Goal: Check status: Check status

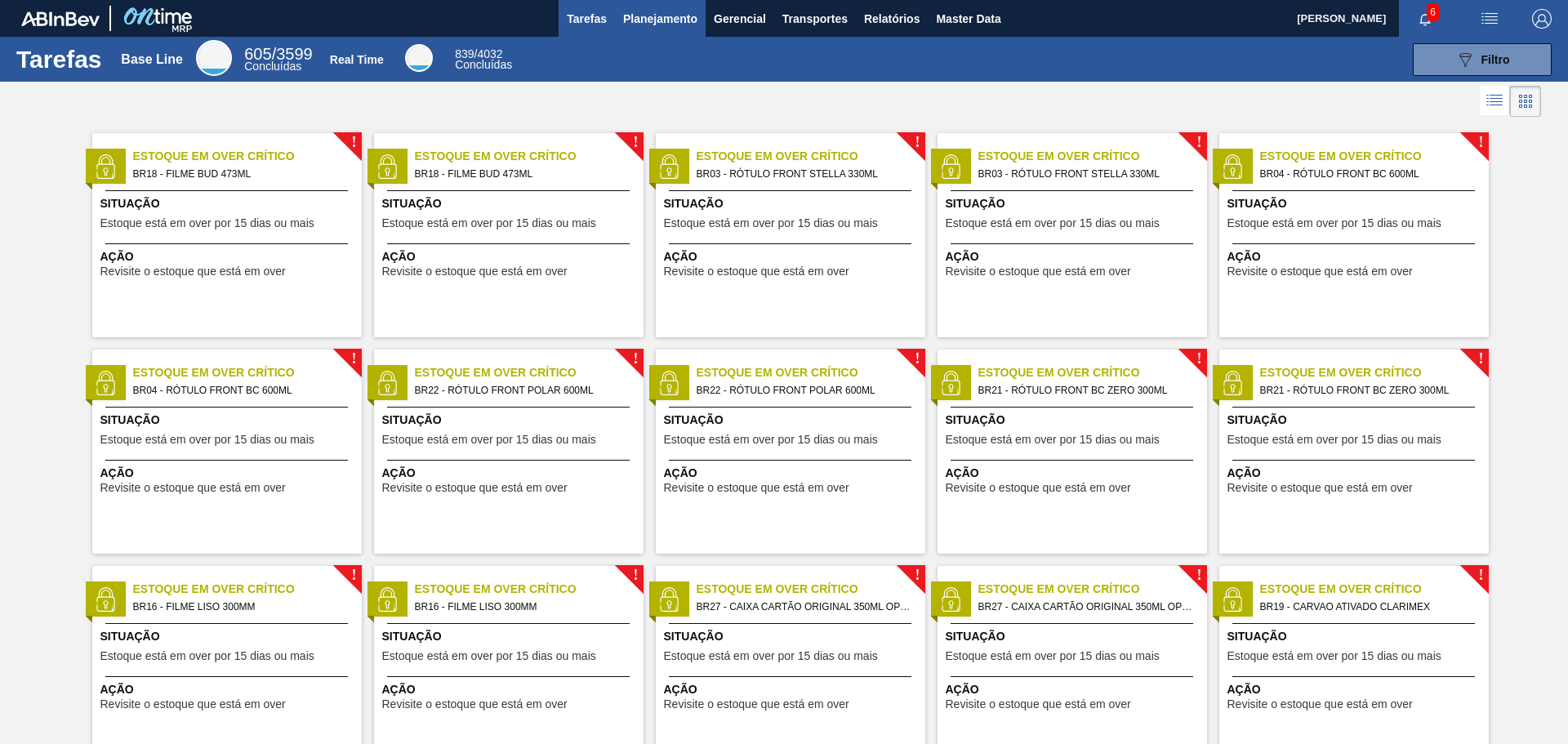
click at [628, 19] on span "Planejamento" at bounding box center [661, 19] width 75 height 20
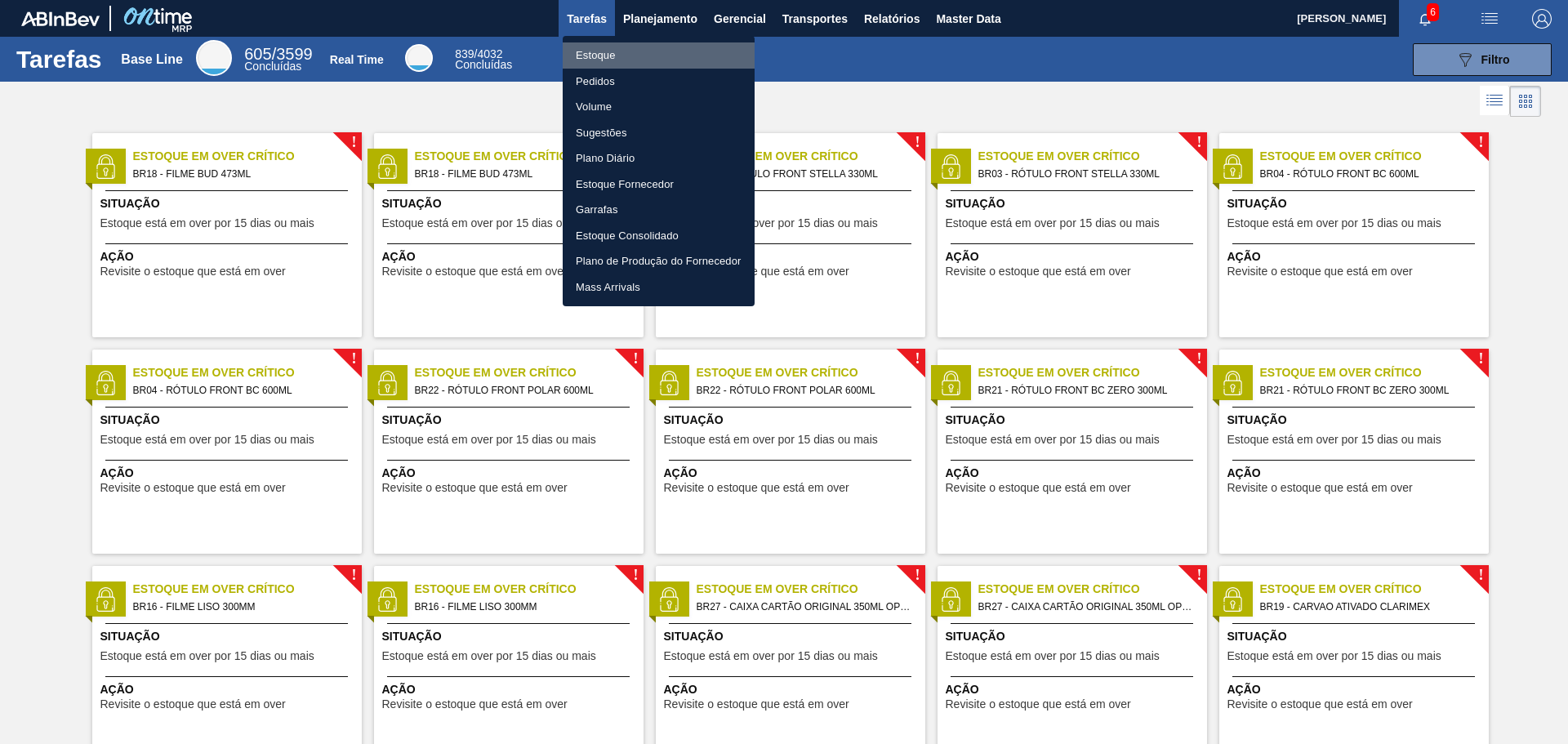
drag, startPoint x: 598, startPoint y: 59, endPoint x: 577, endPoint y: 61, distance: 21.1
click at [598, 59] on li "Estoque" at bounding box center [659, 55] width 192 height 26
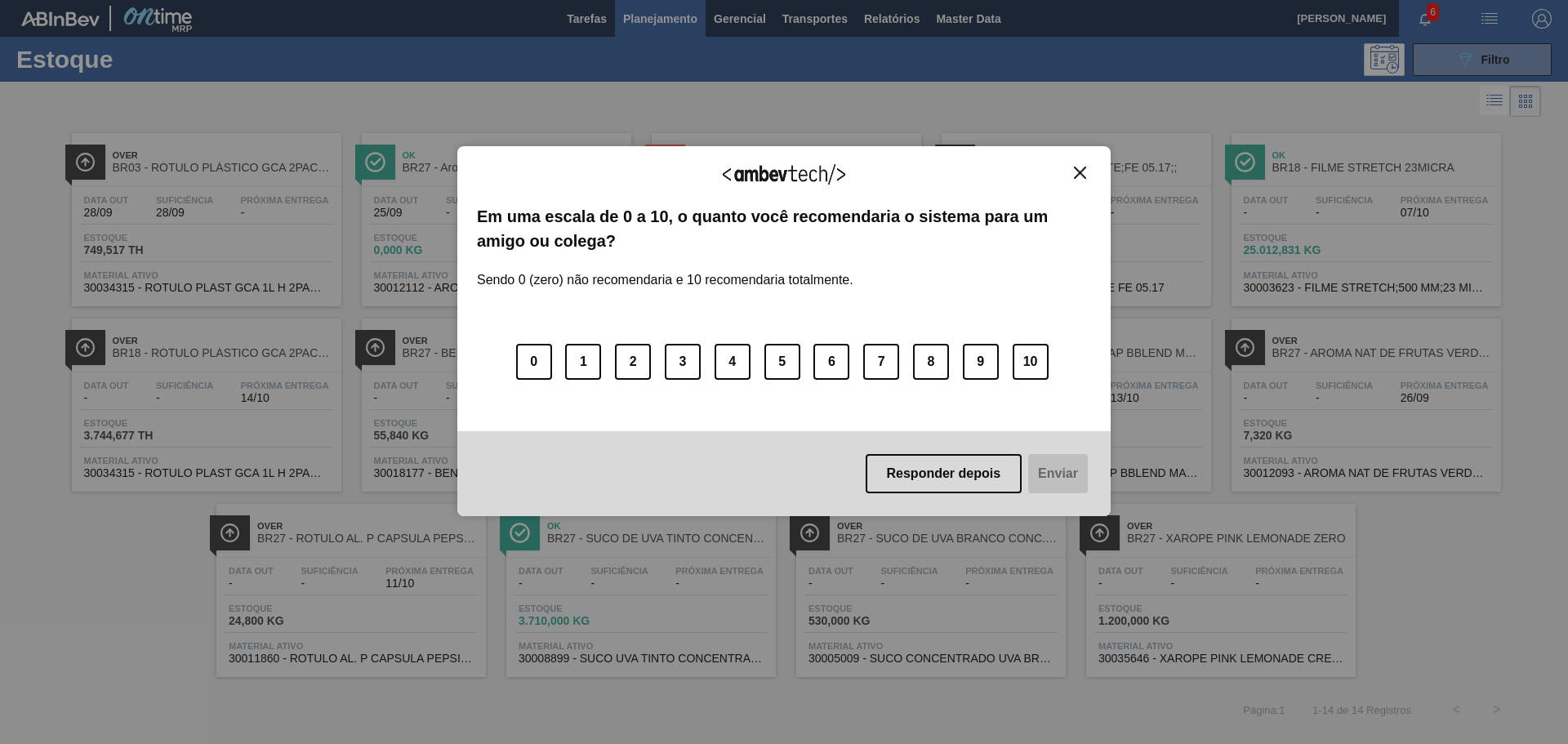
click at [1065, 167] on div "Agradecemos seu feedback!" at bounding box center [784, 185] width 614 height 38
click at [939, 367] on button "8" at bounding box center [931, 361] width 36 height 36
click at [1049, 475] on button "Enviar" at bounding box center [1056, 473] width 63 height 39
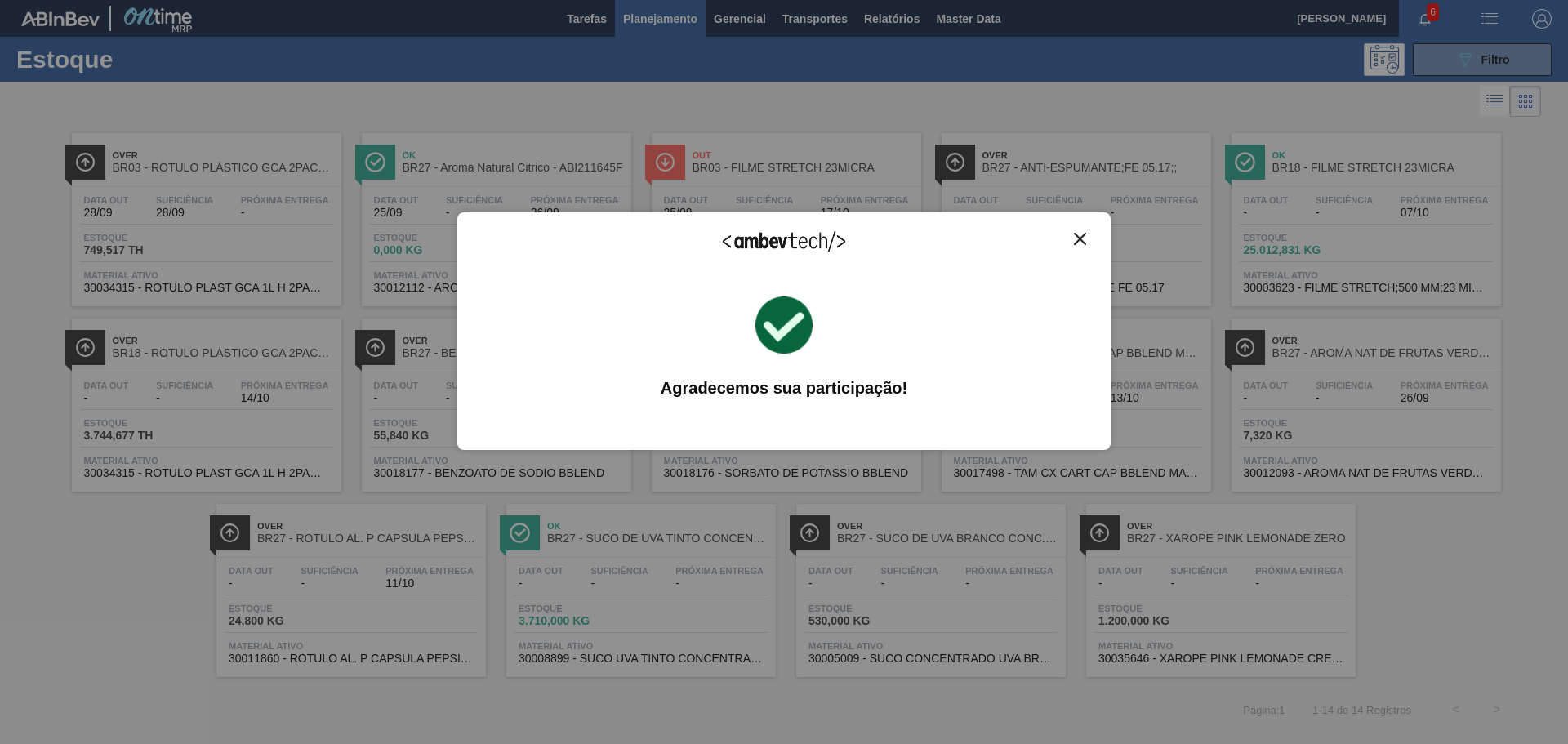
drag, startPoint x: 1073, startPoint y: 233, endPoint x: 1064, endPoint y: 233, distance: 9.0
click at [1074, 233] on button "Close" at bounding box center [1080, 239] width 22 height 14
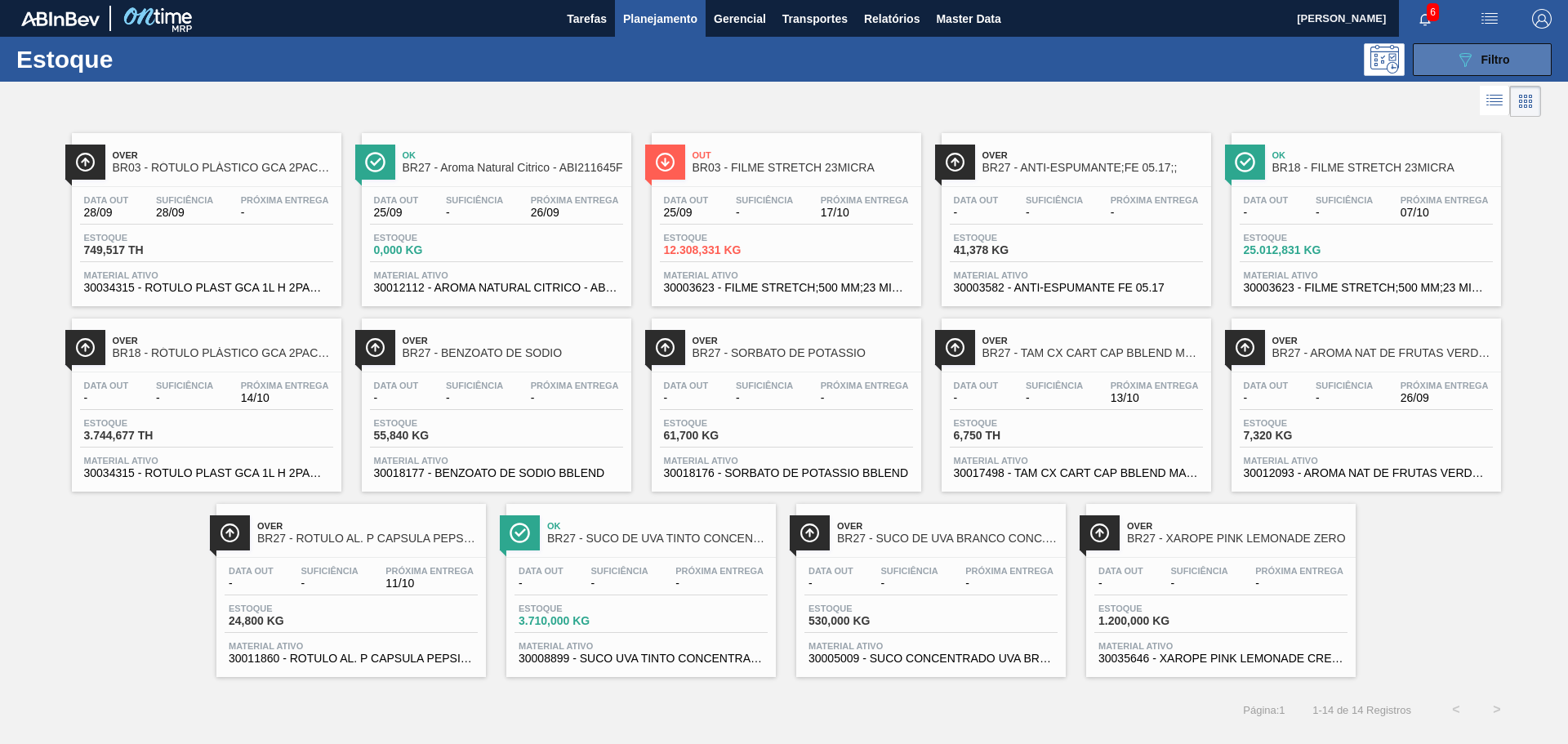
click at [1479, 57] on div "089F7B8B-B2A5-4AFE-B5C0-19BA573D28AC Filtro" at bounding box center [1483, 59] width 55 height 20
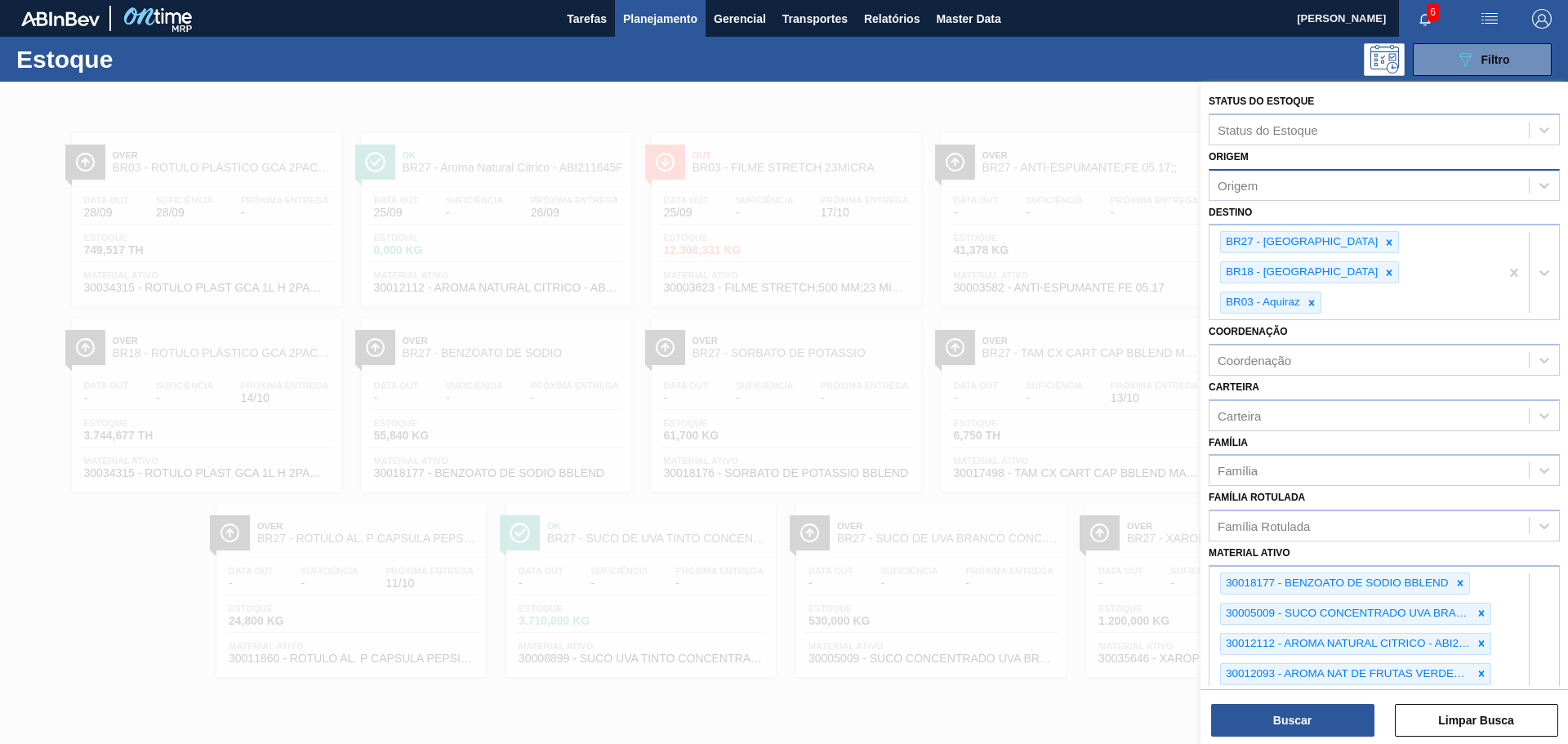
click at [1274, 183] on div "Origem" at bounding box center [1369, 185] width 320 height 24
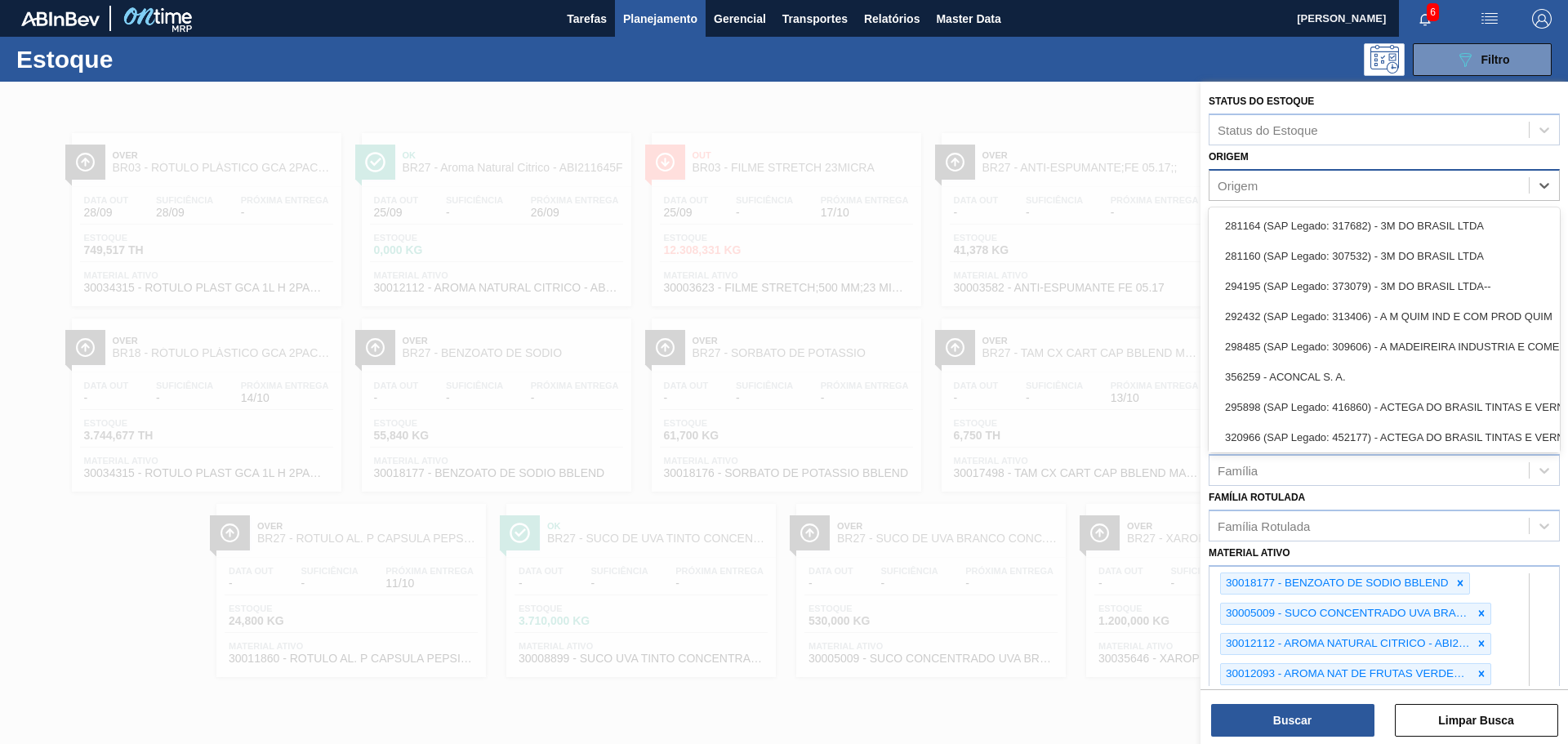
paste input "30002293"
type input "30002293"
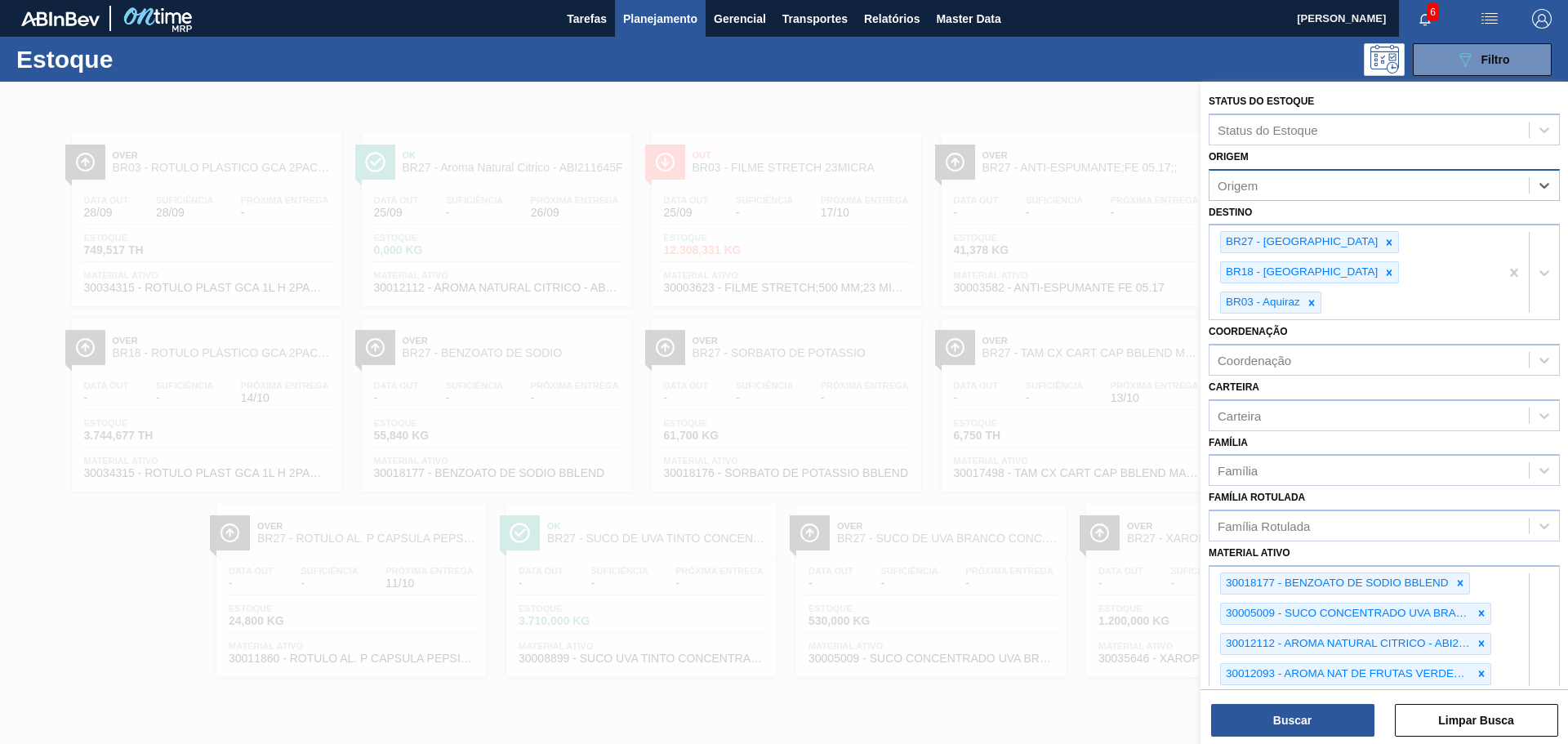
click at [1292, 182] on div "Origem" at bounding box center [1369, 185] width 320 height 24
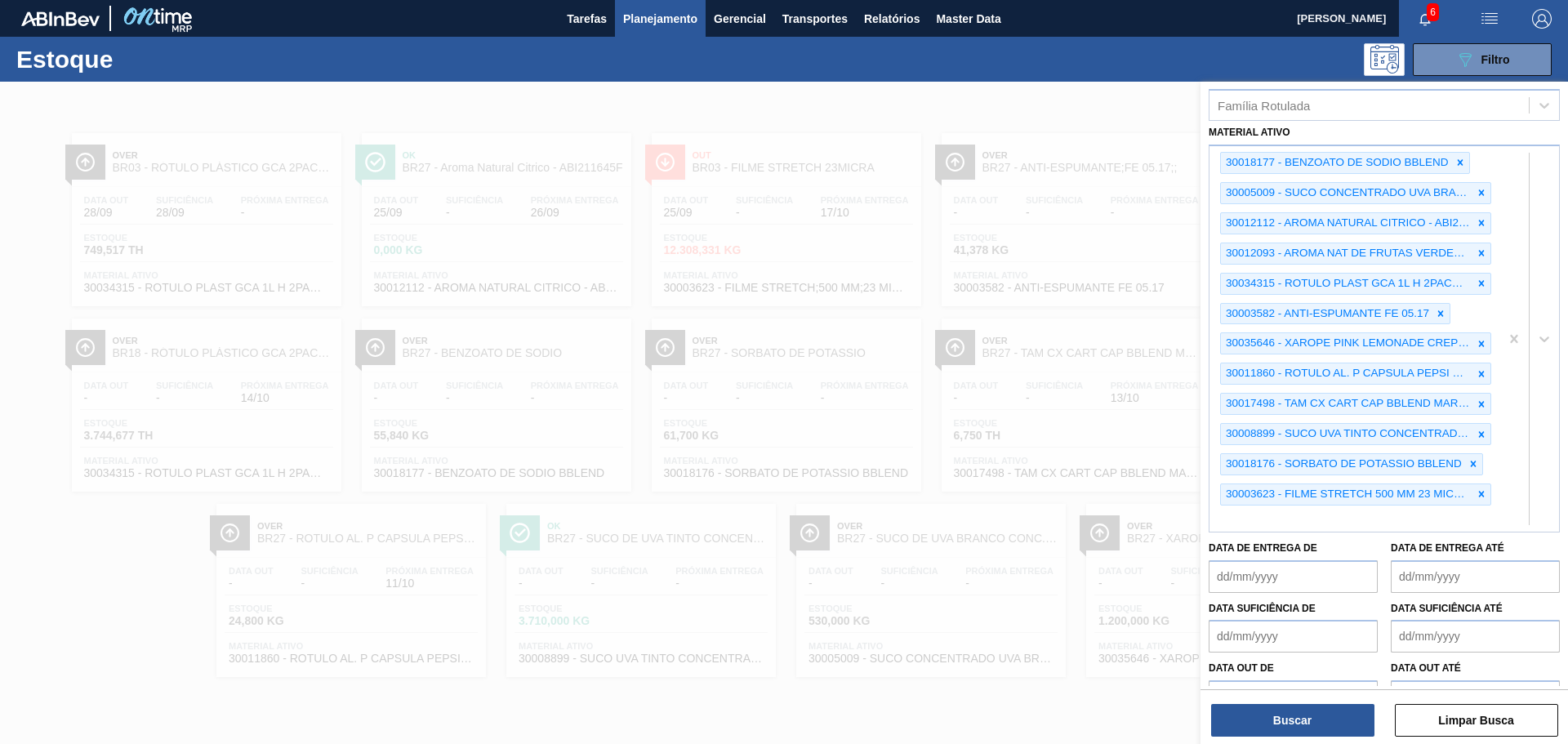
scroll to position [425, 0]
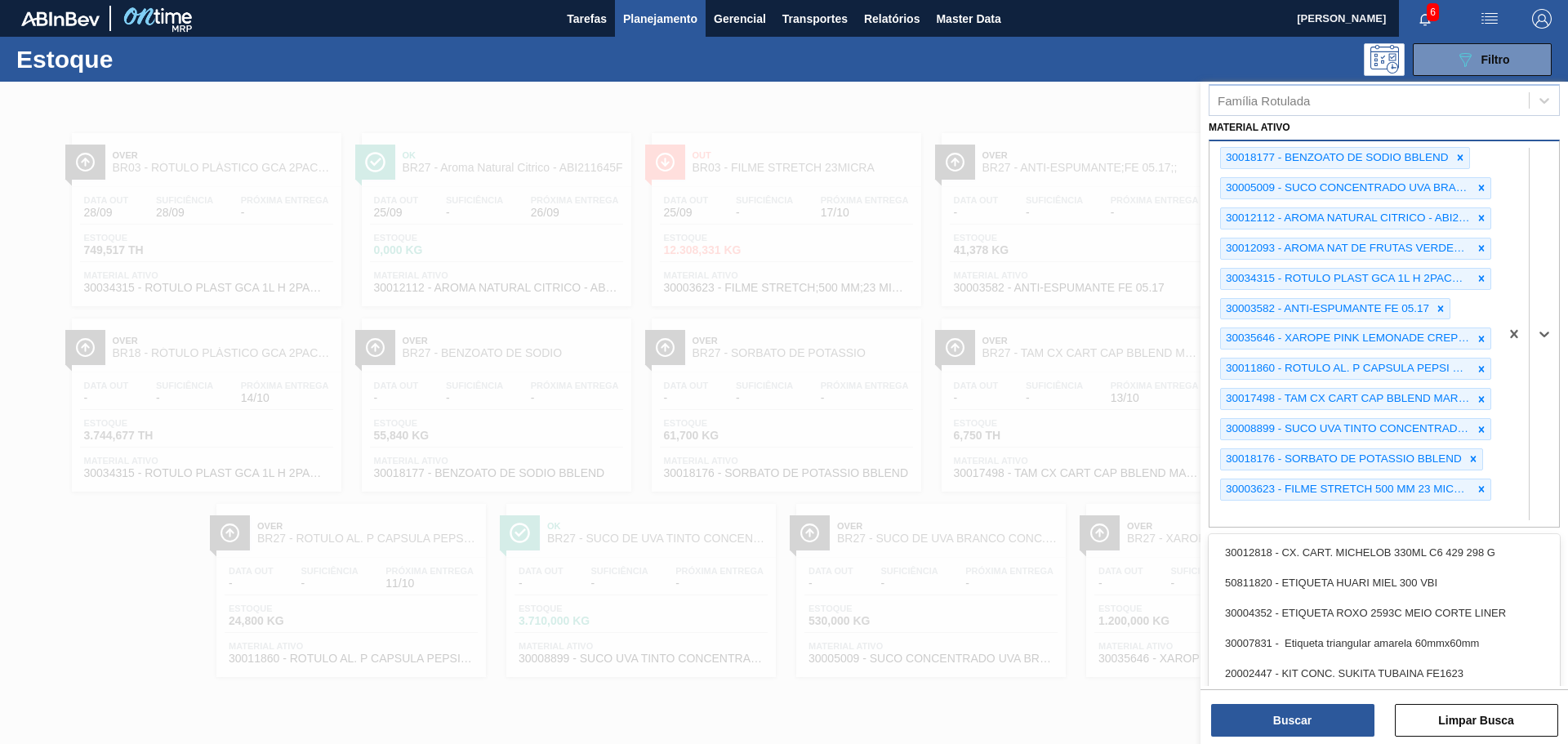
click at [1296, 475] on div "30018177 - BENZOATO DE SODIO BBLEND 30005009 - SUCO CONCENTRADO UVA BRANCA 68B …" at bounding box center [1354, 334] width 290 height 385
paste ativo "30002293"
type ativo "30002293"
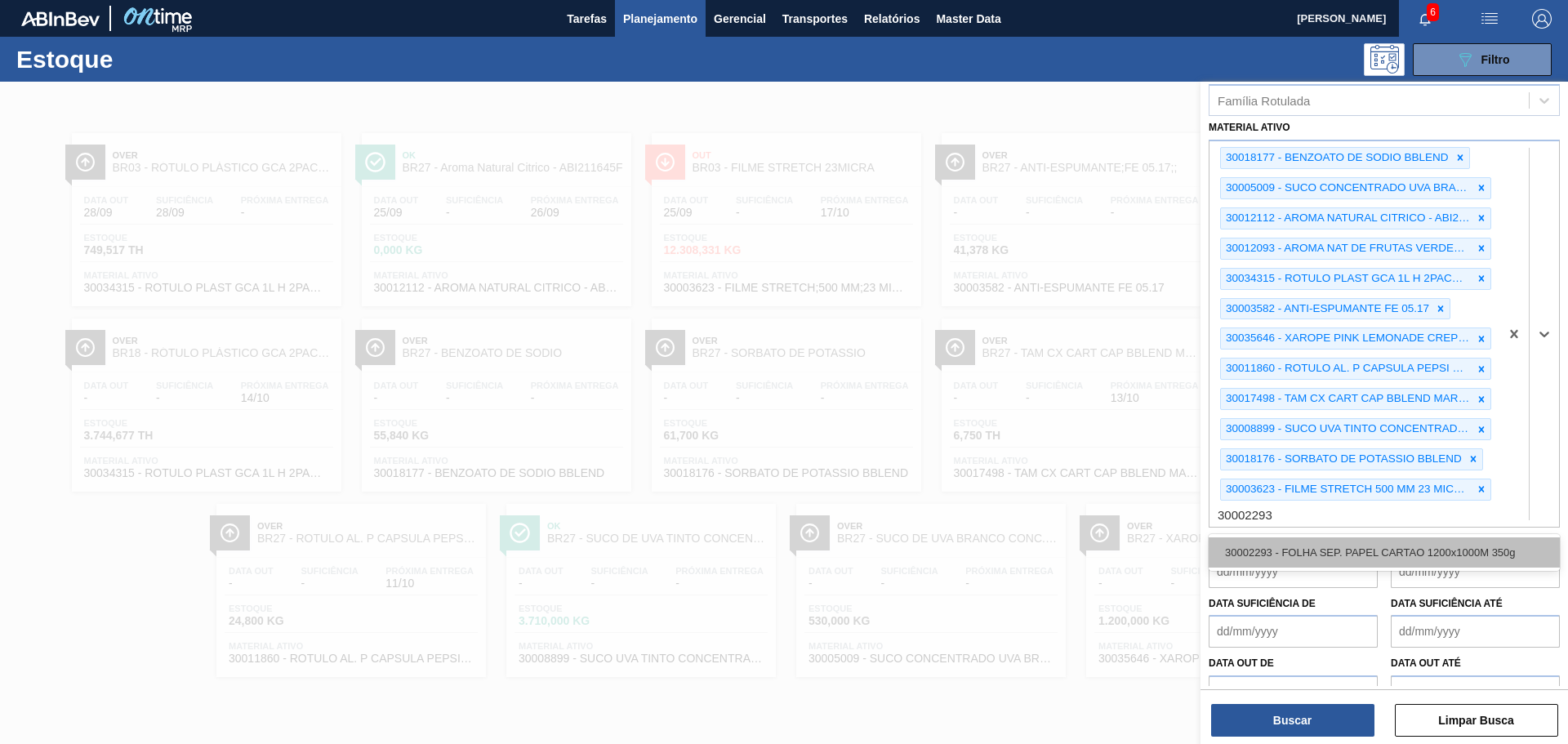
click at [1324, 537] on div "30002293 - FOLHA SEP. PAPEL CARTAO 1200x1000M 350g" at bounding box center [1384, 552] width 352 height 30
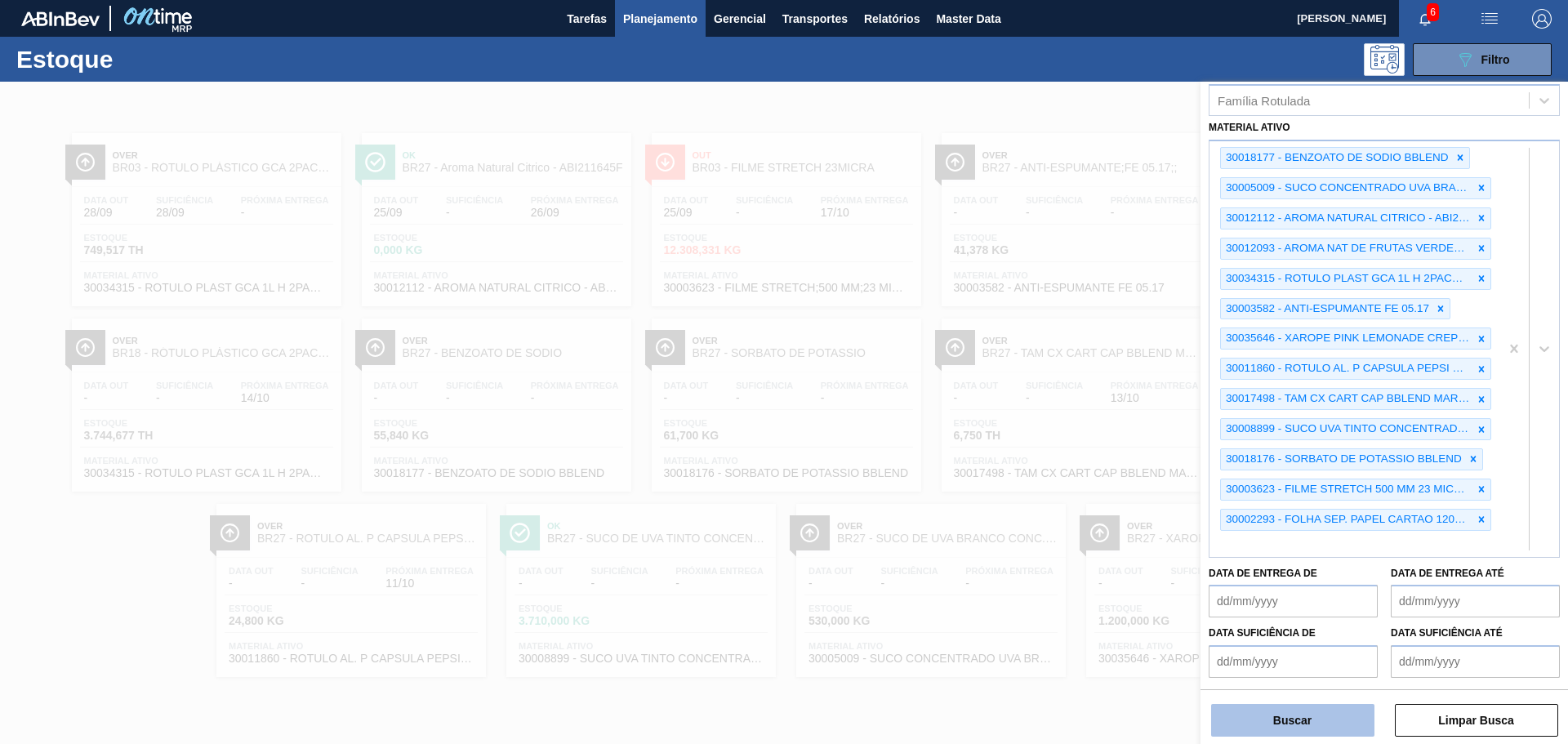
click at [1298, 715] on button "Buscar" at bounding box center [1293, 720] width 163 height 33
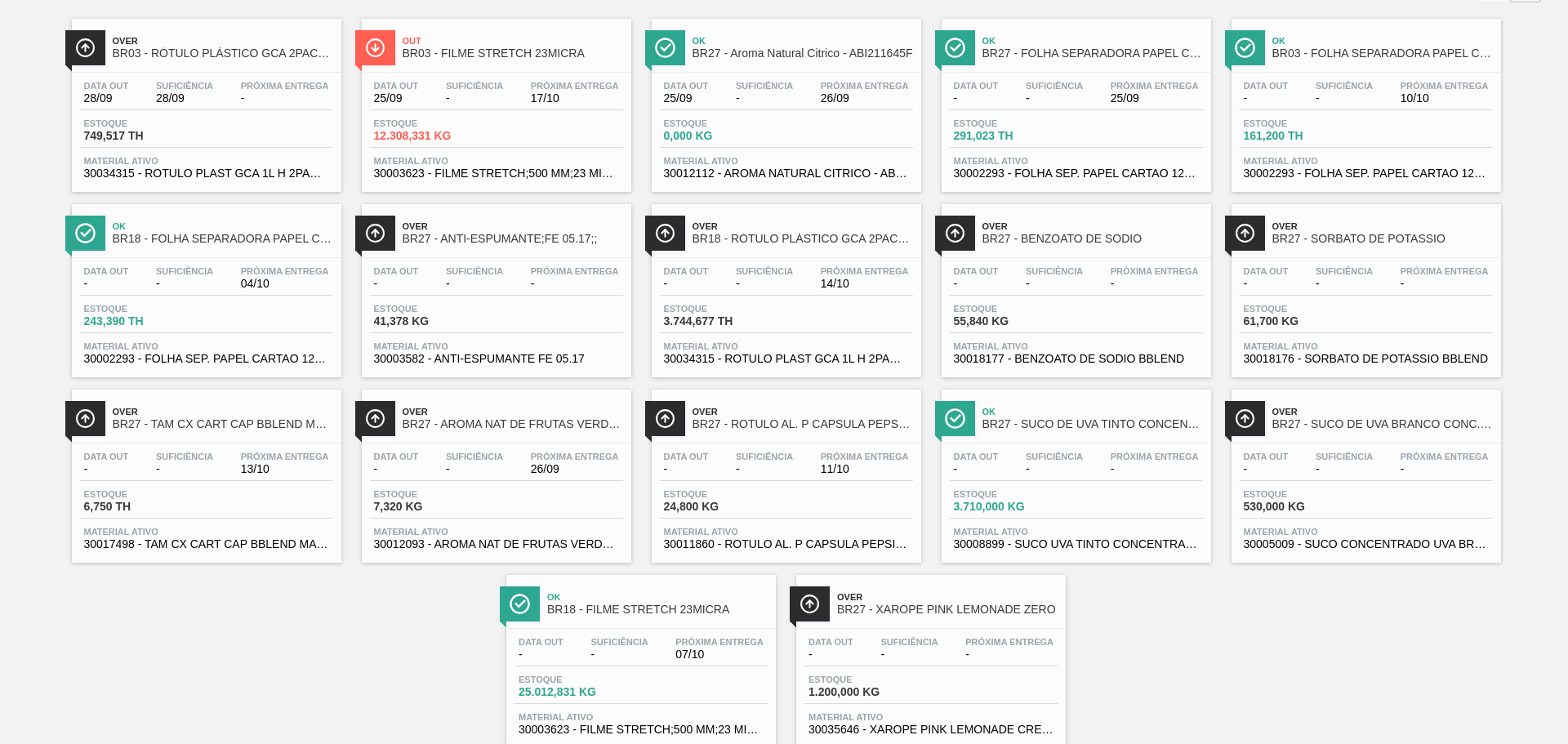
scroll to position [77, 0]
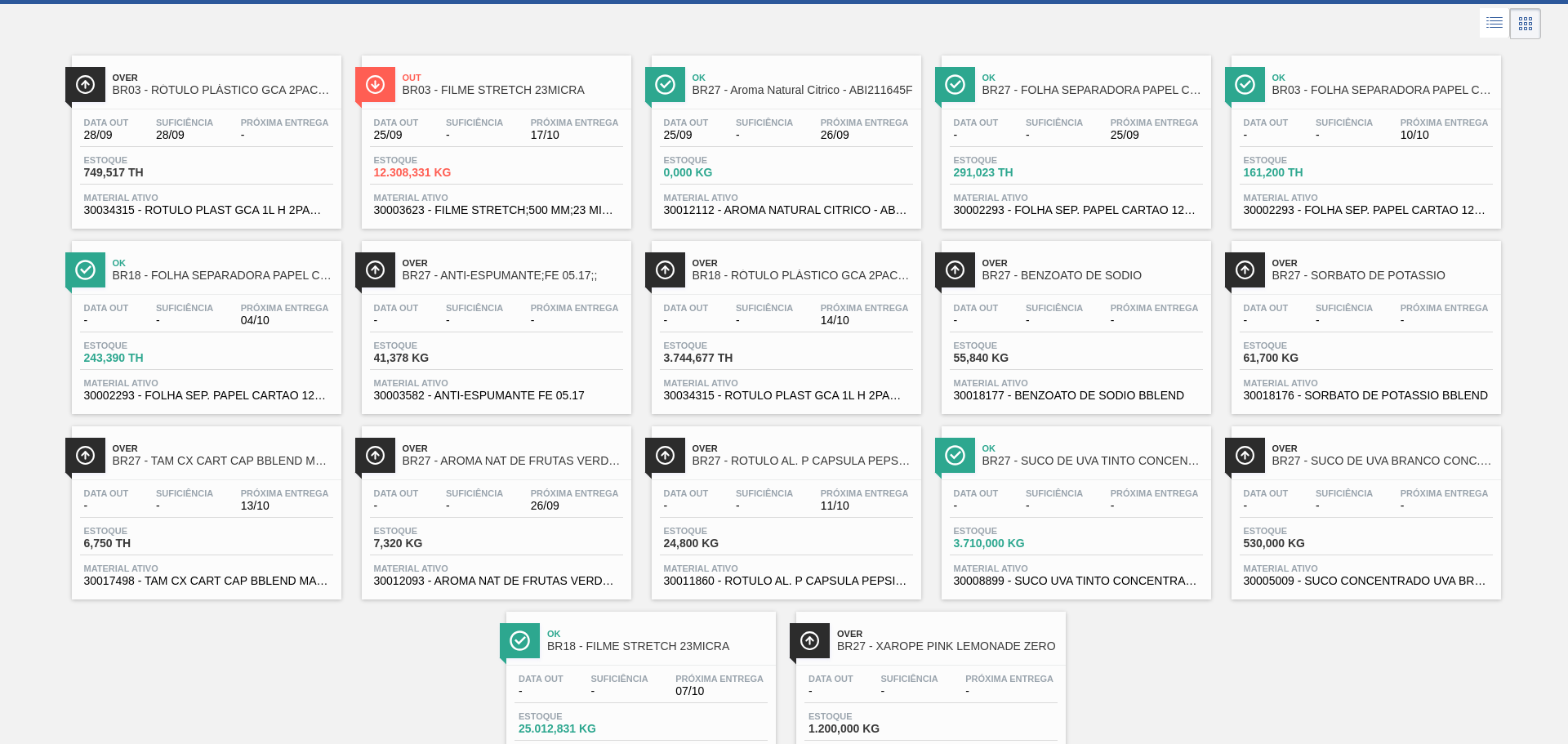
click at [1374, 155] on div "Estoque 161,200 TH" at bounding box center [1366, 170] width 253 height 29
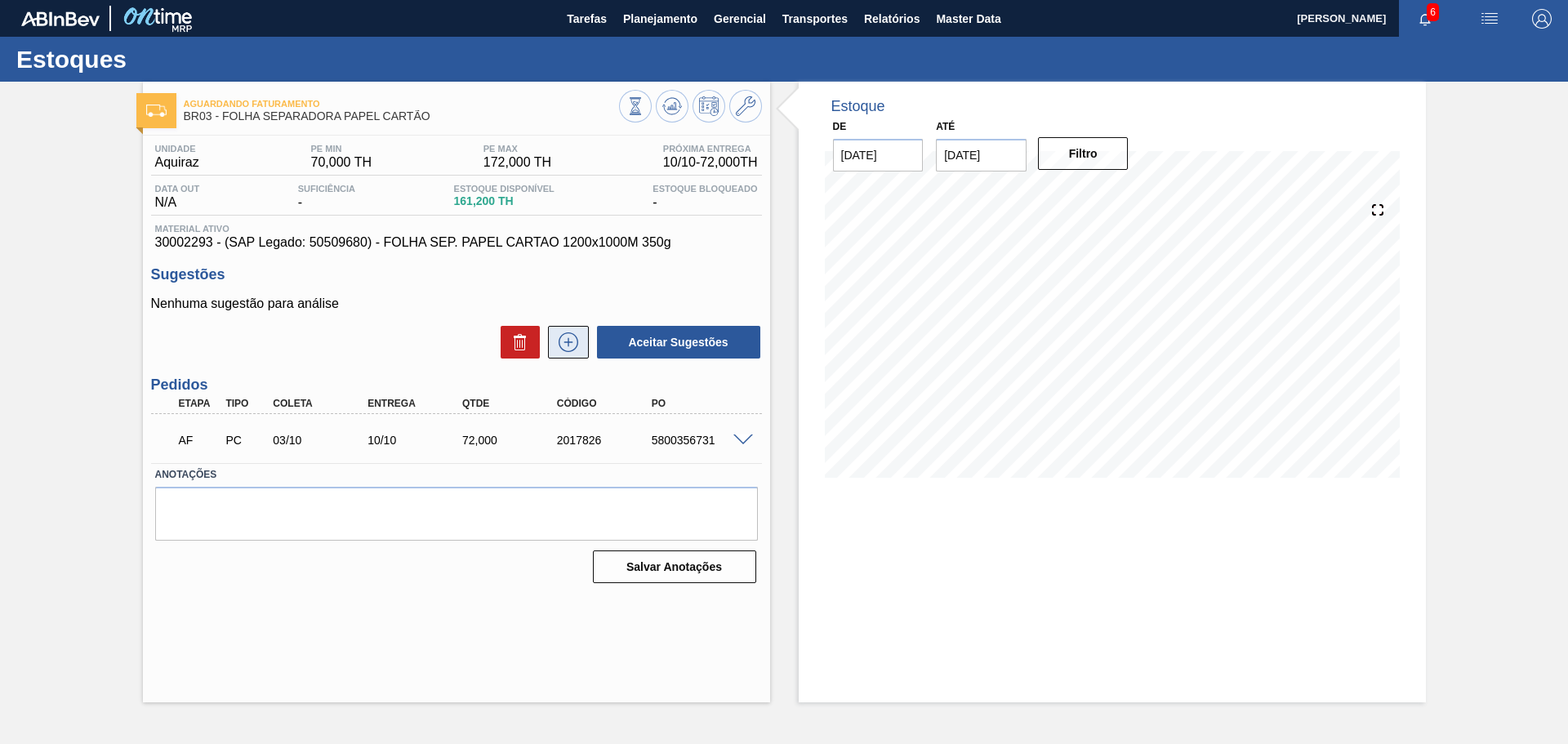
click at [570, 350] on icon at bounding box center [568, 342] width 26 height 20
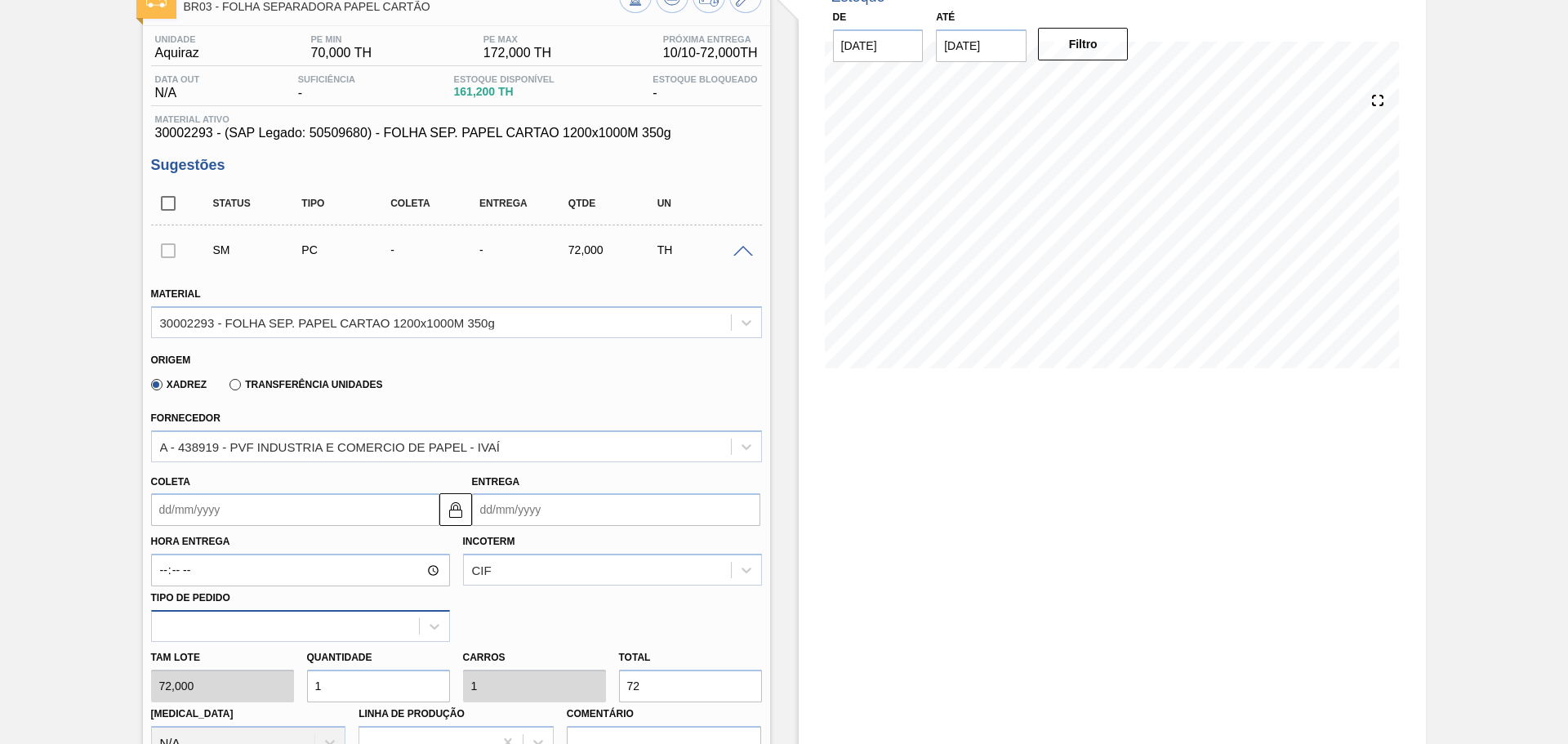
scroll to position [327, 0]
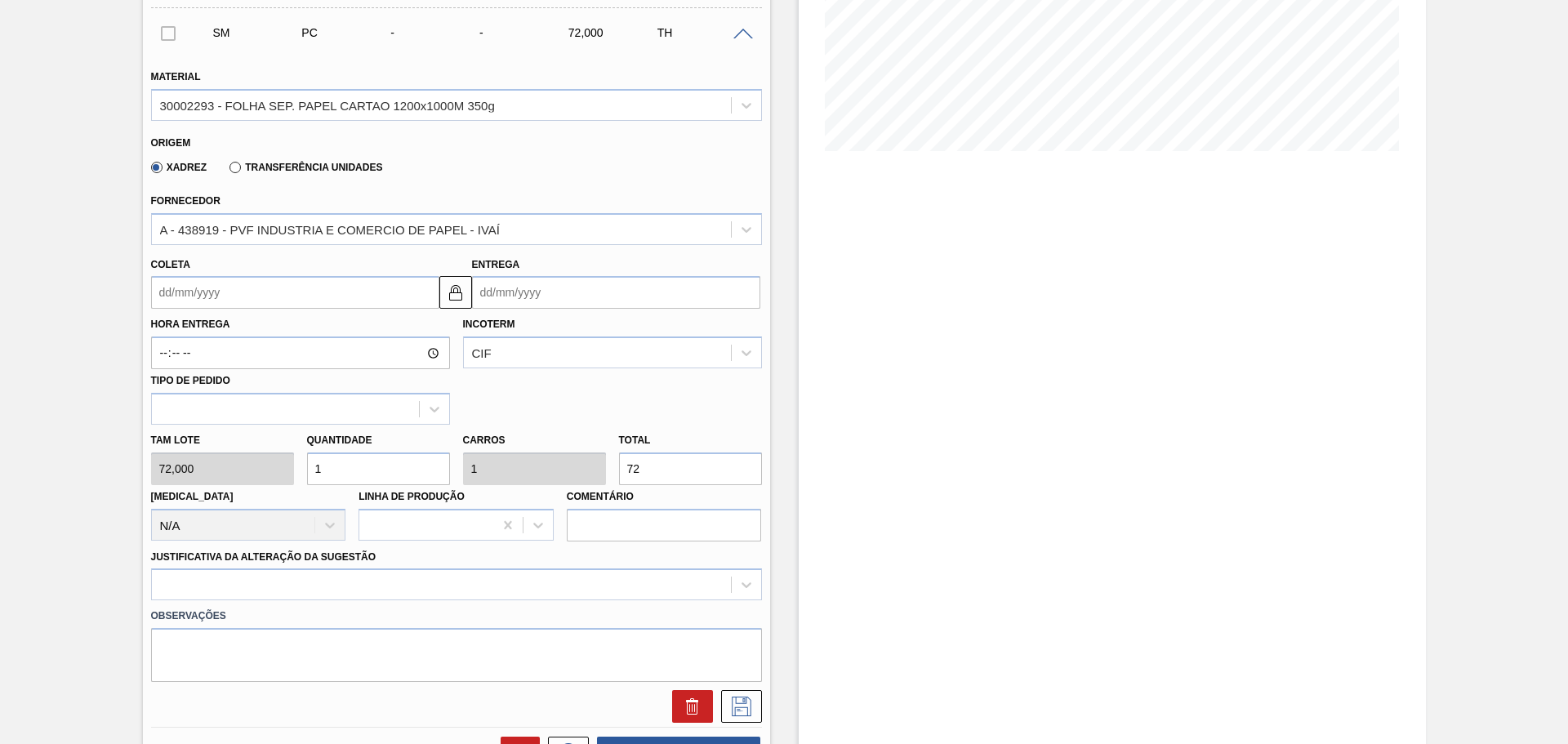
click at [300, 290] on input "Coleta" at bounding box center [295, 292] width 289 height 33
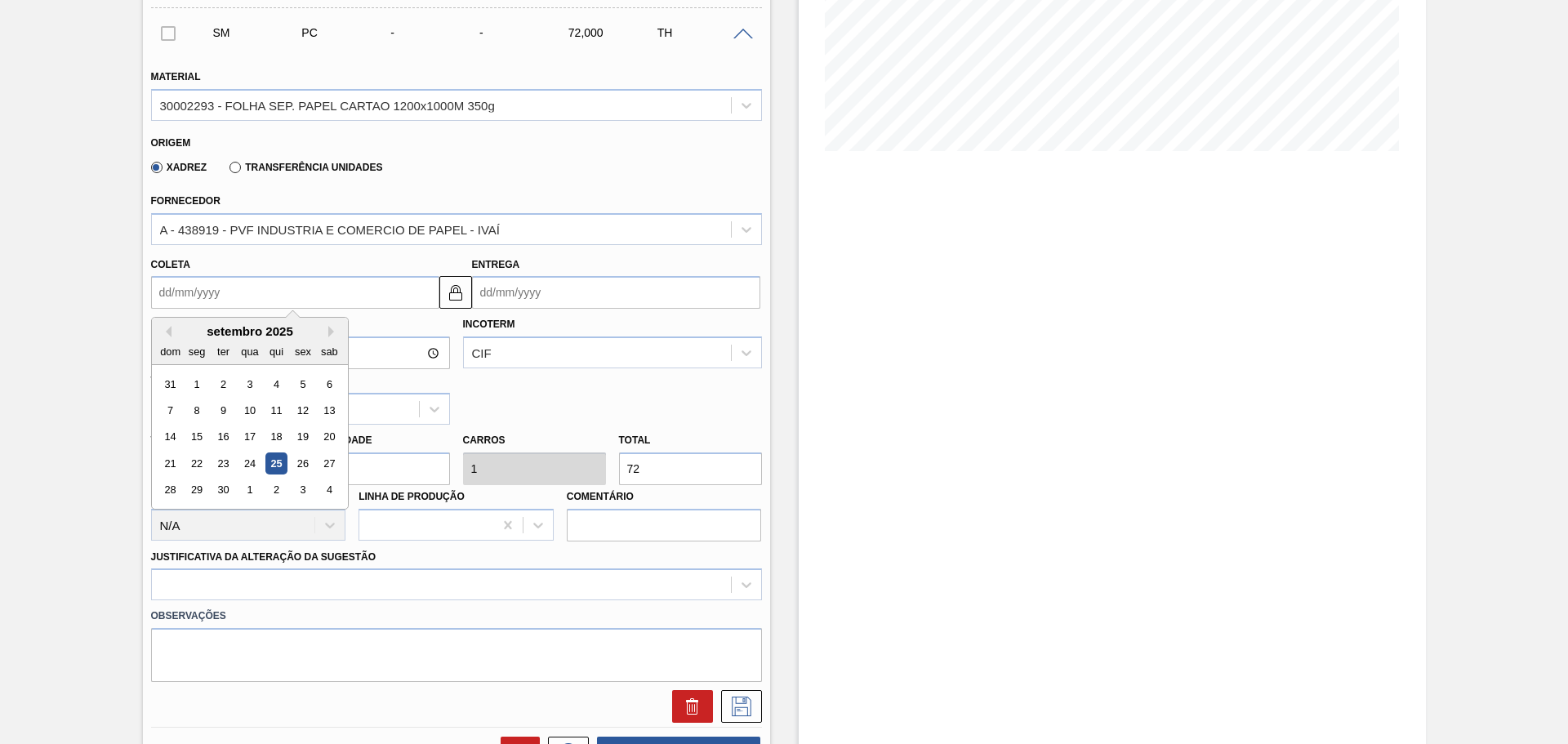
click at [277, 463] on div "25" at bounding box center [275, 463] width 22 height 22
type input "[DATE]"
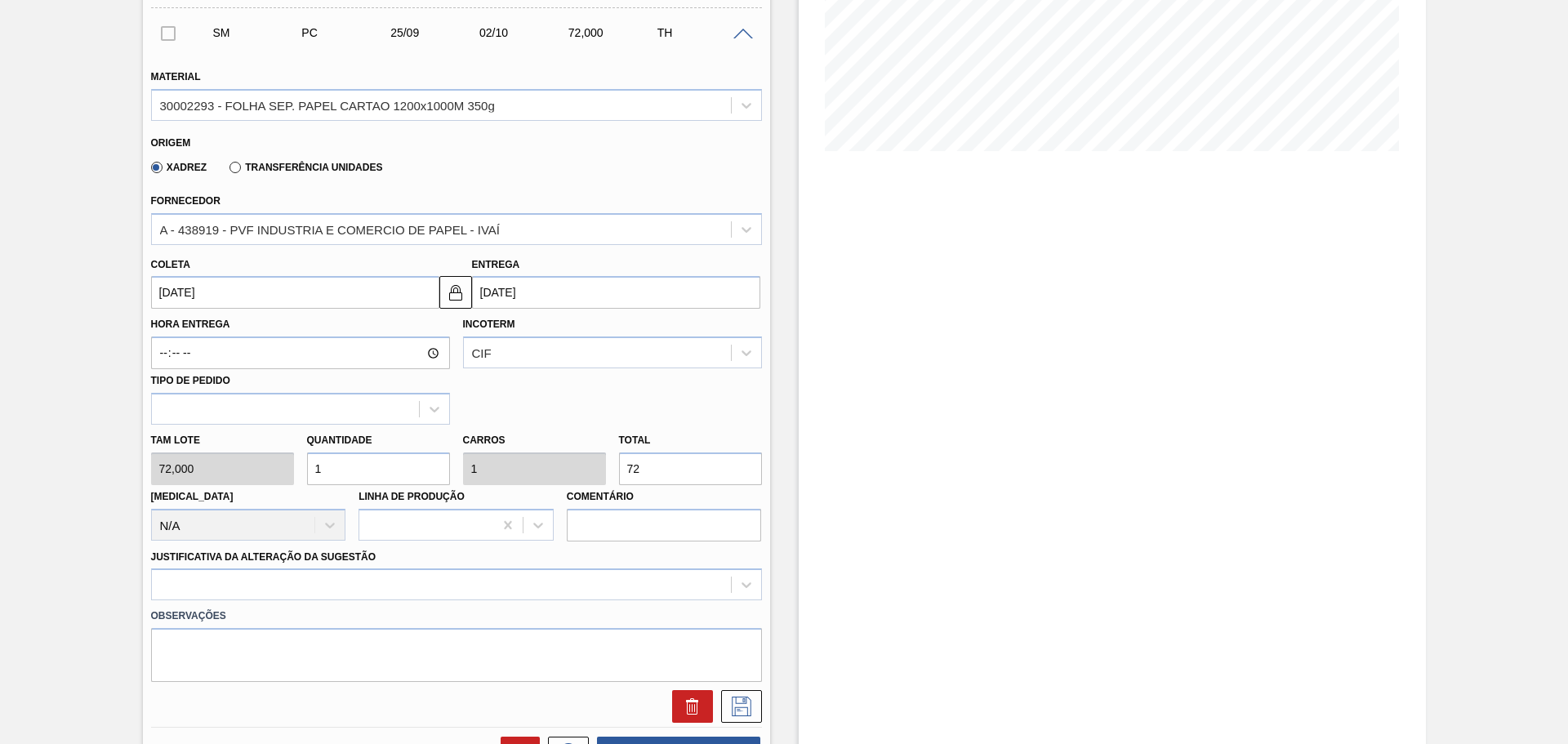
click at [343, 470] on input "1" at bounding box center [378, 469] width 143 height 33
click at [261, 469] on div "Tam lote 72,000 Quantidade 1 Carros 1 Total 72 [MEDICAL_DATA] N/A Linha de Prod…" at bounding box center [456, 483] width 624 height 117
type input "0"
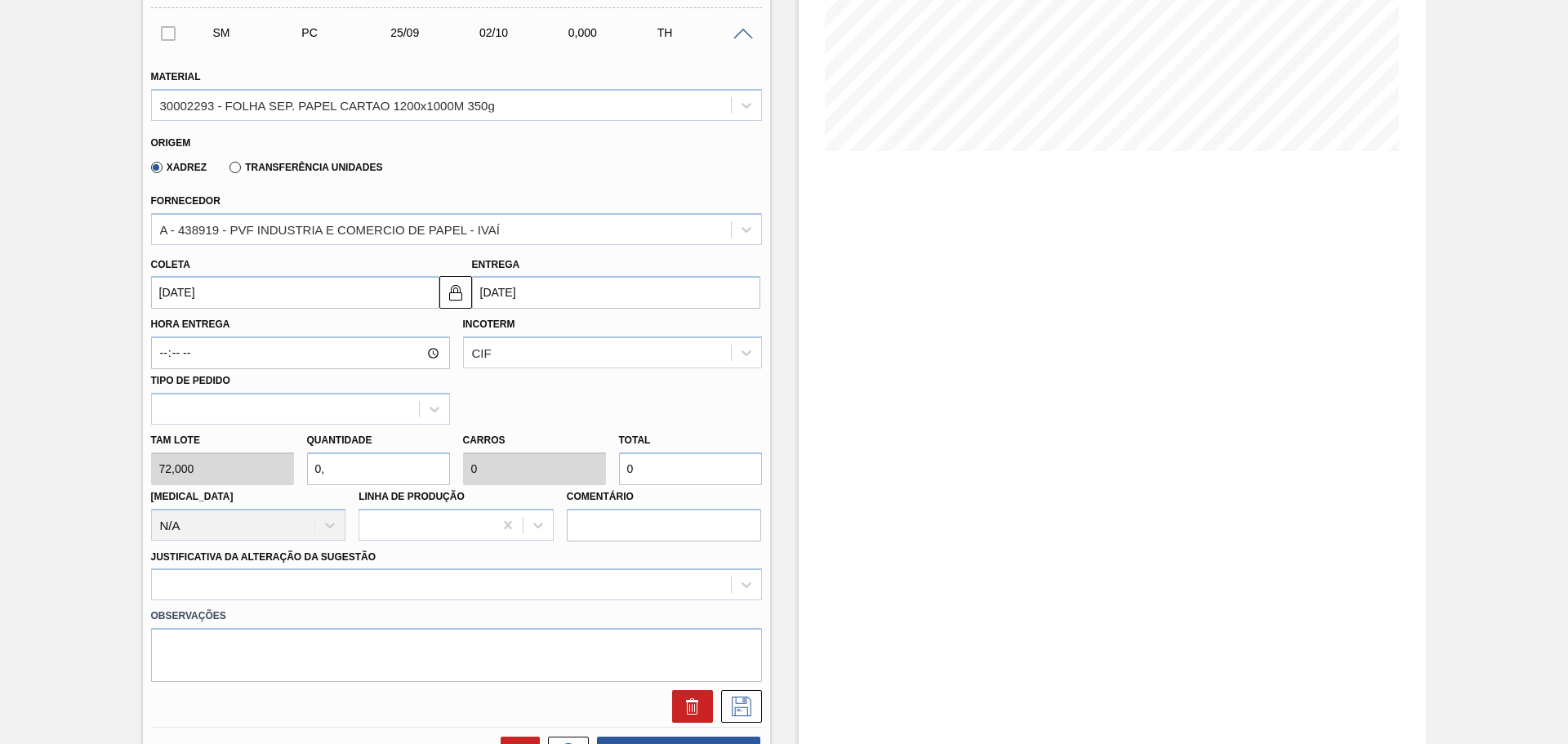
type input "0,3"
type input "21,6"
type input "0,"
type input "0"
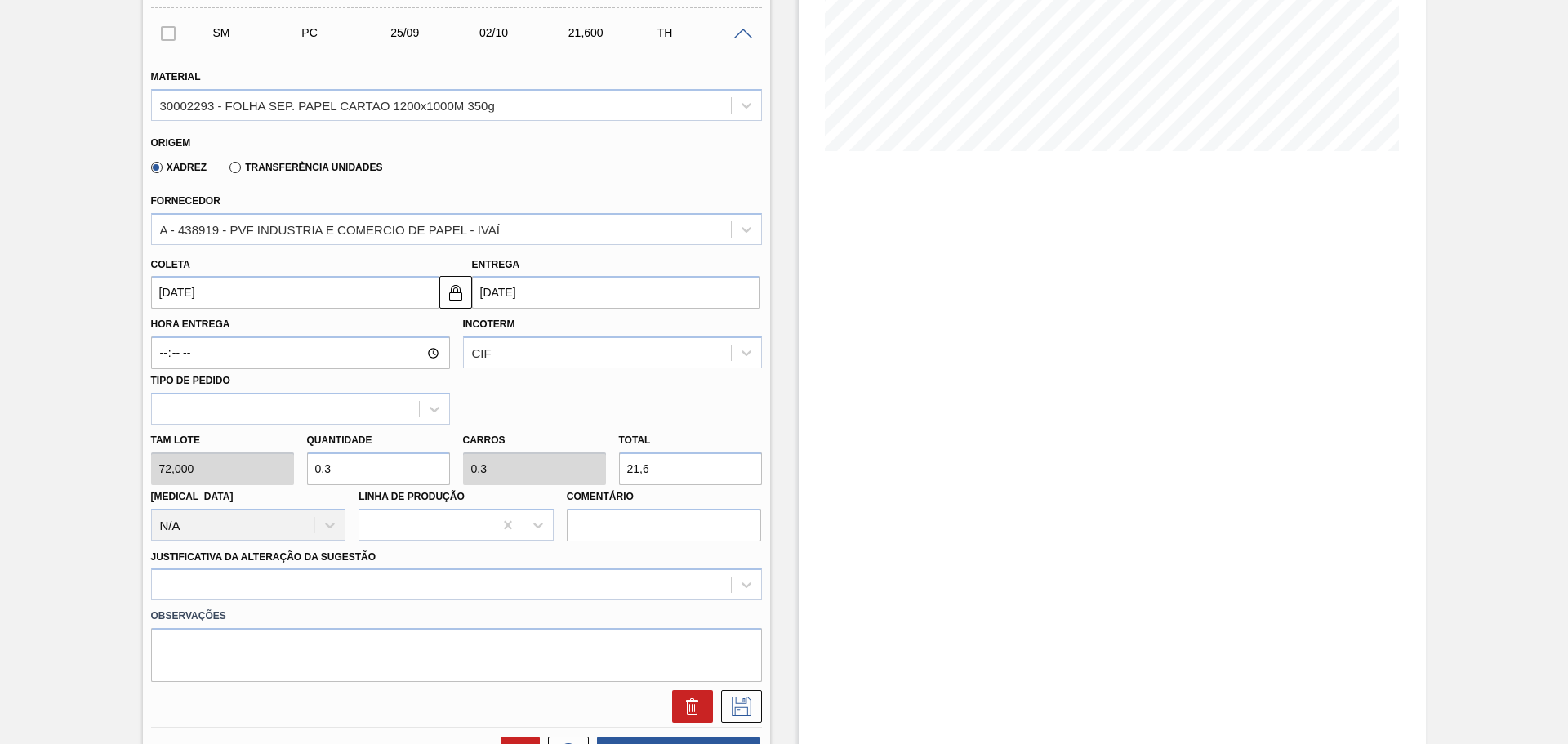
type input "0"
type input "0,2"
type input "14,4"
type input "0,"
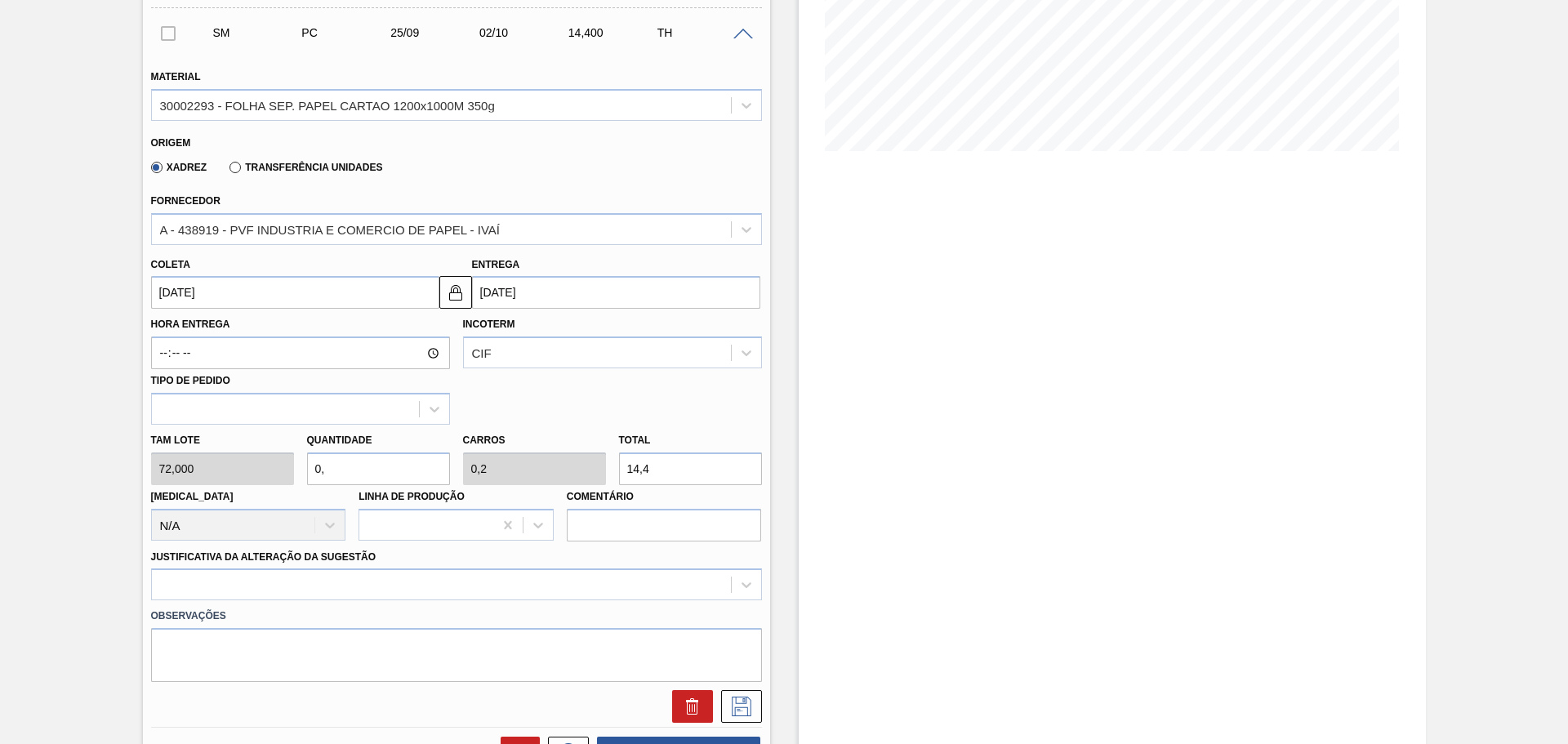
type input "0"
type input "0,1"
type input "7,2"
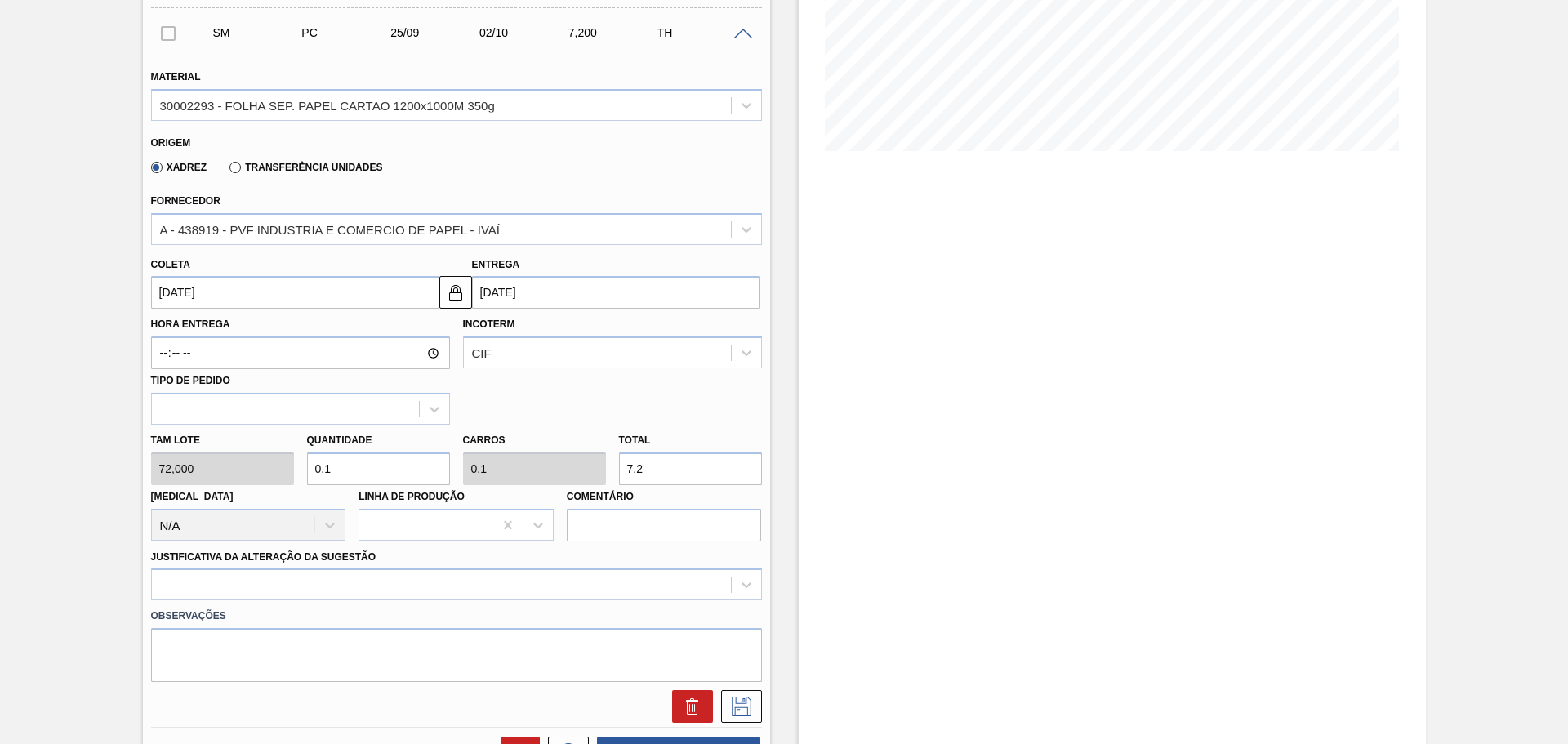
type input "0,"
type input "0"
type input "0,2"
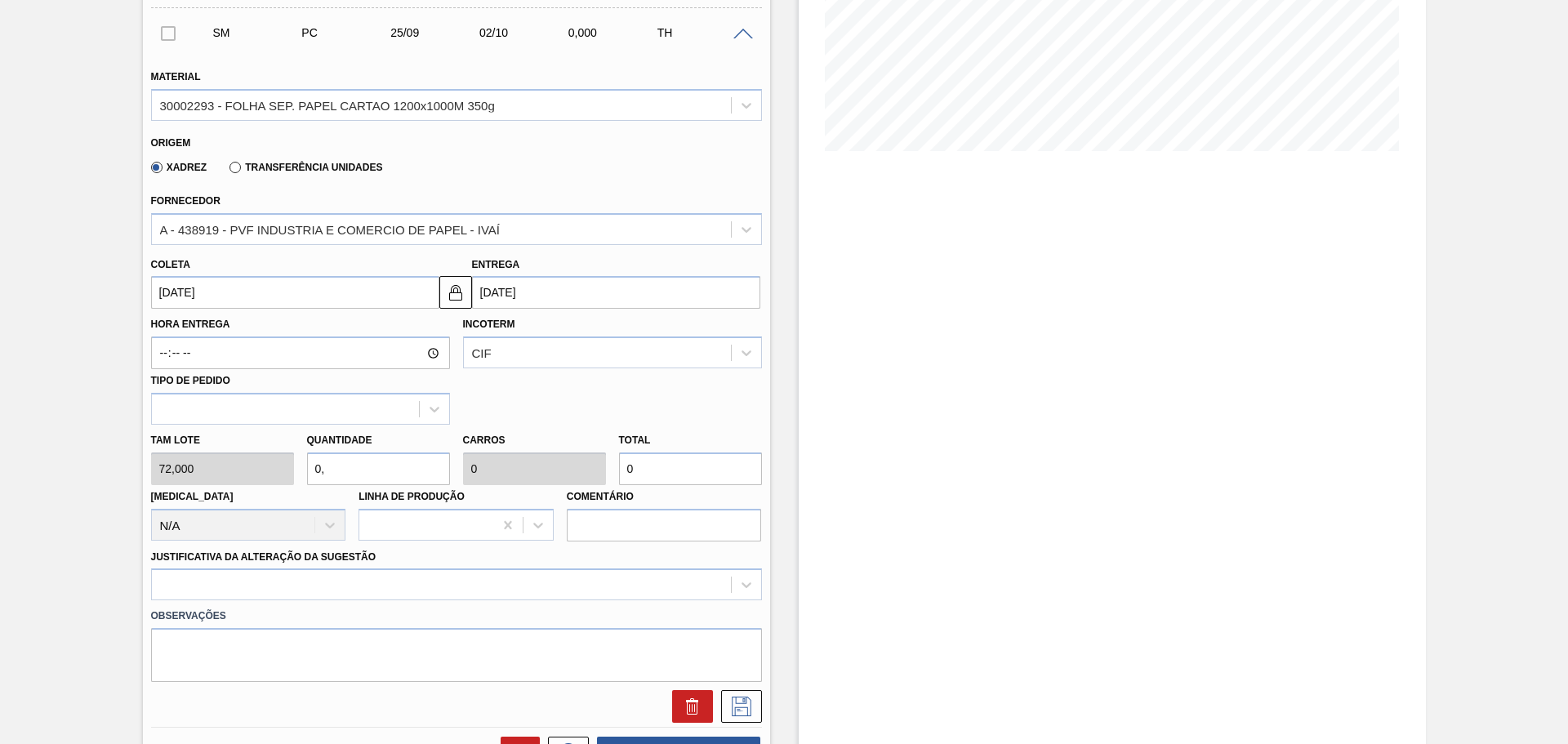
type input "14,4"
type input "0,23"
type input "16,56"
type input "0,2"
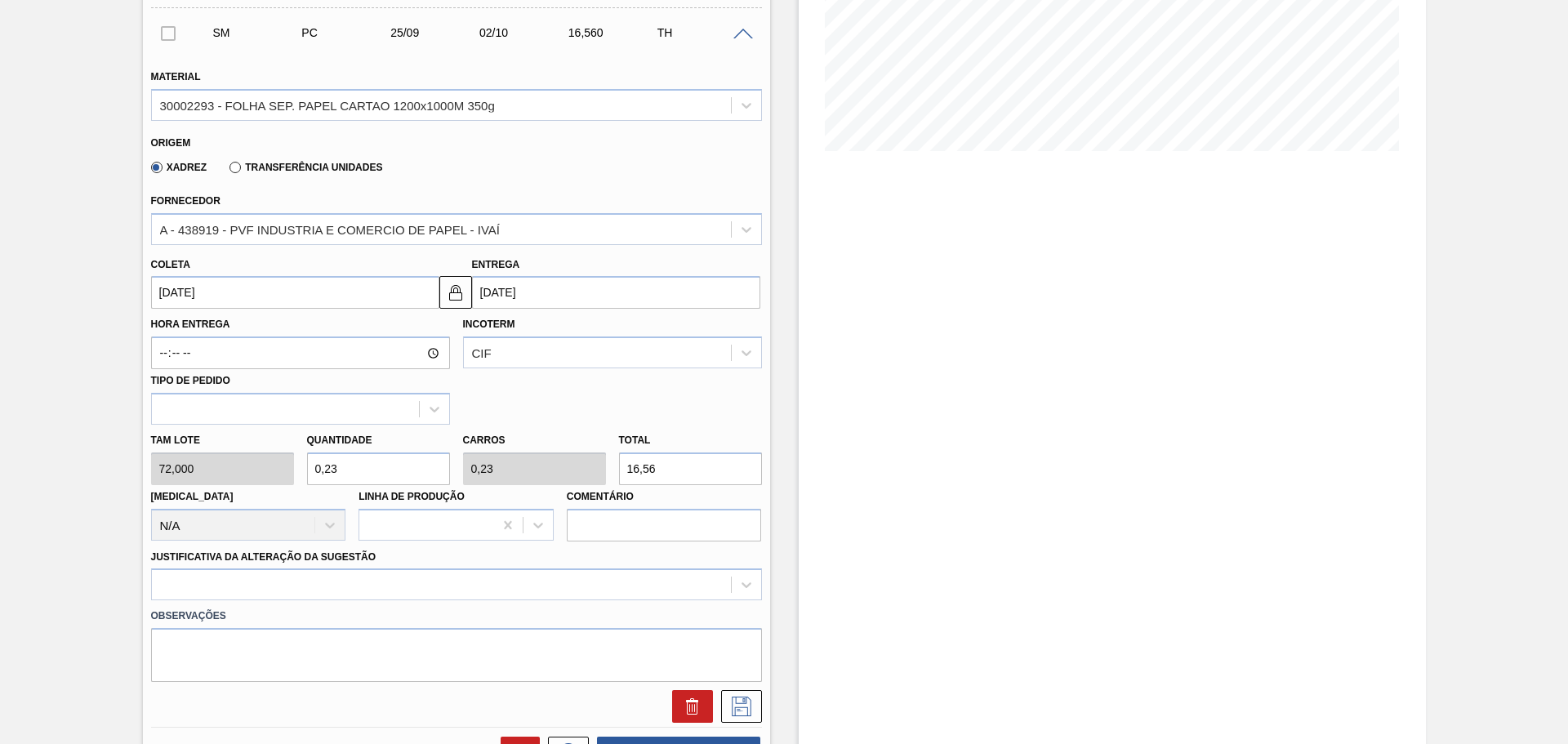
type input "0,2"
type input "14,4"
type input "0,"
type input "0"
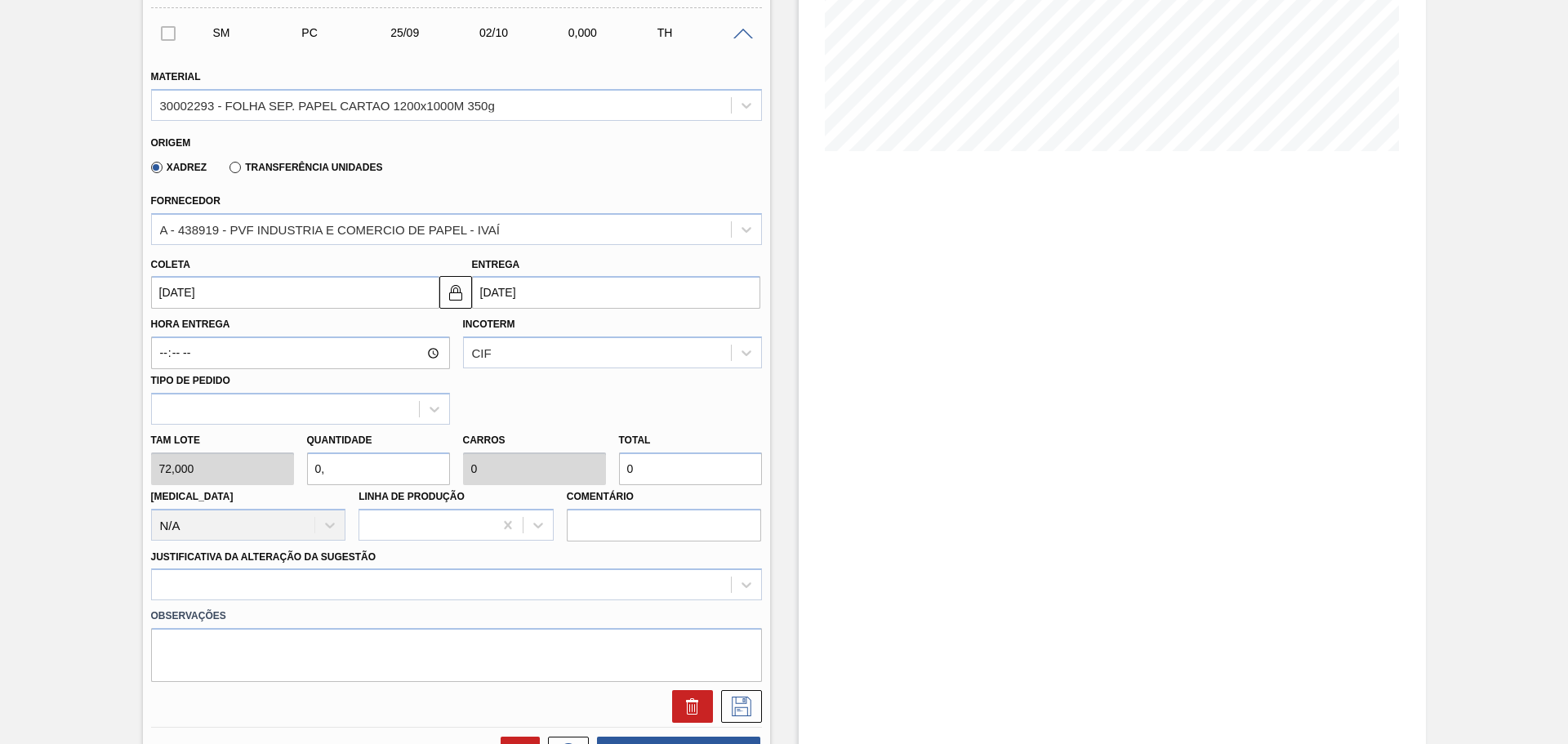
type input "0"
drag, startPoint x: 381, startPoint y: 513, endPoint x: 400, endPoint y: 526, distance: 23.0
click at [381, 513] on div at bounding box center [426, 525] width 134 height 24
click at [349, 470] on input "text" at bounding box center [378, 469] width 143 height 33
type input "1"
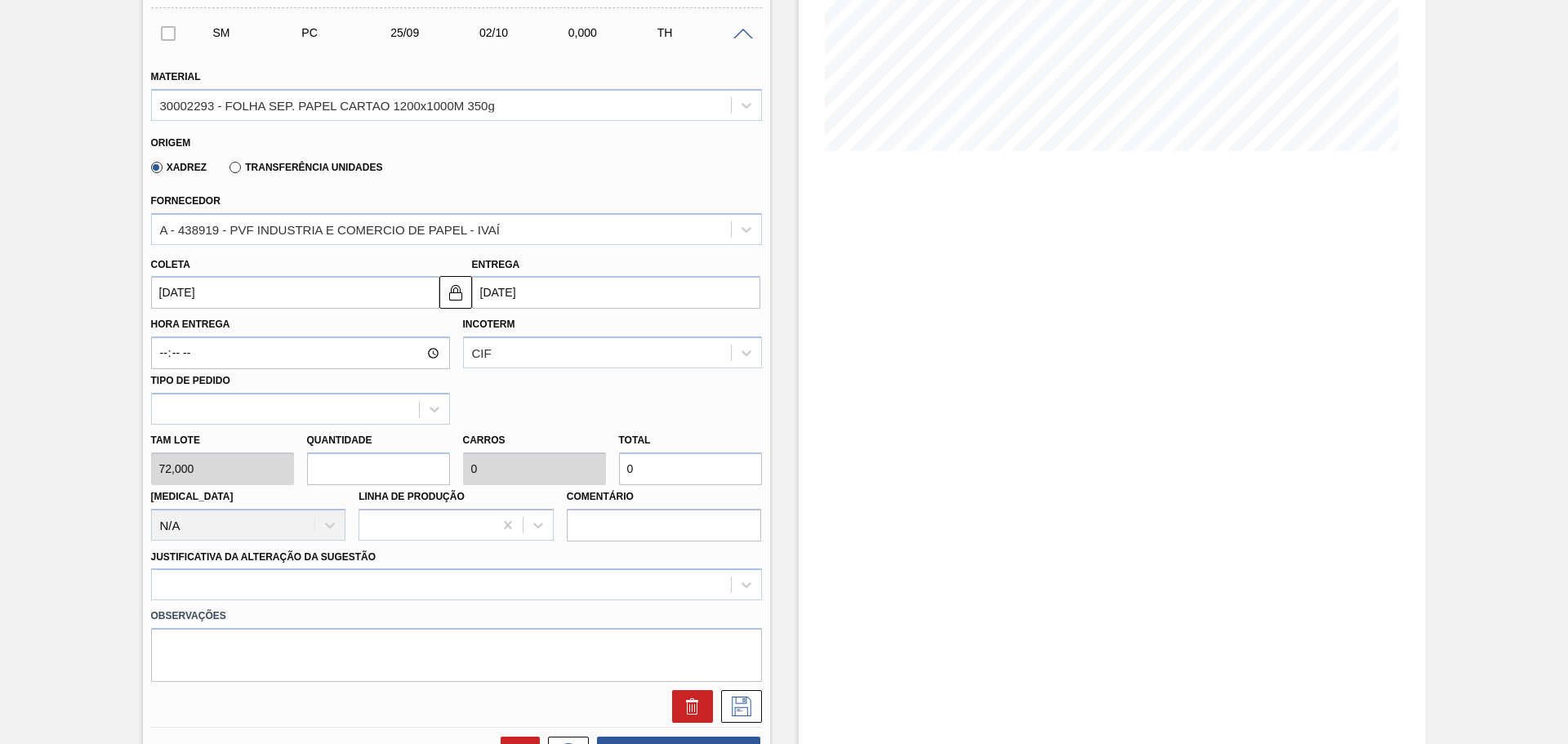
type input "1"
type input "72"
type input "1"
type input "0"
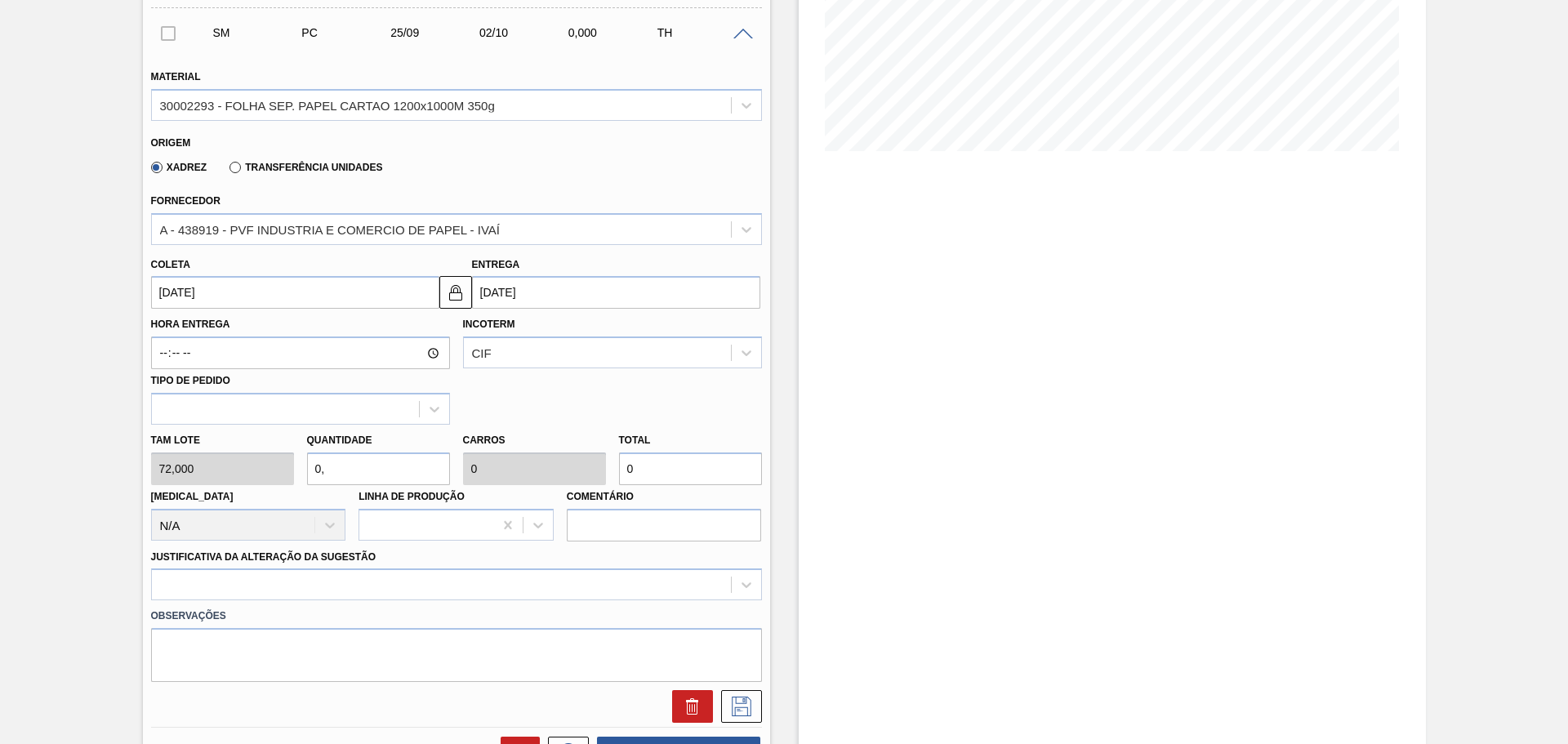
type input "0,1"
type input "7,2"
type input "0,18"
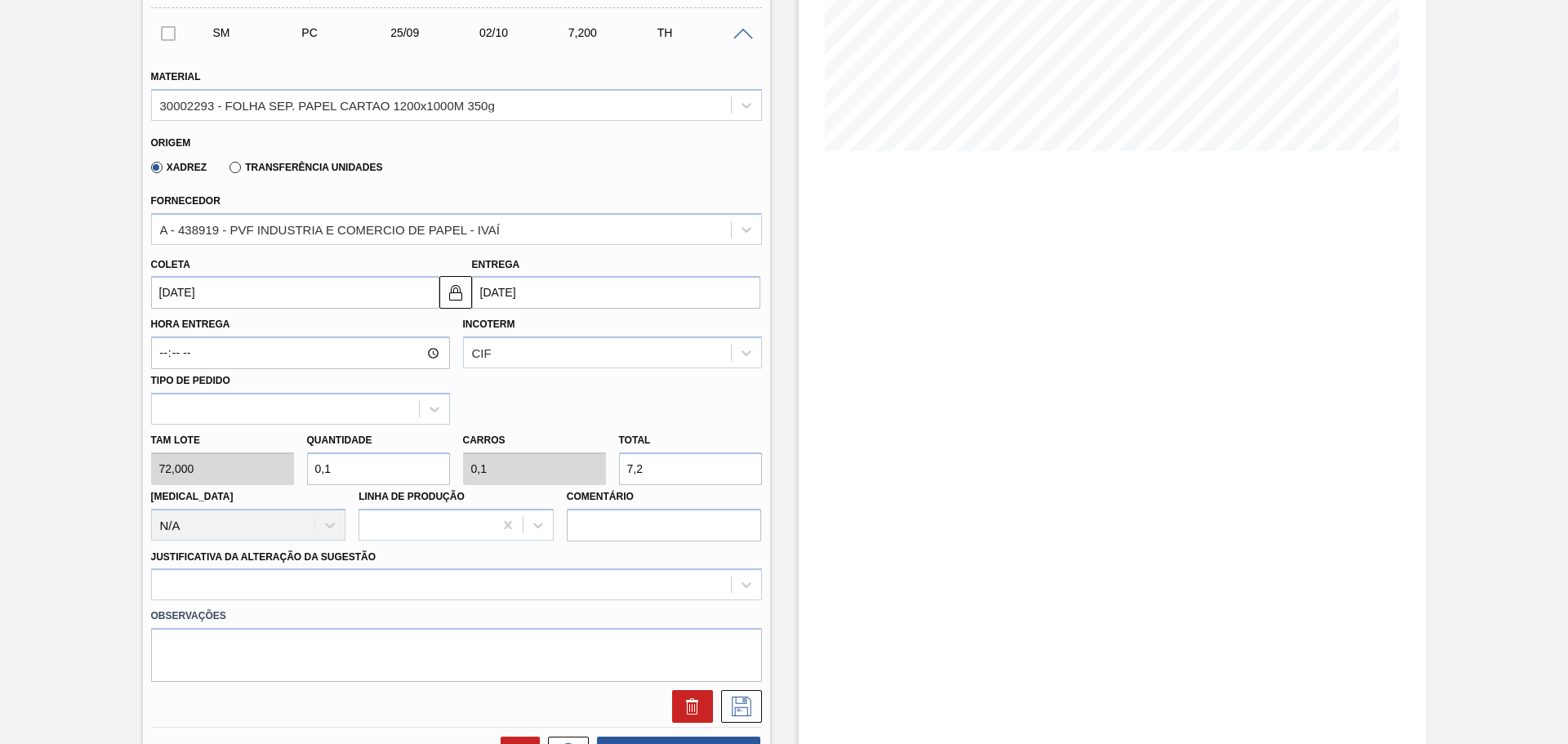
type input "12,96"
type input "0,187"
type input "13,464"
drag, startPoint x: 330, startPoint y: 466, endPoint x: 344, endPoint y: 470, distance: 14.6
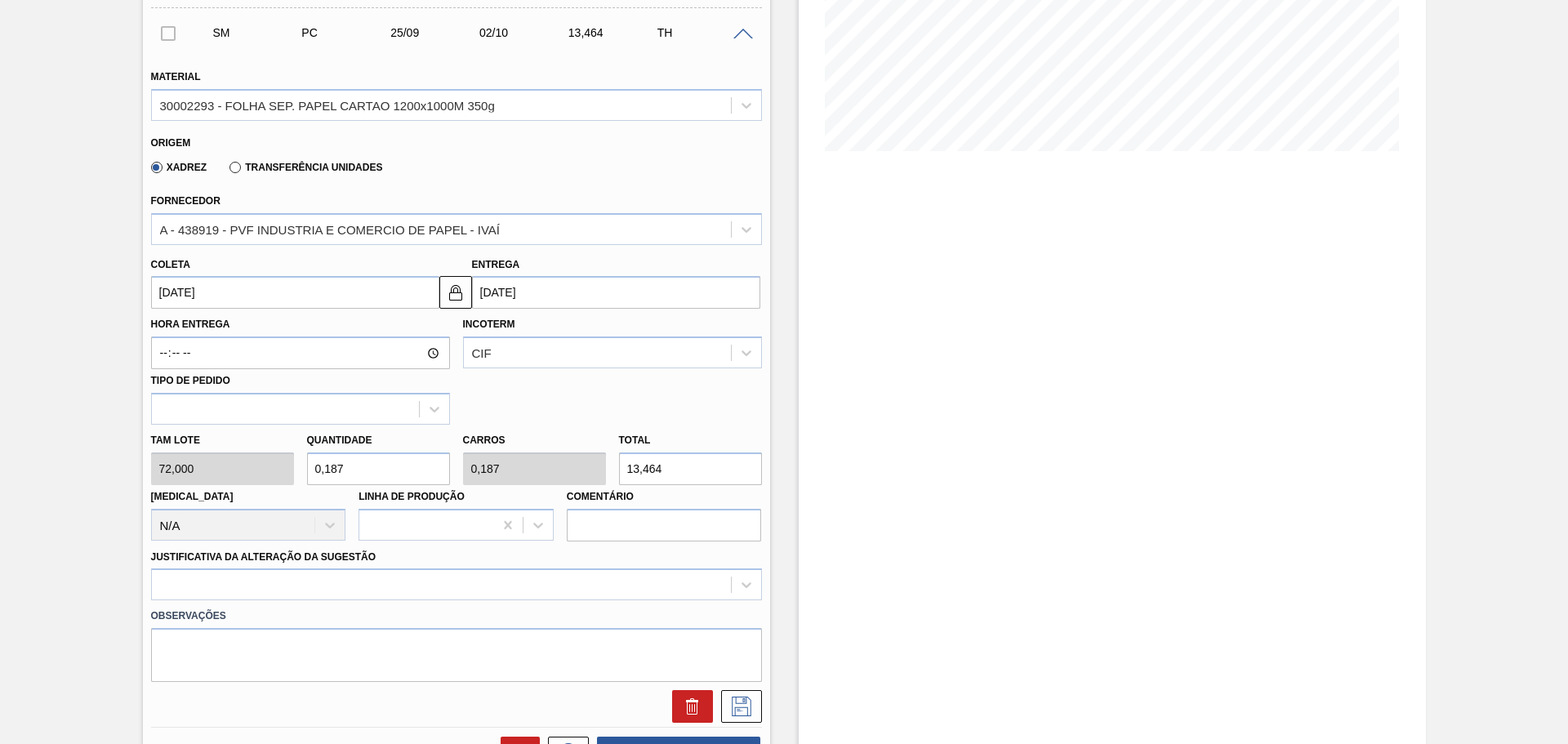
click at [344, 470] on input "0,187" at bounding box center [378, 469] width 143 height 33
type input "0,17"
type input "12,24"
type input "0,1"
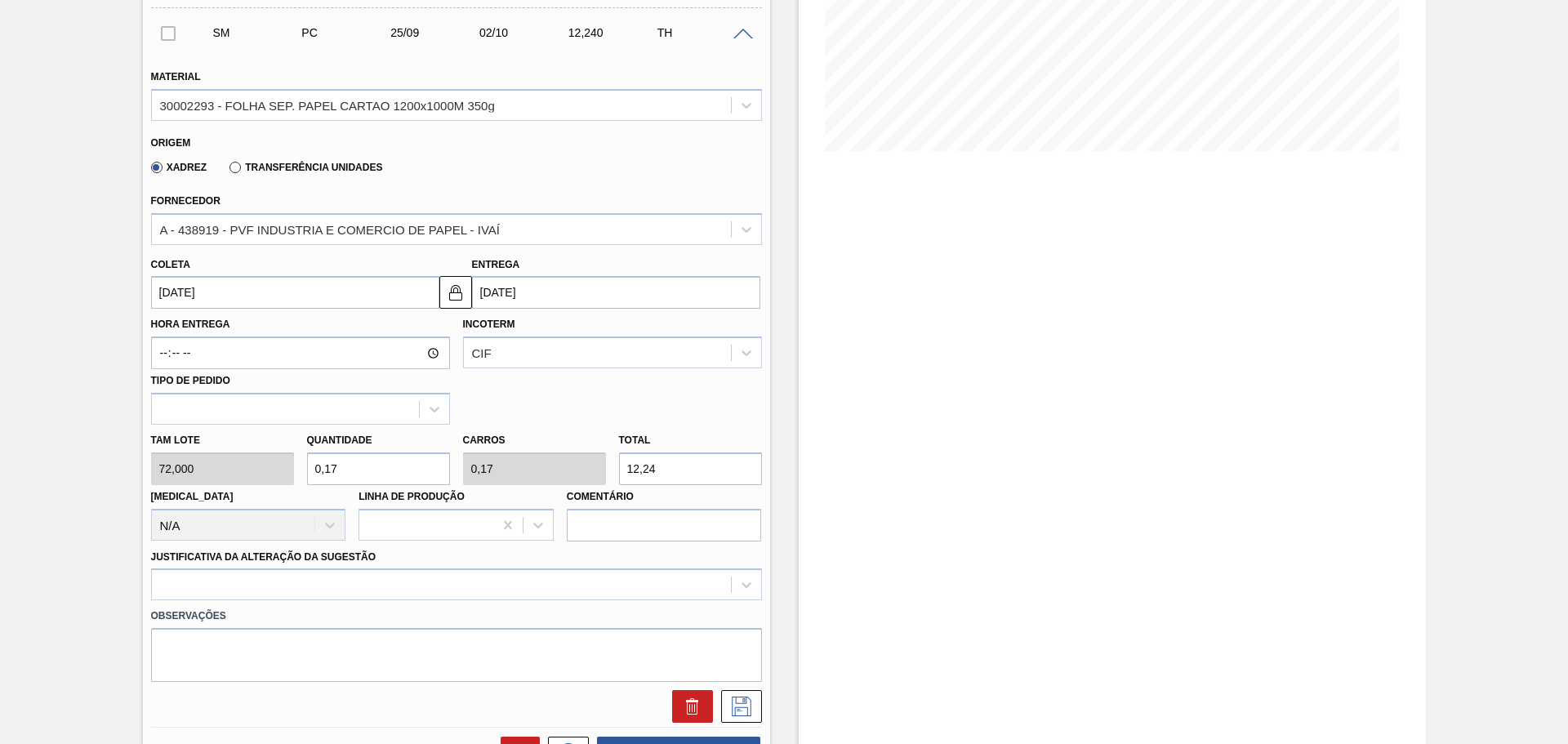
type input "0,1"
type input "7,2"
type input "0,19"
type input "13,68"
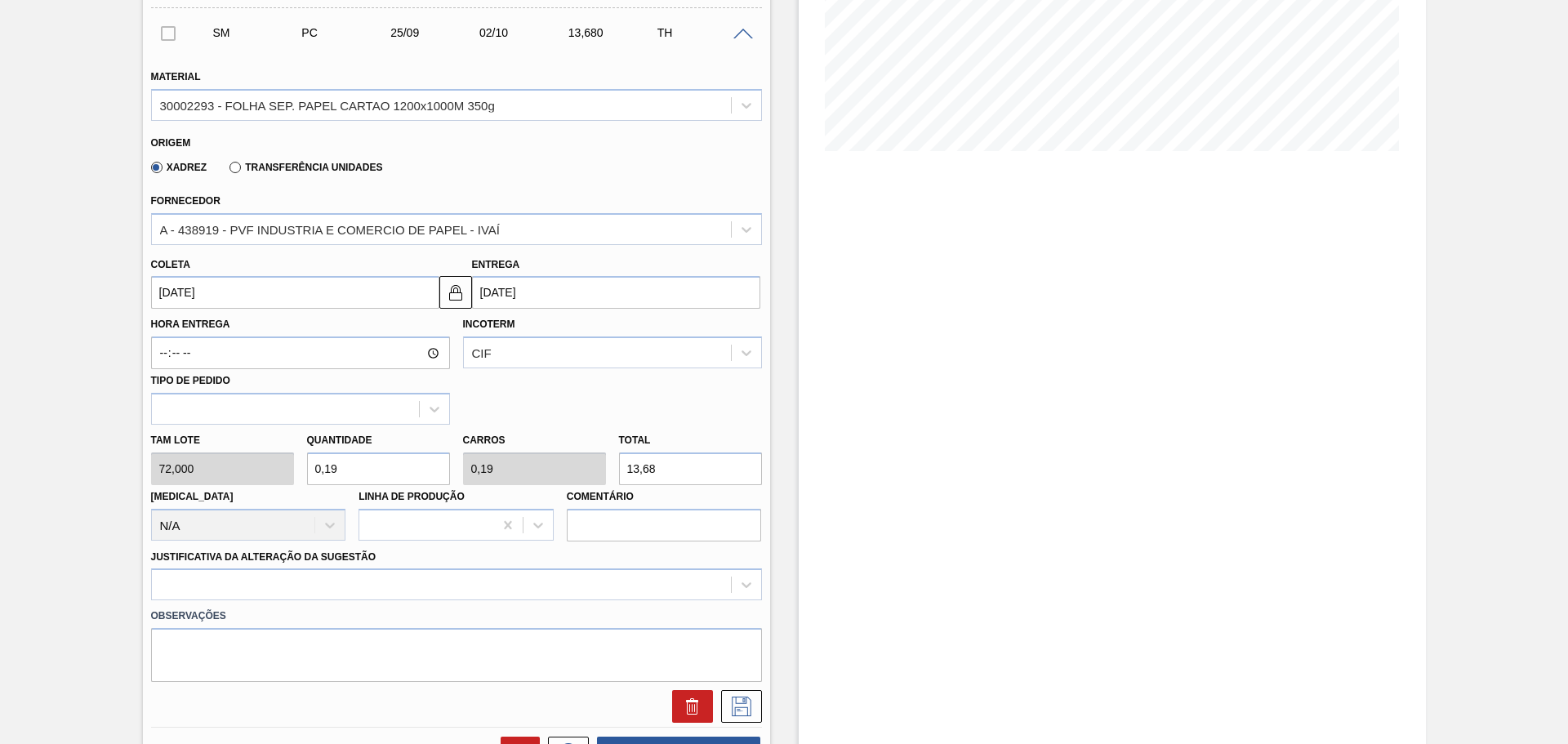
type input "0,1"
type input "7,2"
type input "0,18"
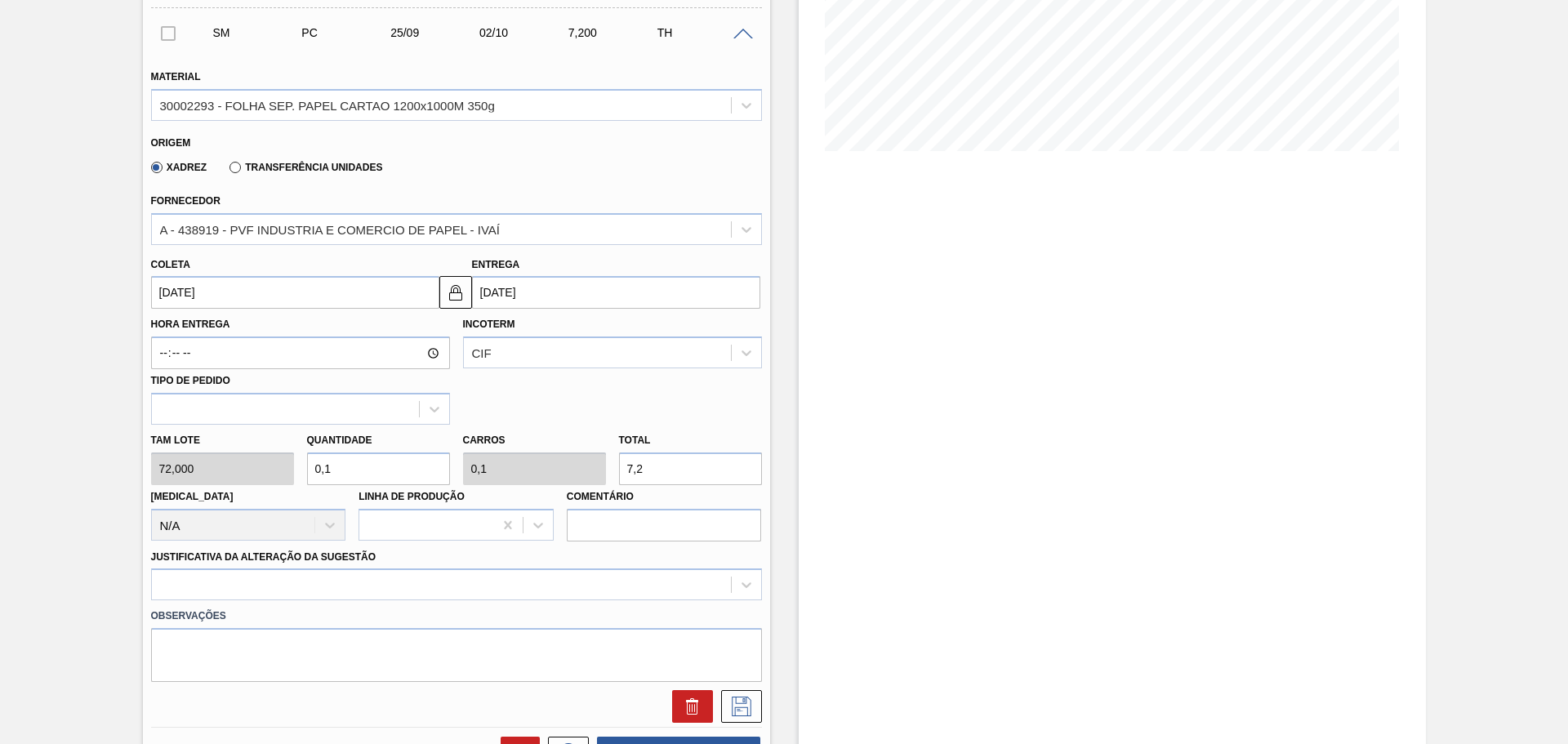
type input "12,96"
type input "0,187"
type input "13,464"
type input "0,18"
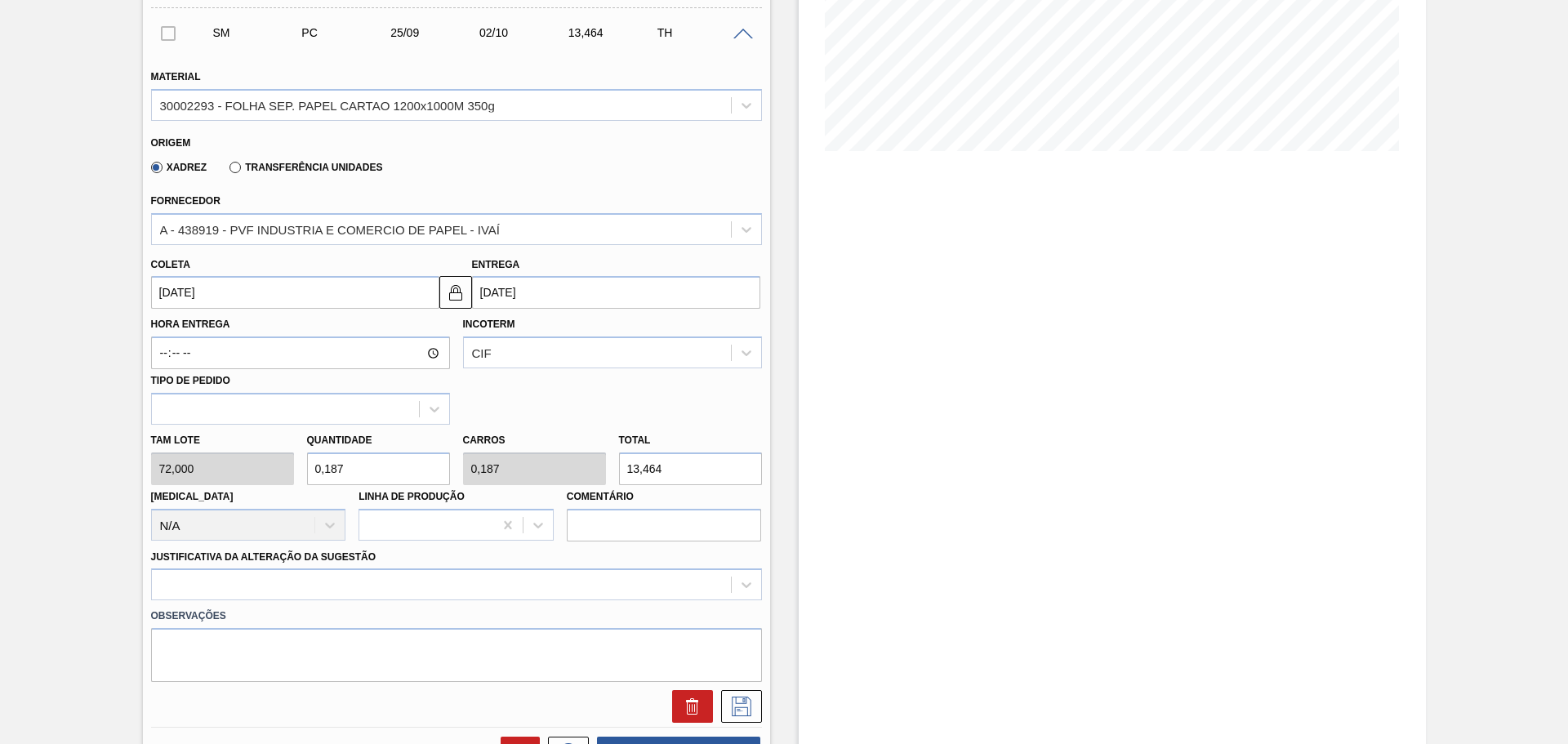
type input "0,18"
type input "12,96"
type input "0,188"
type input "13,536"
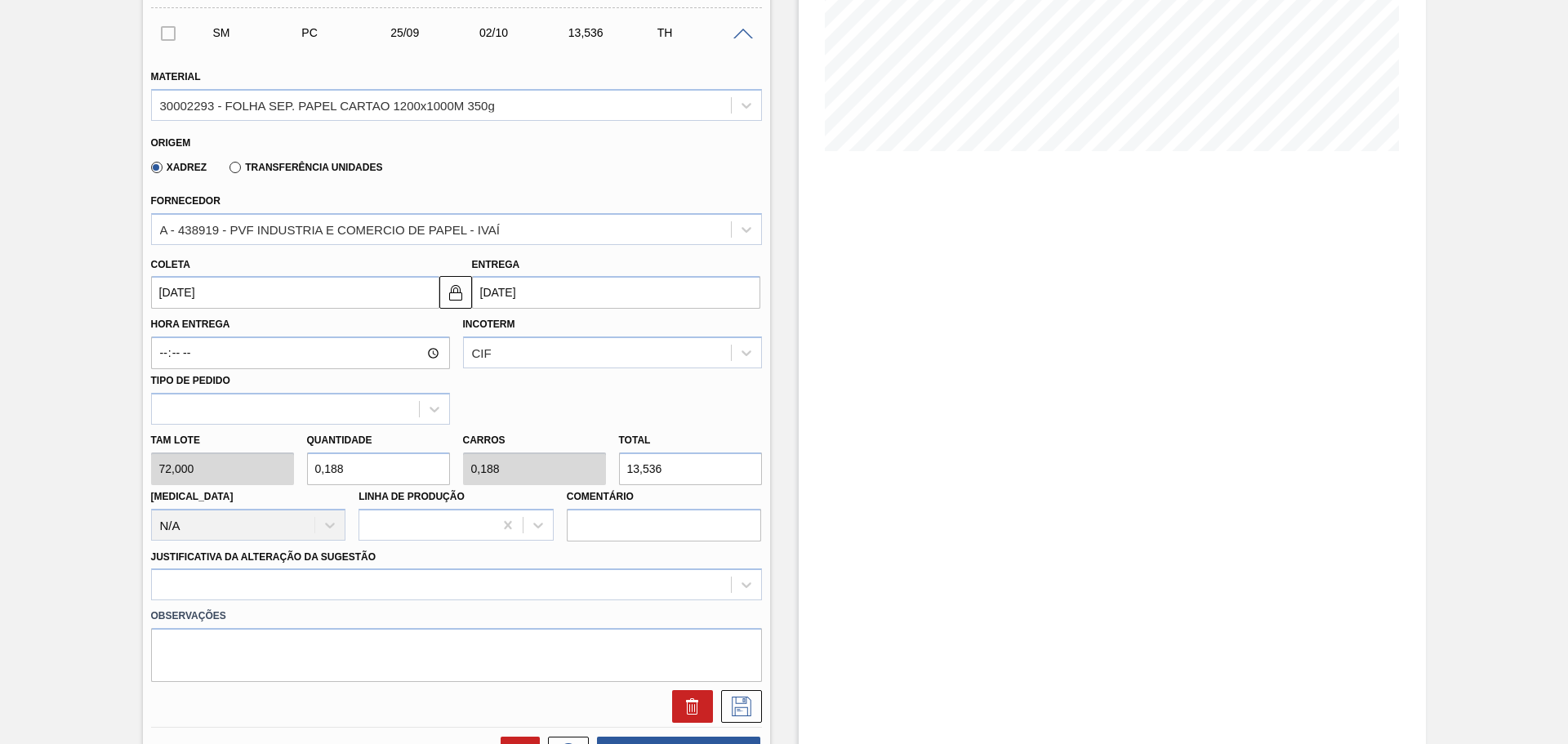
type input "0,18"
type input "12,96"
type input "0,189"
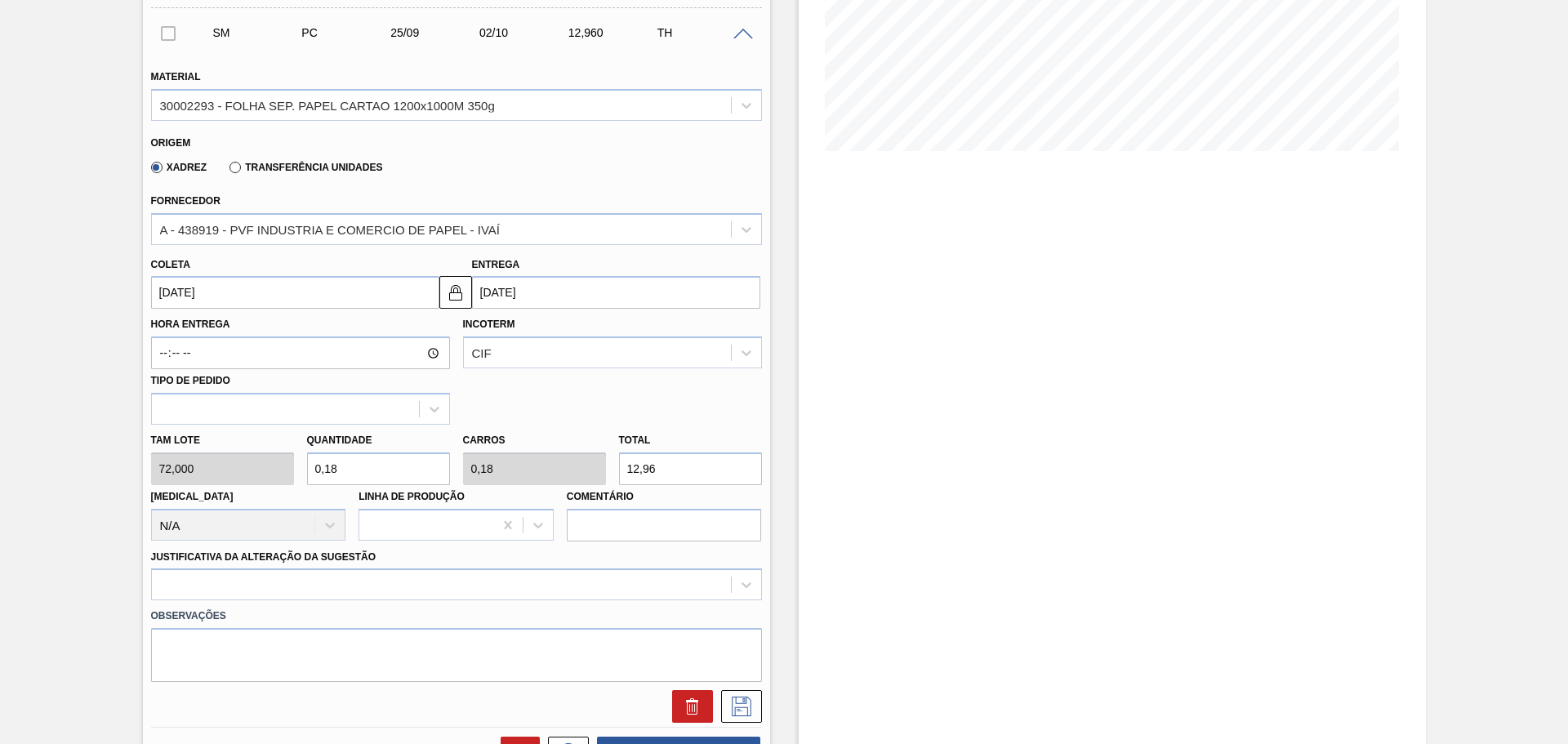
type input "13,608"
type input "0,18"
type input "12,96"
type input "0,188"
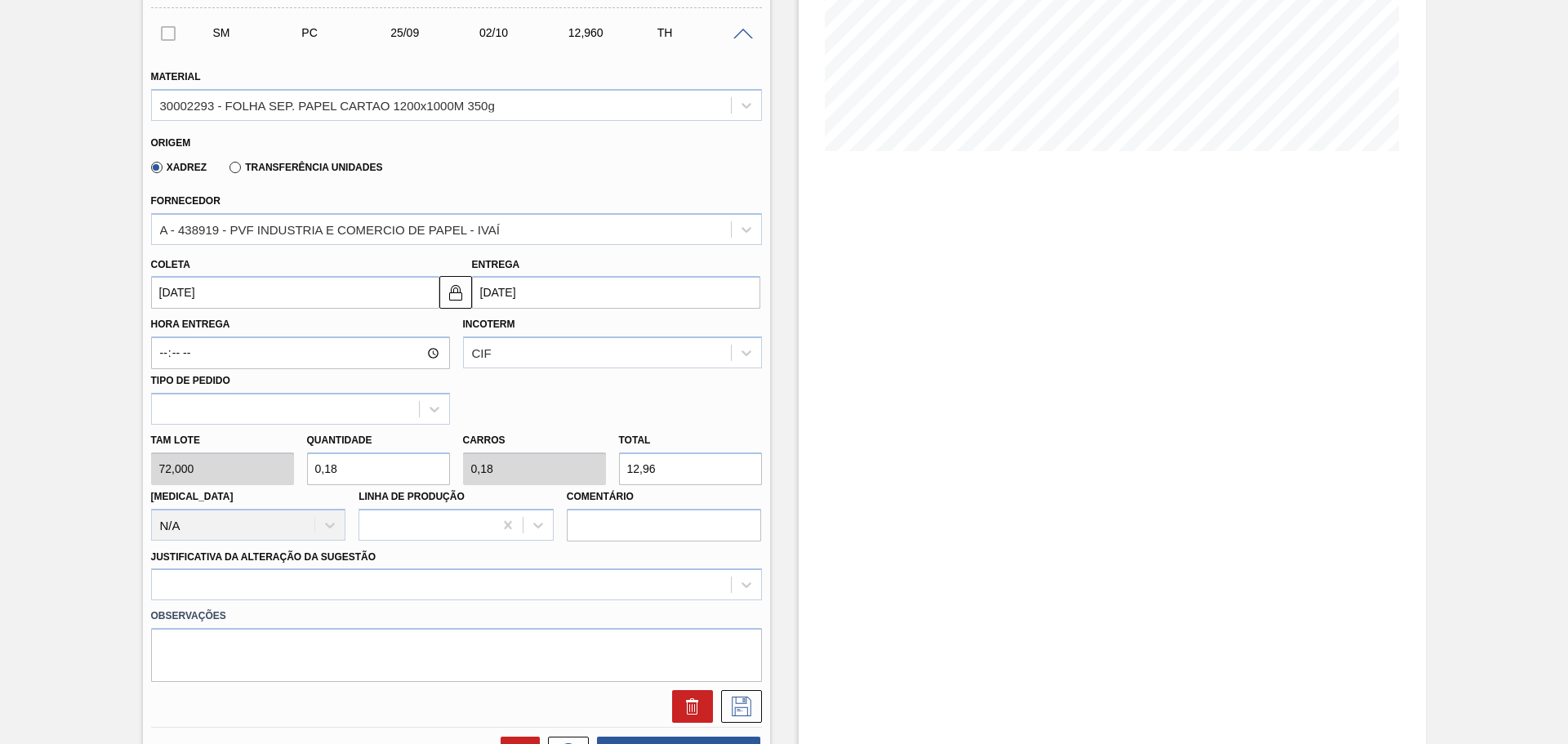
type input "0,188"
type input "13,536"
type input "0,18"
type input "12,96"
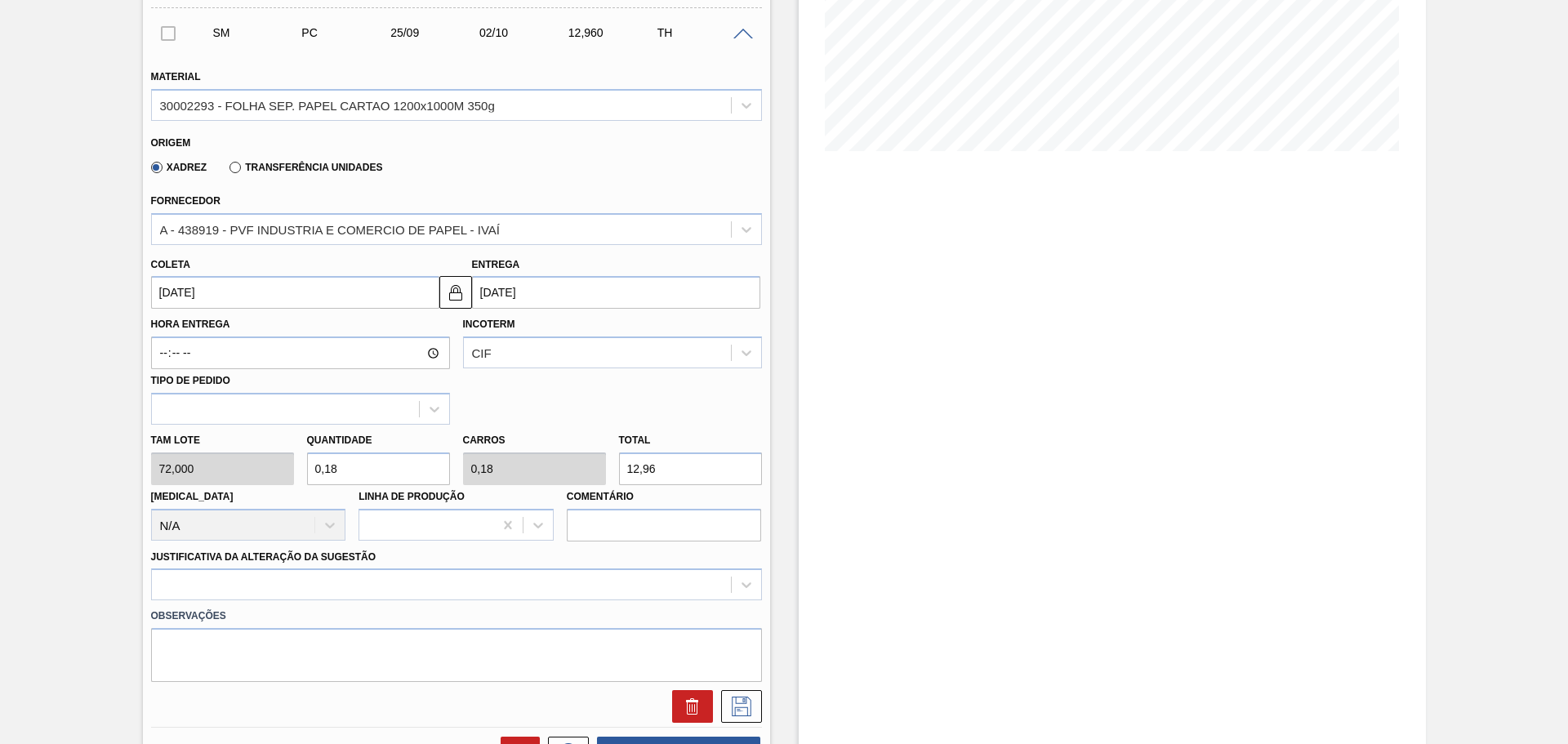
type input "0,187"
type input "13,464"
type input "0,18"
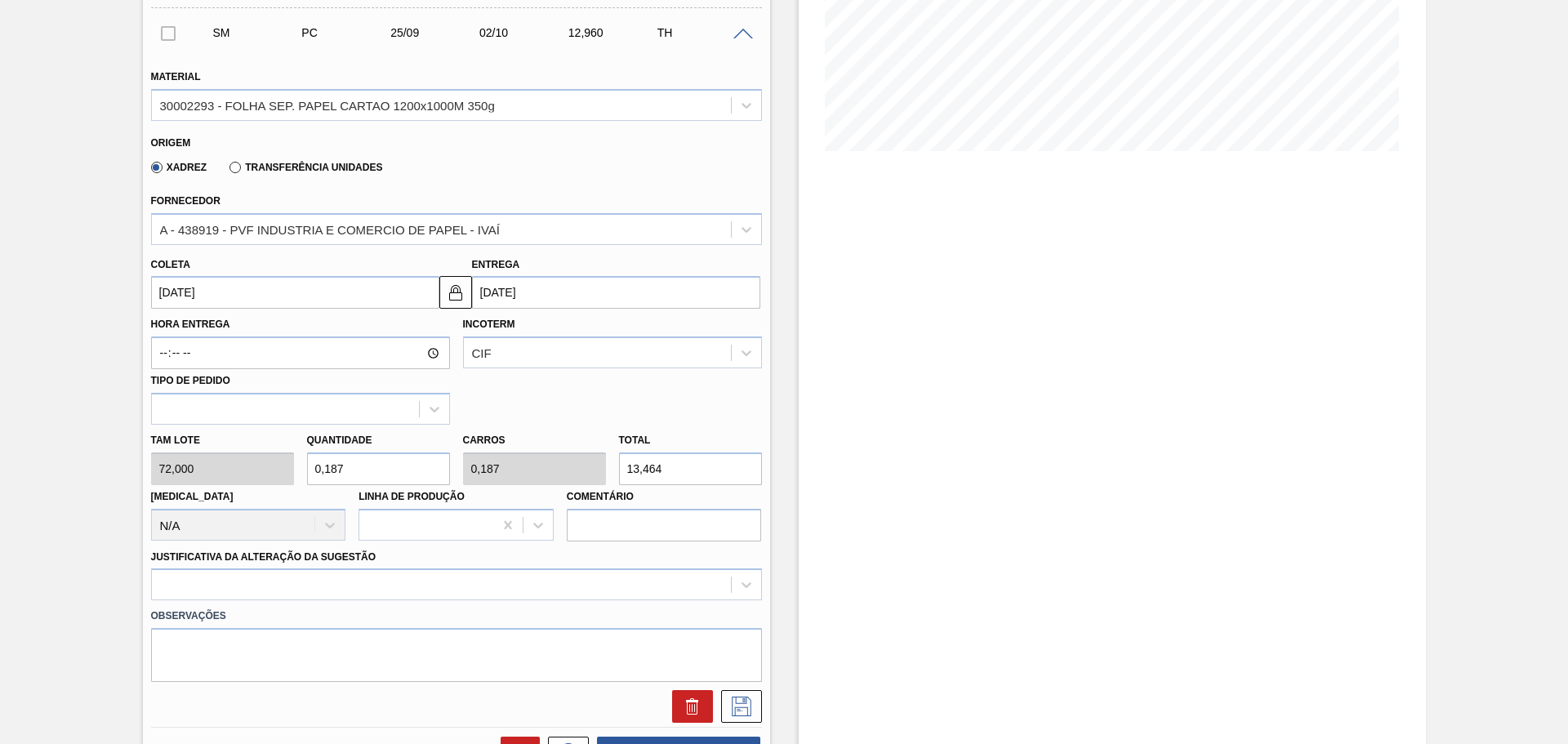
type input "12,96"
type input "0,187"
type input "13,464"
type input "0,18"
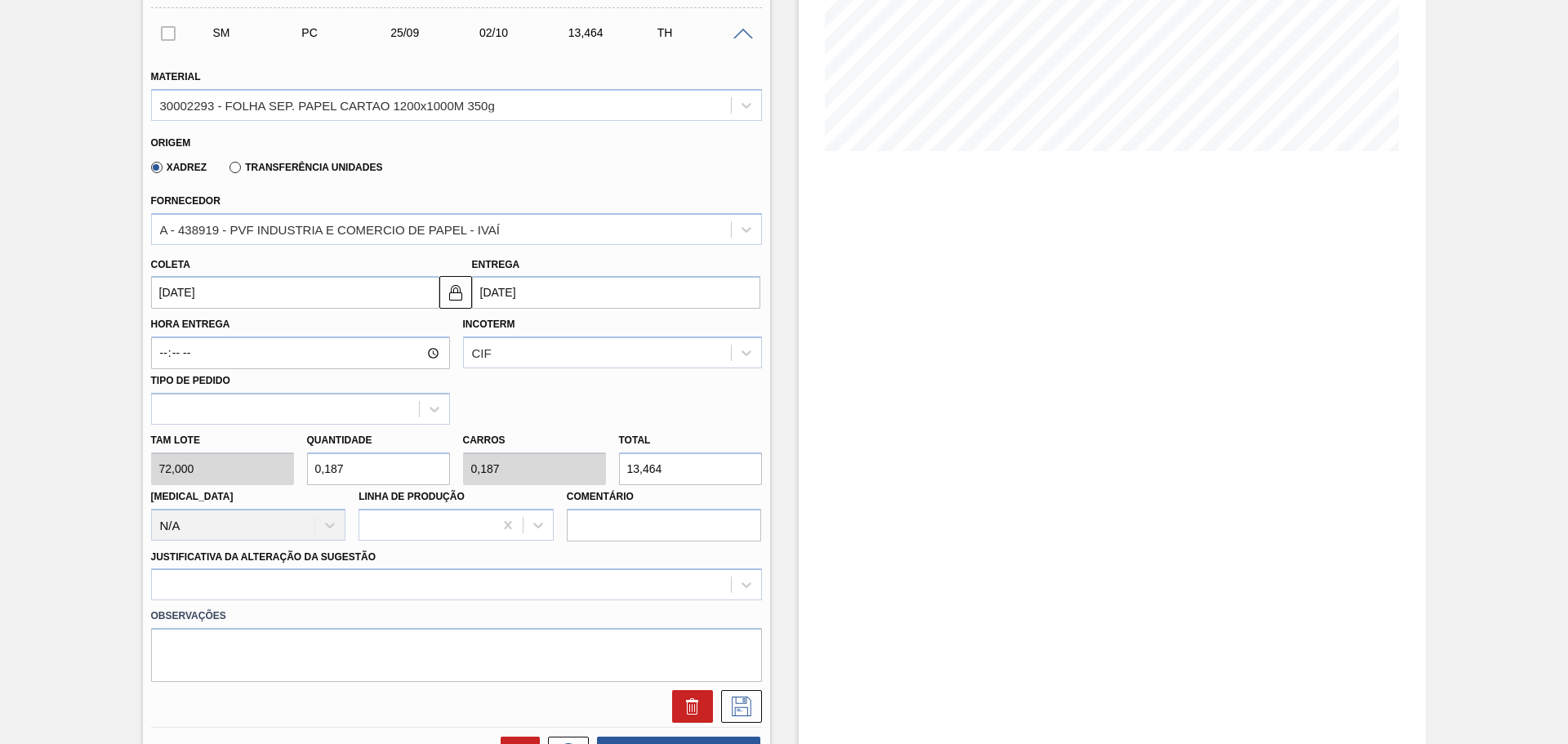
type input "0,18"
type input "12,96"
type input "0,187"
type input "13,464"
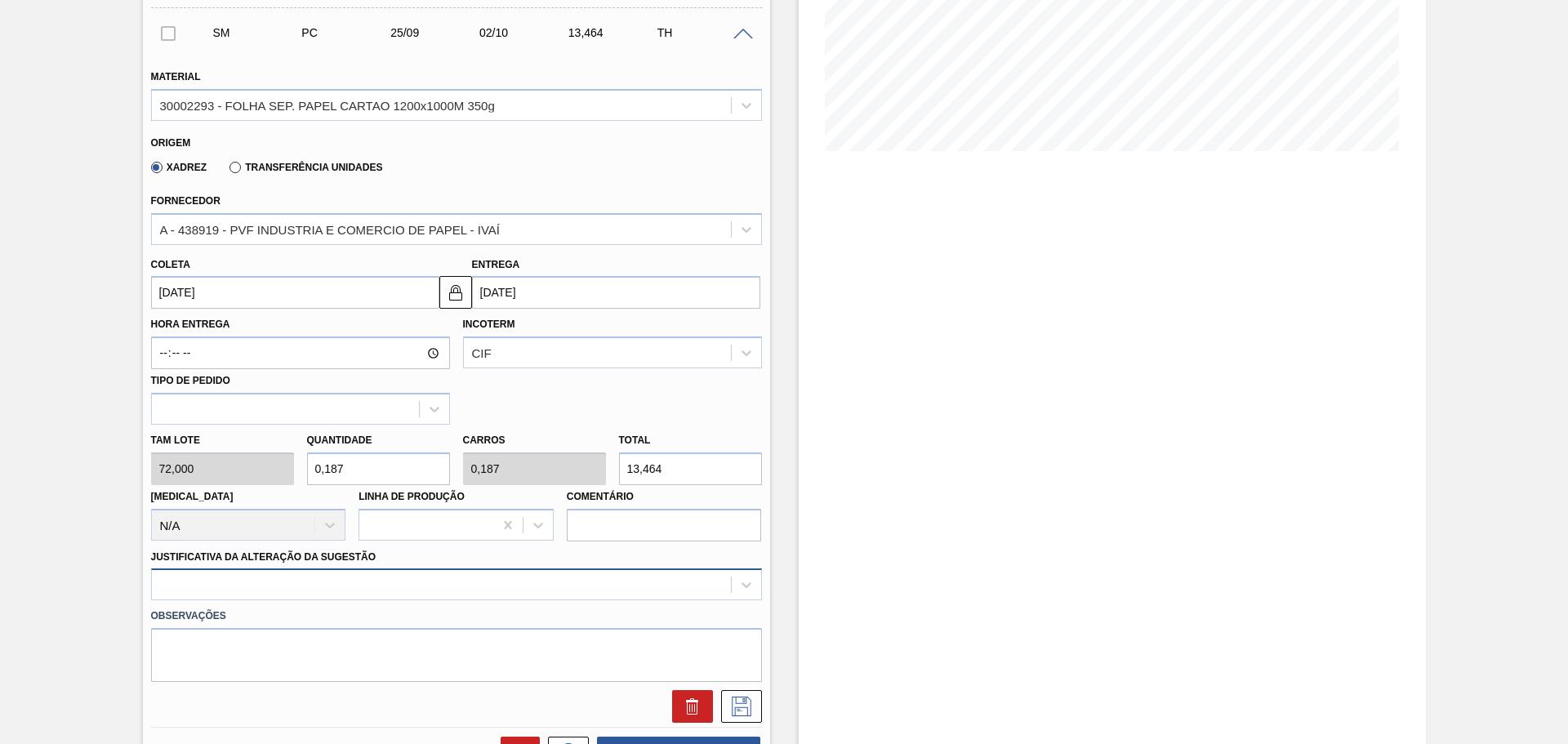
type input "0,187"
click at [218, 577] on div at bounding box center [456, 584] width 611 height 32
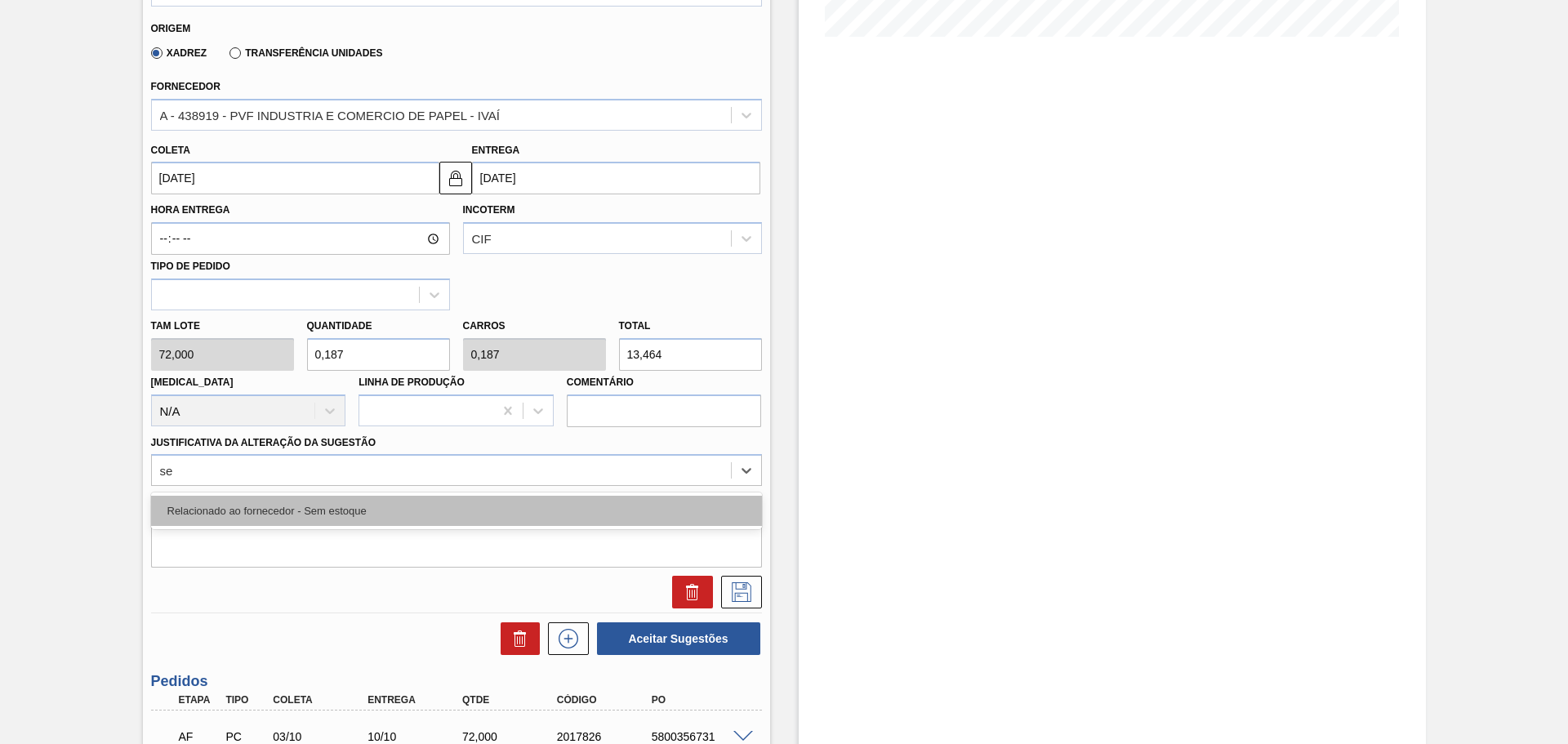
type Sugestão "sem"
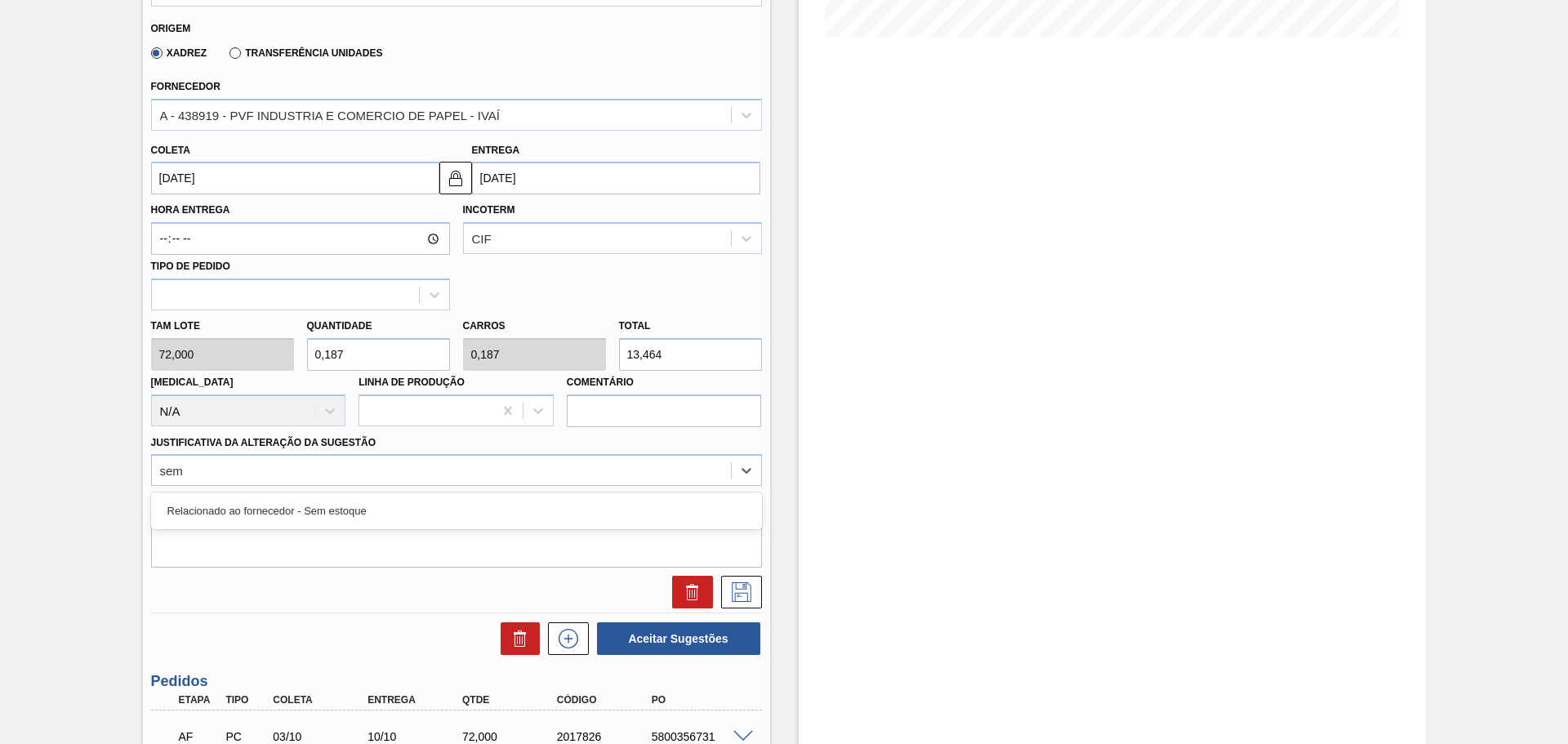
click at [335, 515] on div "Relacionado ao fornecedor - Sem estoque" at bounding box center [456, 511] width 611 height 30
click at [249, 527] on textarea at bounding box center [456, 541] width 611 height 54
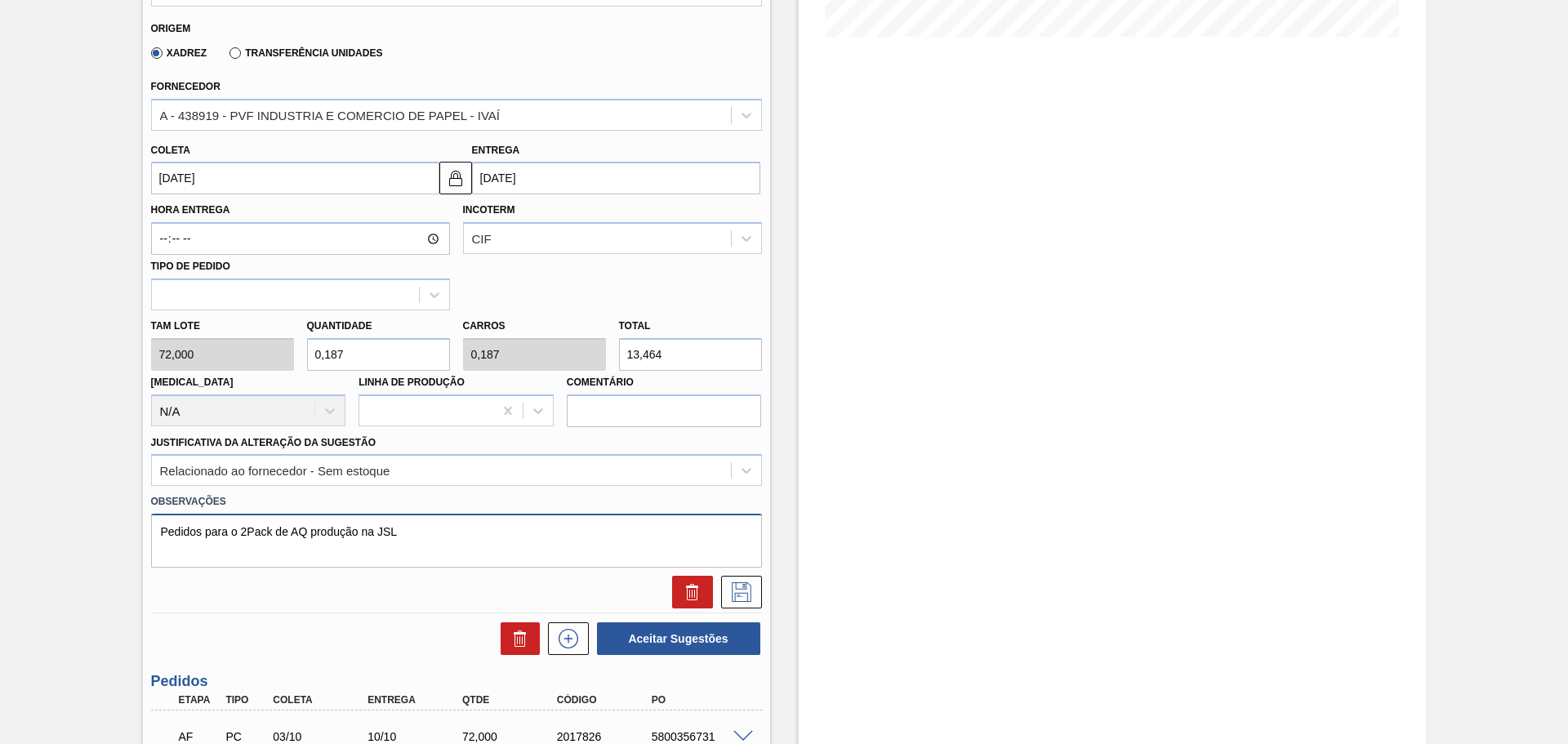
click at [360, 526] on textarea "Pedidos para o 2Pack de AQ produção na JSL" at bounding box center [456, 541] width 611 height 54
click at [305, 533] on textarea "Pedidos para o 2Pack de AQ produção e entrega na JSL" at bounding box center [456, 541] width 611 height 54
drag, startPoint x: 460, startPoint y: 526, endPoint x: 86, endPoint y: 526, distance: 374.0
click at [86, 526] on div "Aguardando Faturamento BR03 - FOLHA SEPARADORA PAPEL CARTÃO Unidade Aquiraz PE …" at bounding box center [784, 266] width 1568 height 1253
type textarea "Pedidos para o 2Pack de AQ, produção e entrega na JSL"
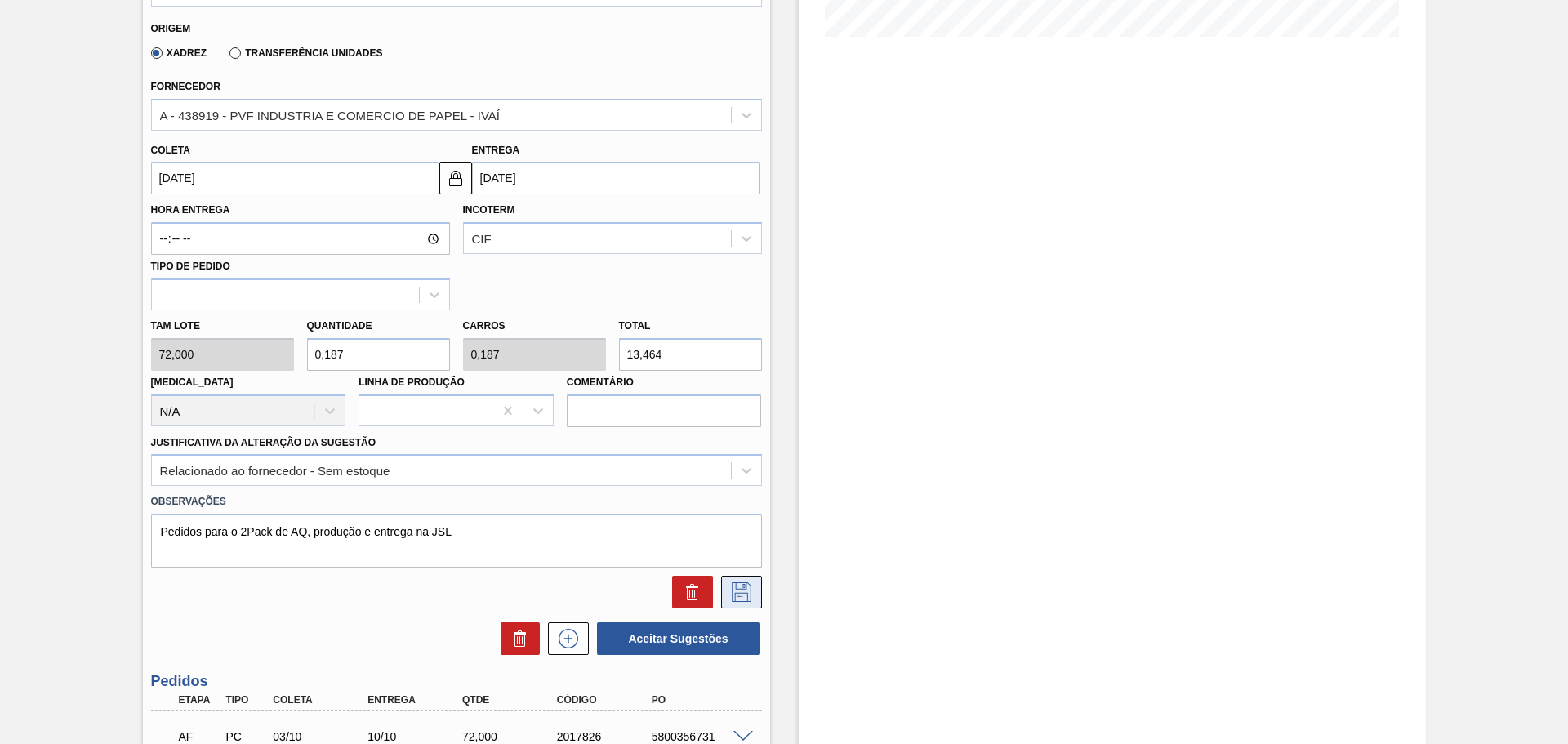
click at [741, 592] on icon at bounding box center [741, 592] width 26 height 20
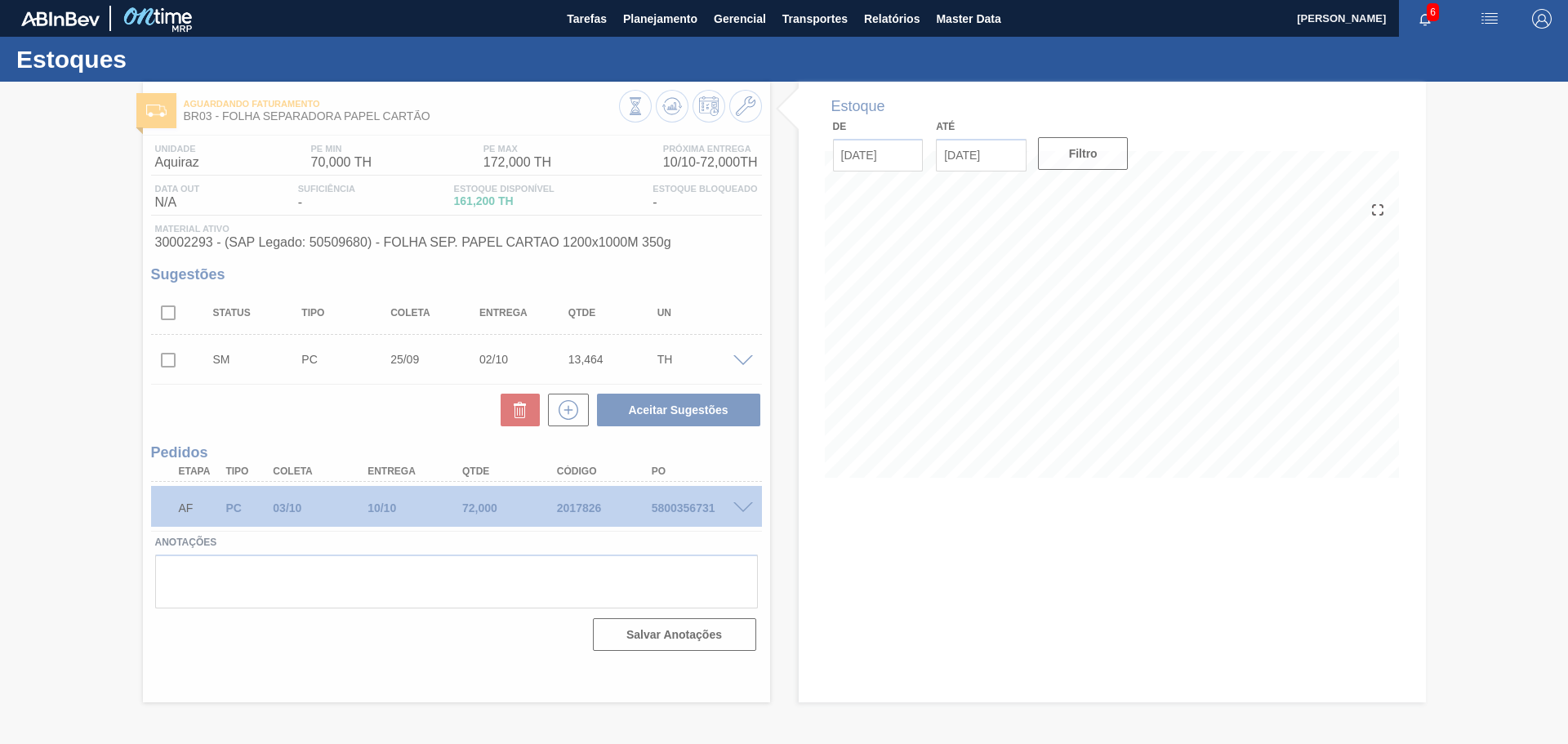
scroll to position [0, 0]
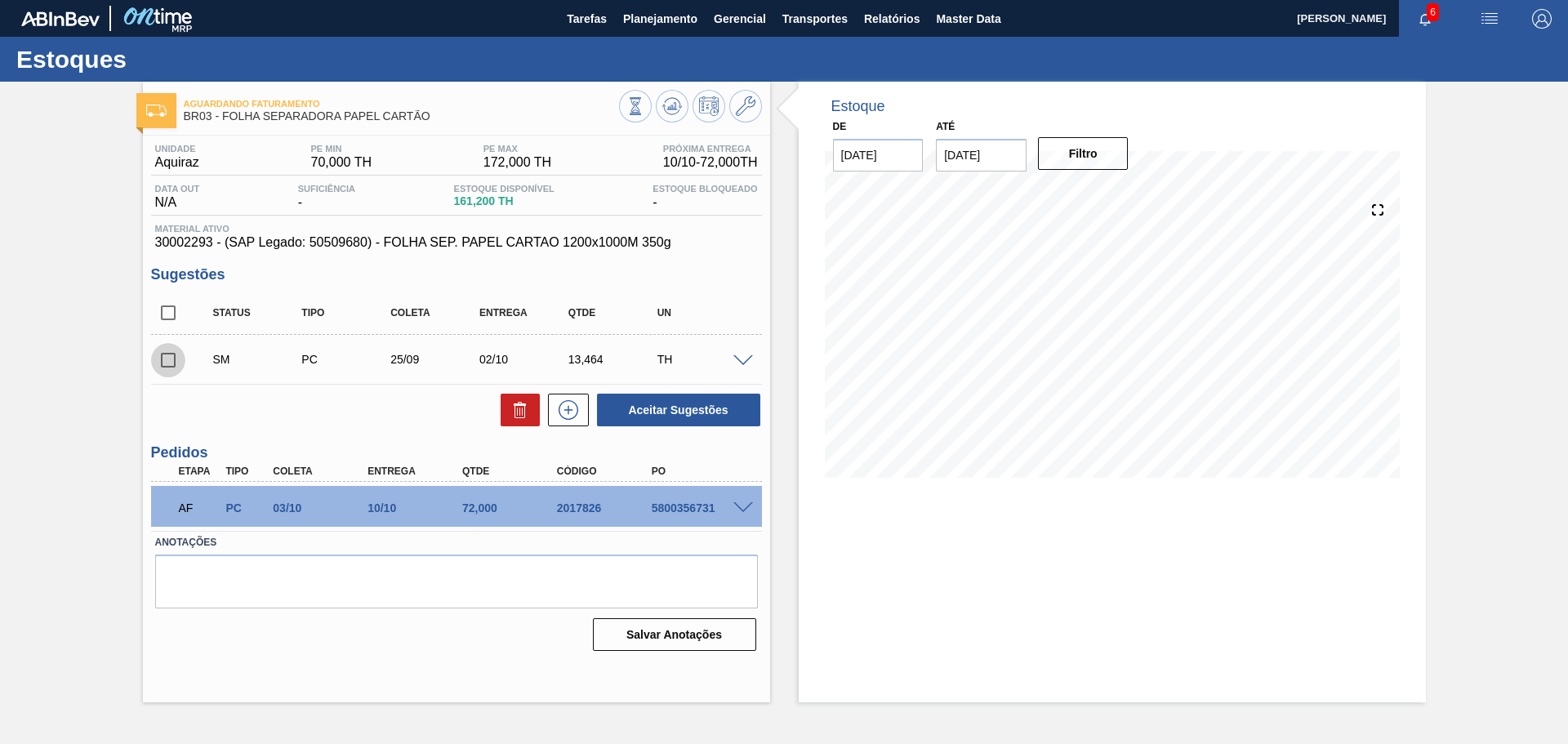
click at [168, 364] on input "checkbox" at bounding box center [168, 360] width 35 height 35
click at [687, 402] on button "Aceitar Sugestões" at bounding box center [678, 409] width 163 height 33
checkbox input "false"
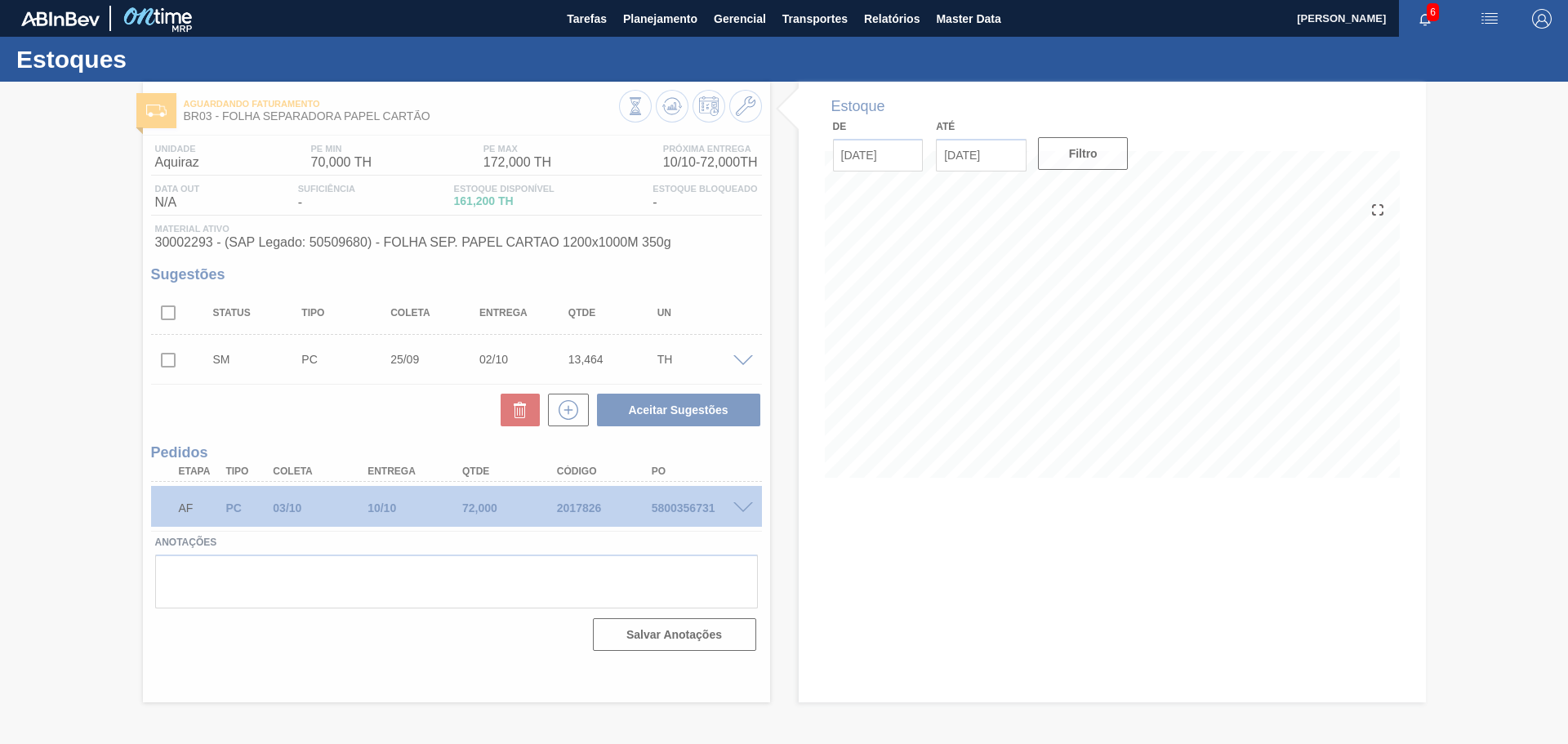
click at [170, 363] on div at bounding box center [784, 413] width 1568 height 662
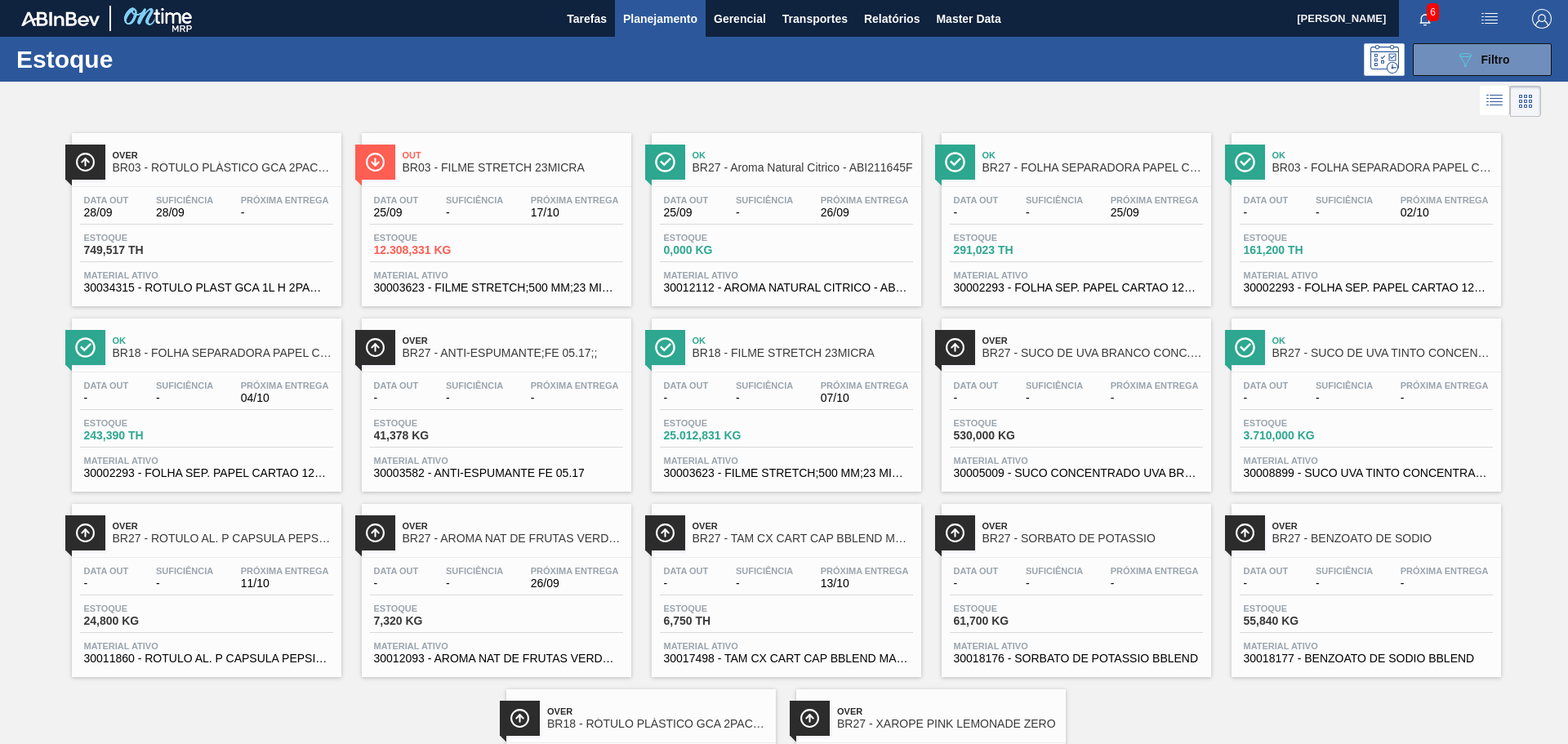
click at [199, 401] on span "-" at bounding box center [185, 399] width 57 height 12
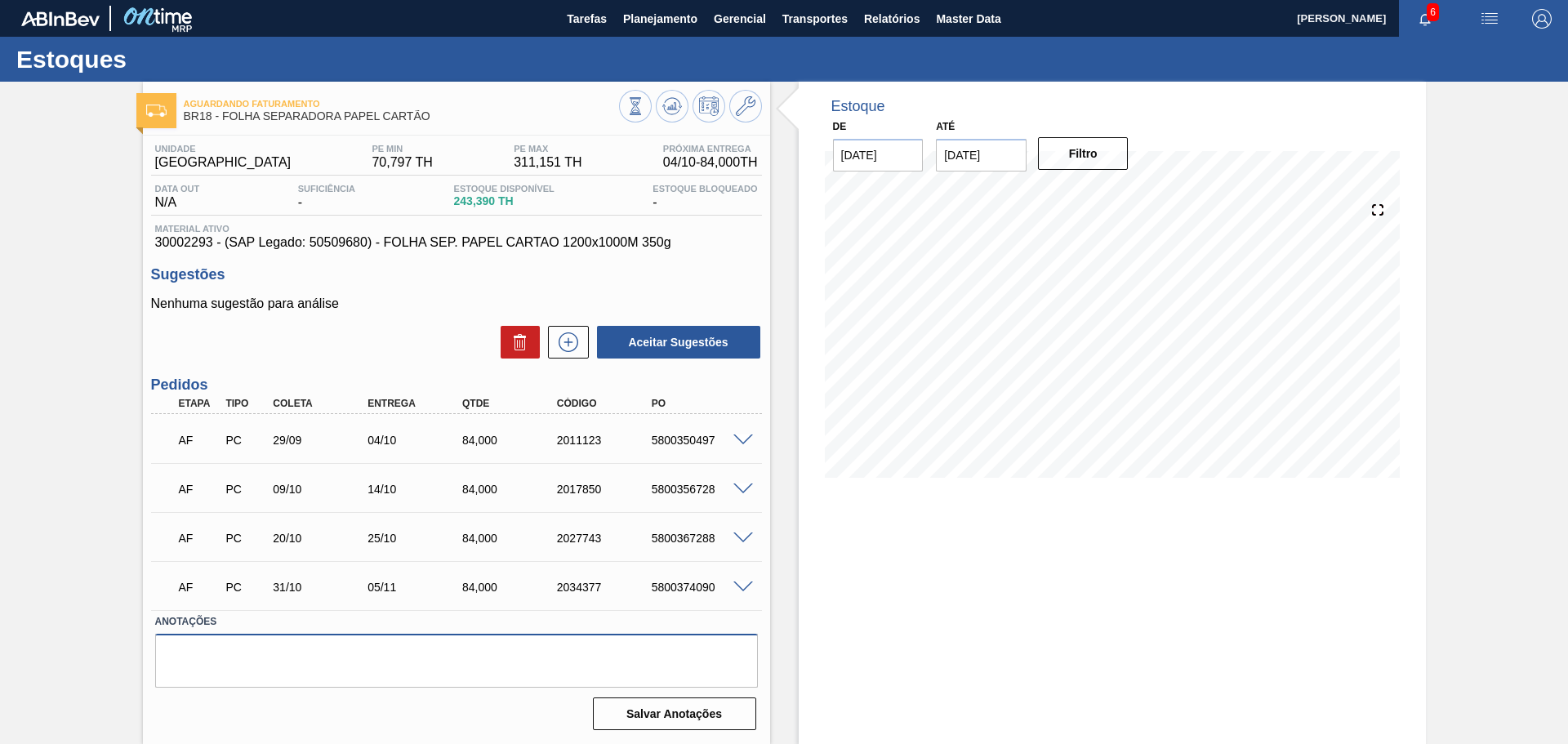
click at [416, 667] on textarea at bounding box center [456, 661] width 603 height 54
click at [572, 343] on icon at bounding box center [568, 342] width 26 height 20
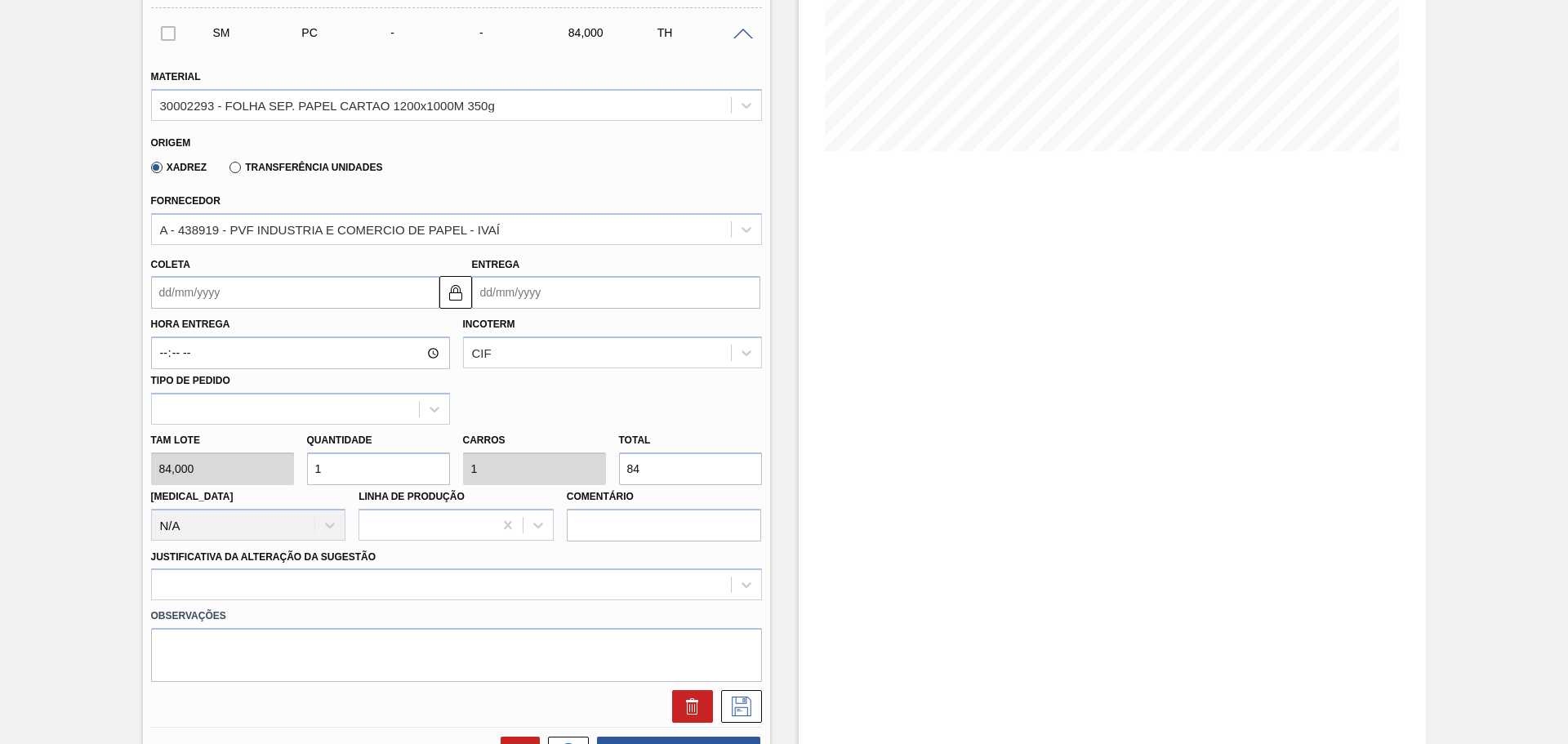
scroll to position [245, 0]
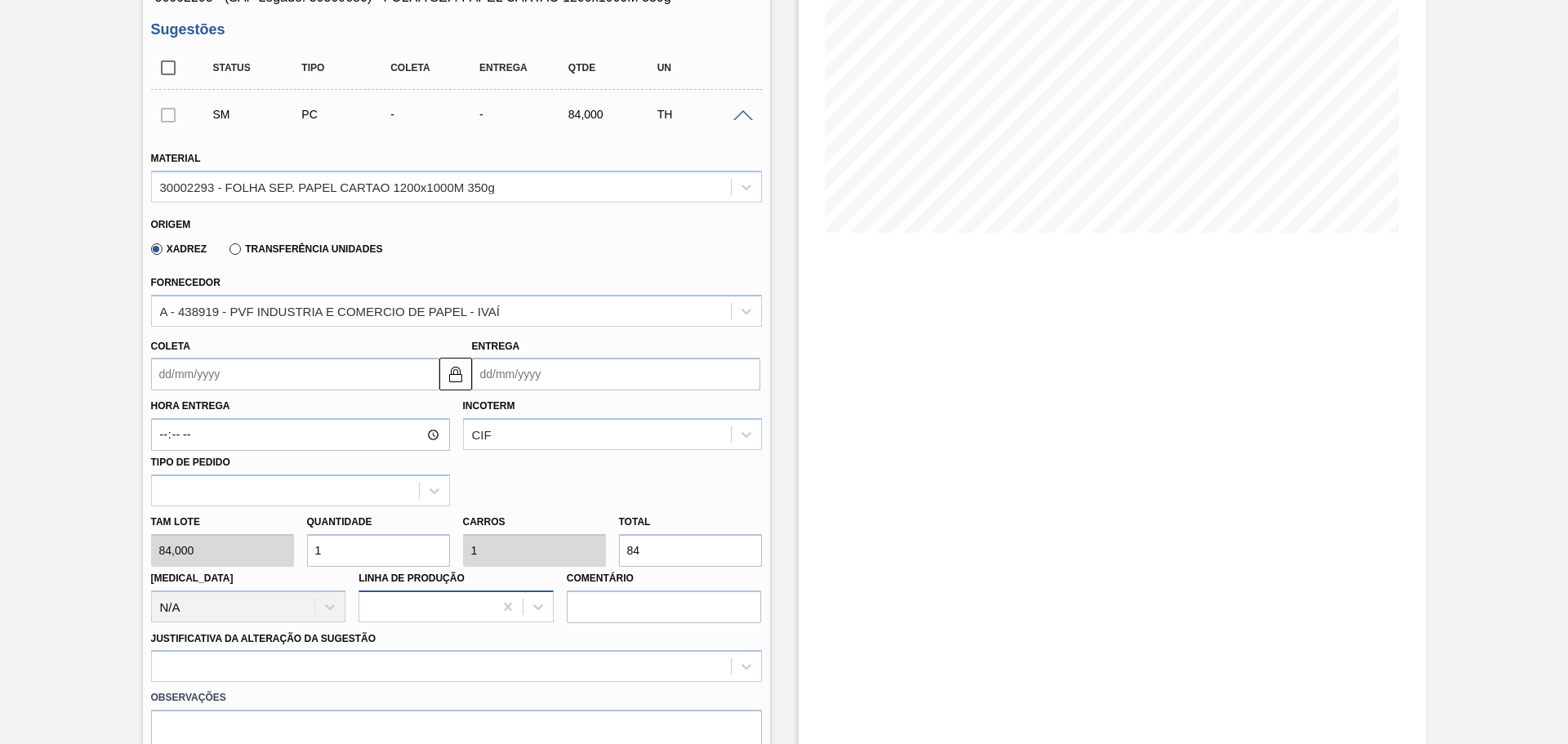
click at [443, 606] on div at bounding box center [426, 606] width 134 height 24
click at [440, 605] on div at bounding box center [426, 606] width 134 height 24
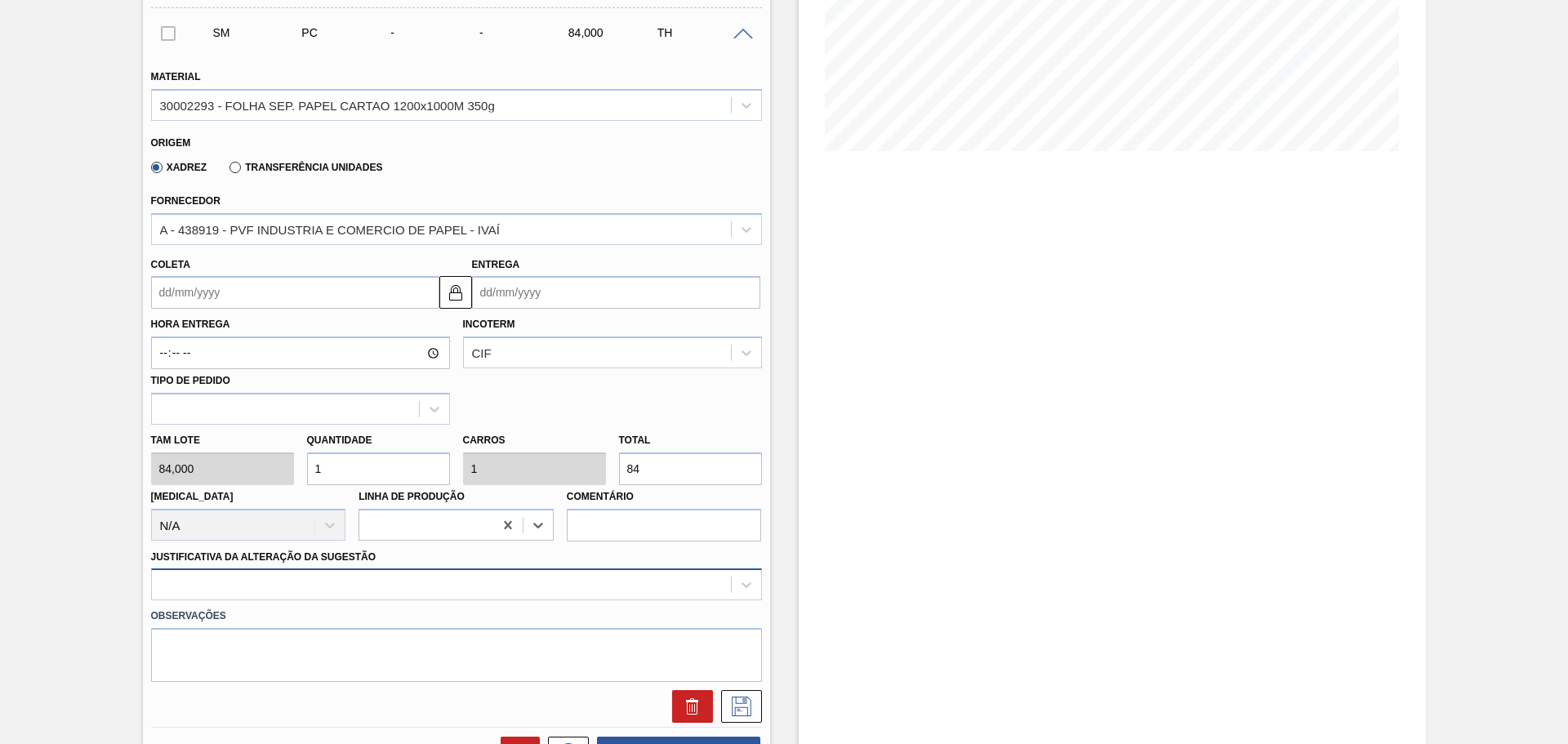
click at [379, 578] on div at bounding box center [456, 584] width 611 height 32
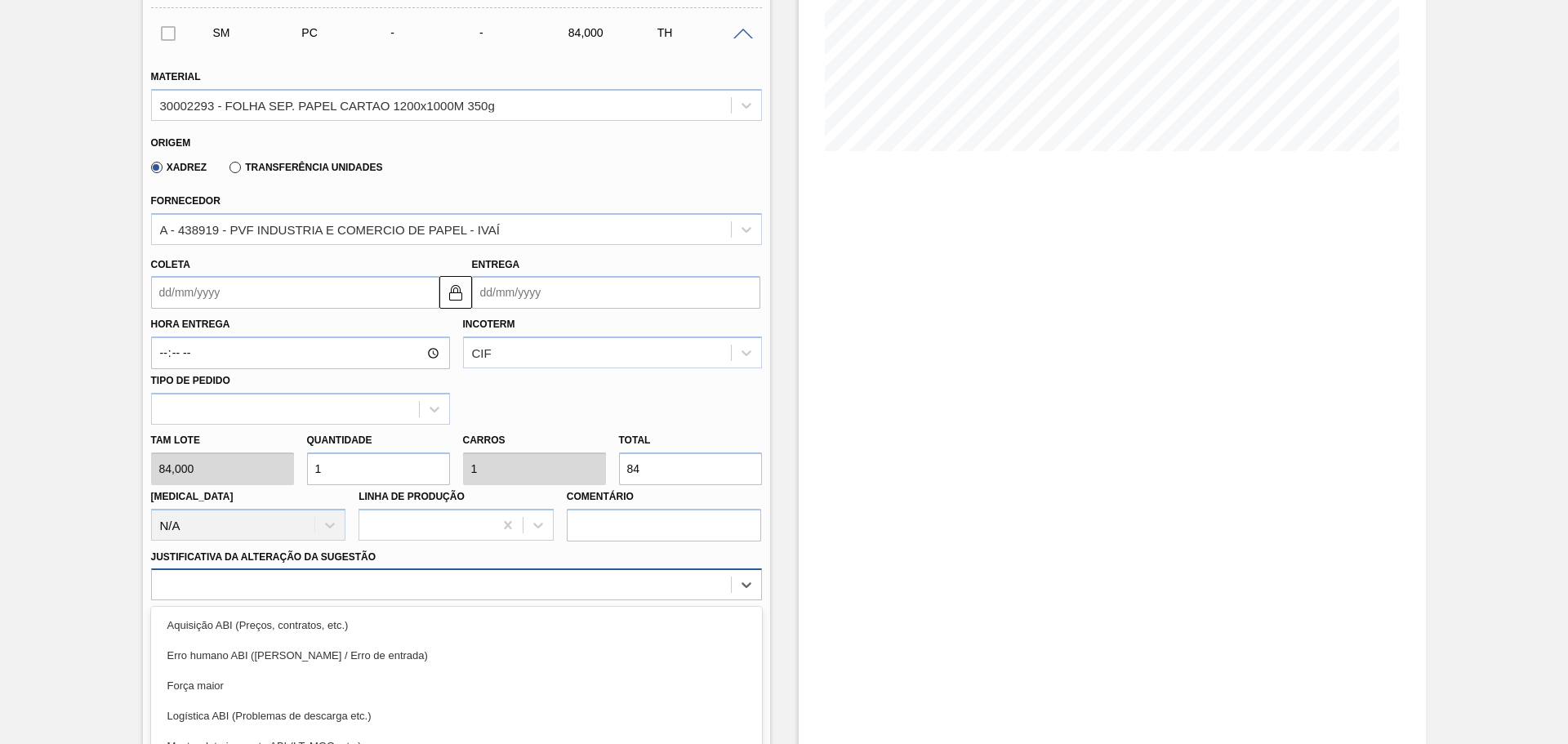
scroll to position [441, 0]
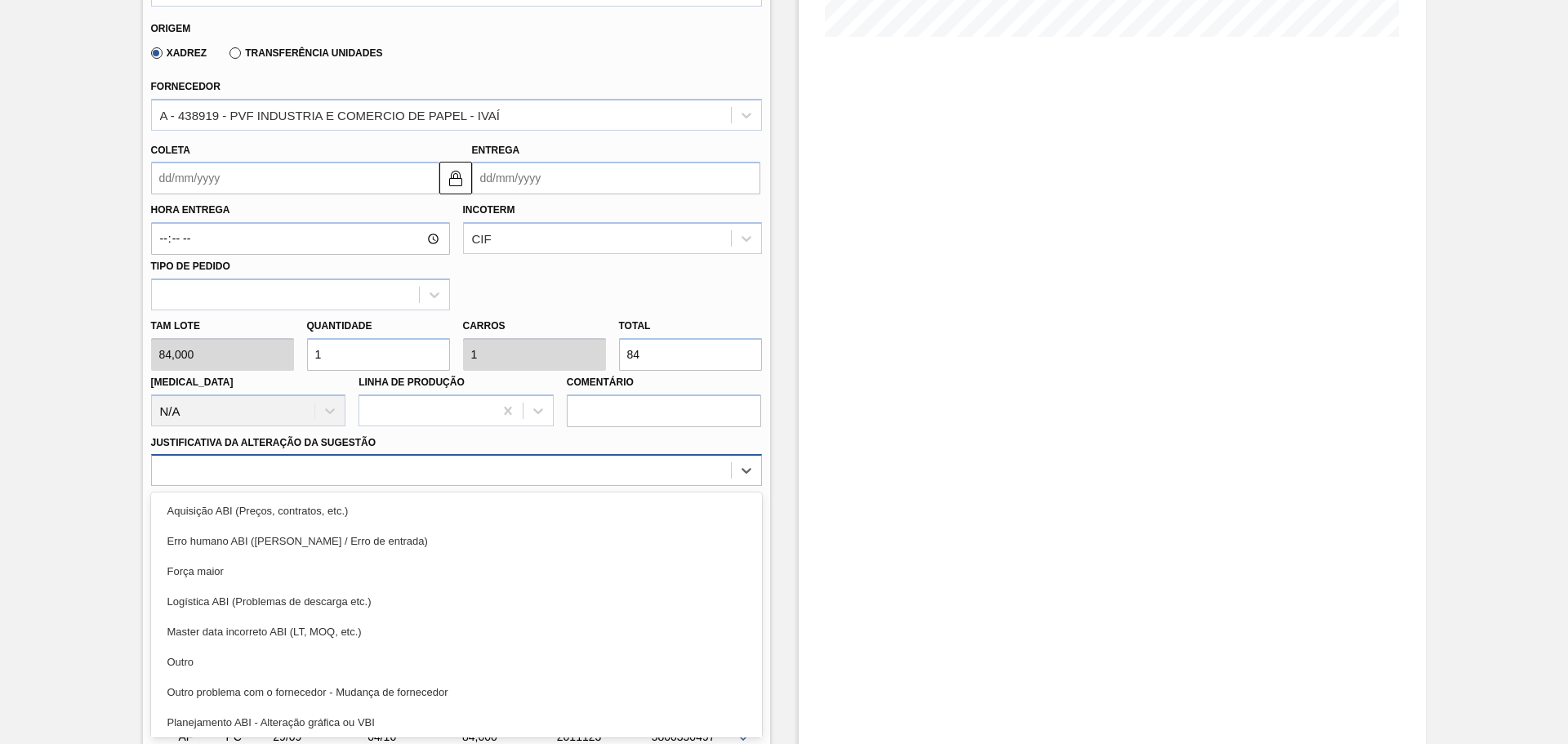
click at [245, 479] on div at bounding box center [441, 471] width 579 height 24
type Sugestão "se"
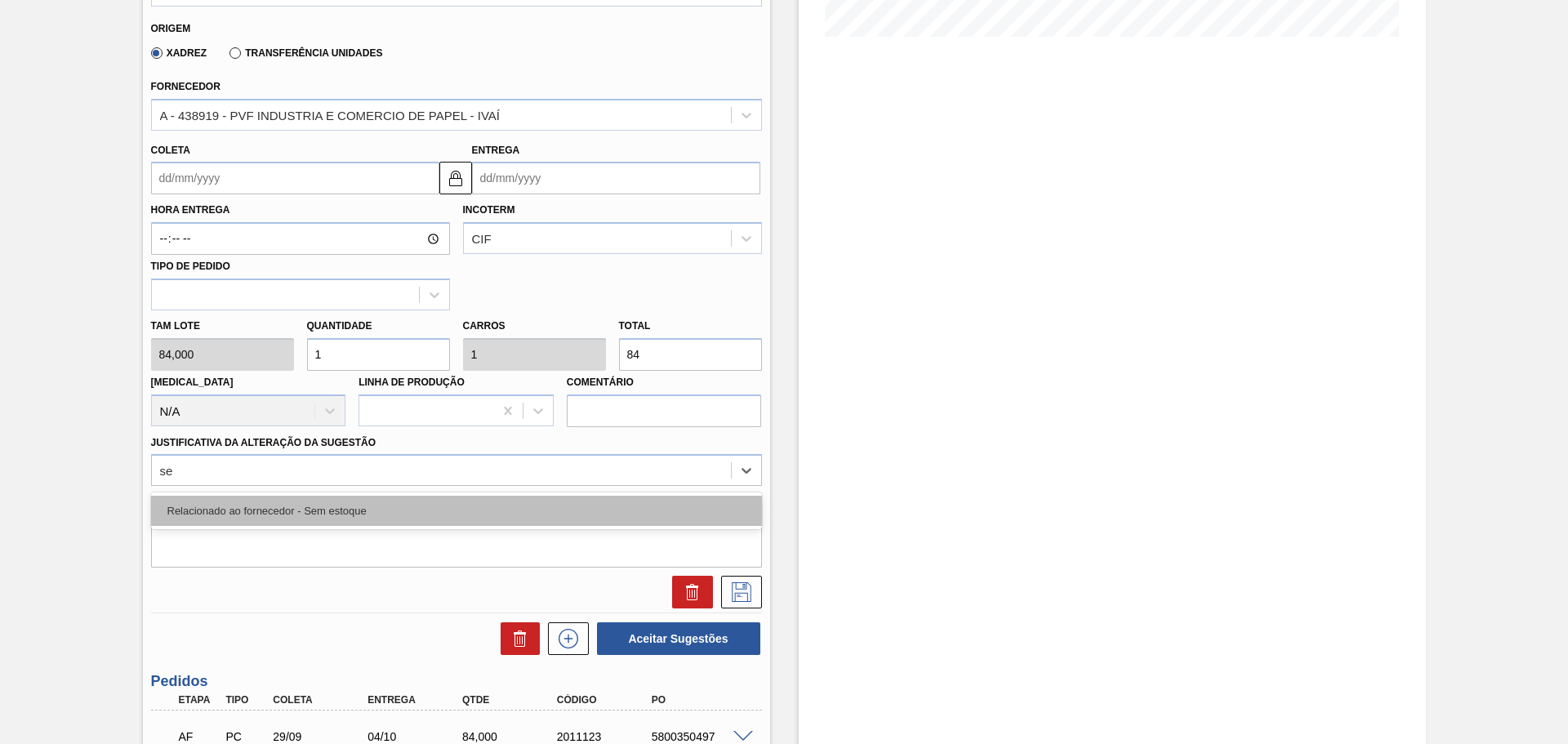
click at [303, 503] on div "Relacionado ao fornecedor - Sem estoque" at bounding box center [456, 511] width 611 height 30
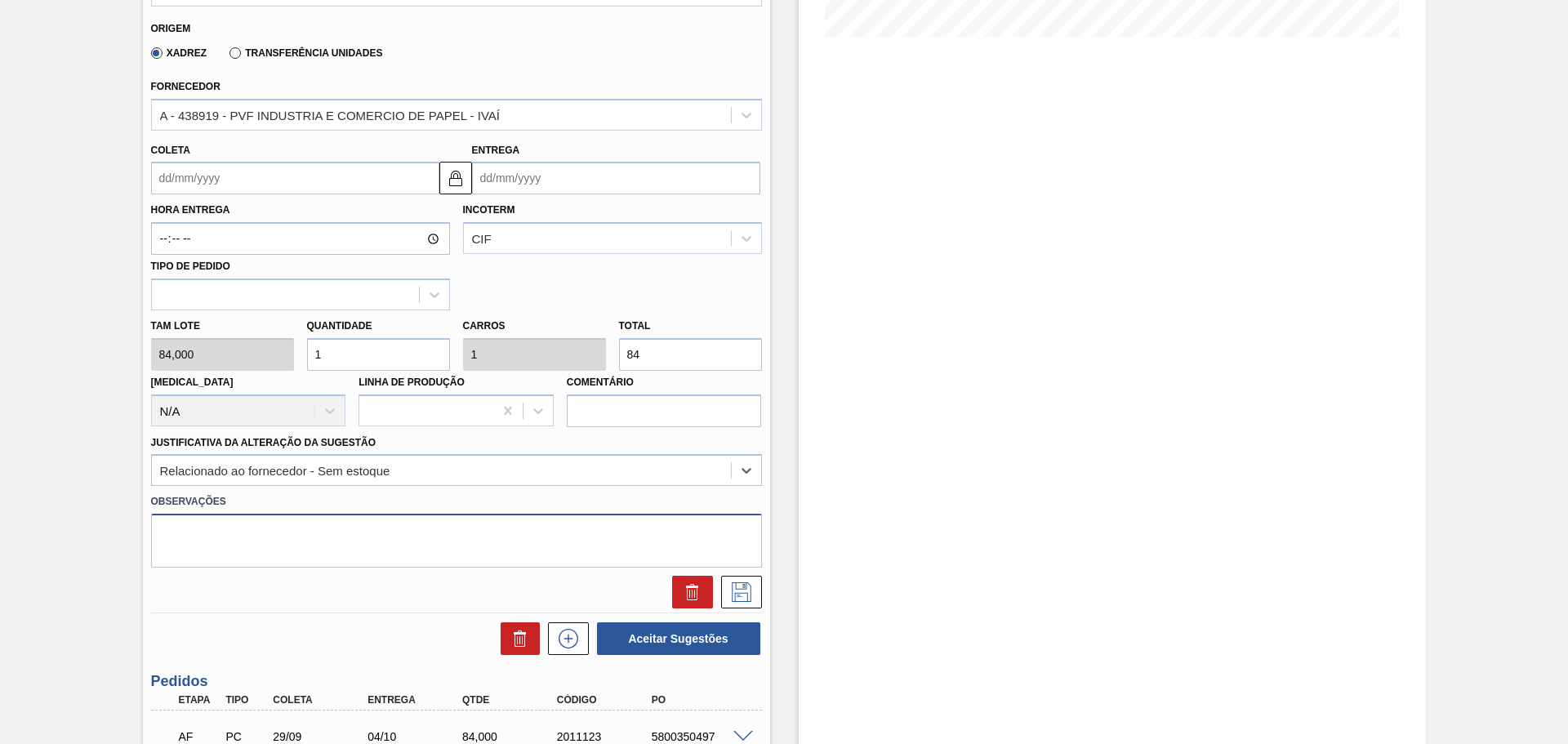
click at [270, 526] on textarea at bounding box center [456, 541] width 611 height 54
click at [313, 540] on textarea at bounding box center [456, 541] width 611 height 54
paste textarea "P"
type textarea "Pedido para o 2pack de PE, Produção e entrega na JSL"
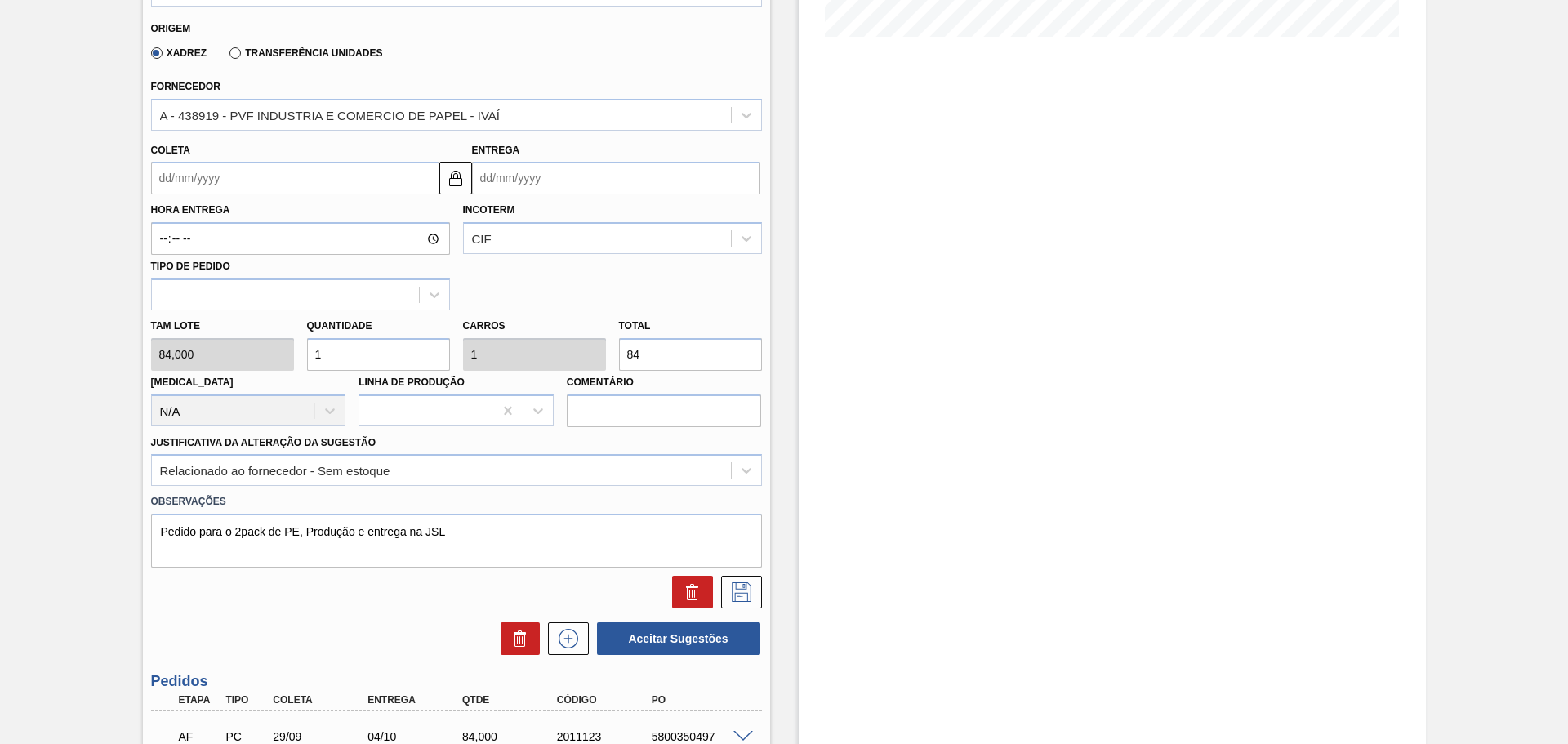
click at [360, 341] on input "1" at bounding box center [378, 354] width 143 height 33
click at [240, 352] on div "Tam lote 84,000 Quantidade 1 Carros 1 Total 84 [MEDICAL_DATA] N/A Linha de Prod…" at bounding box center [456, 369] width 624 height 117
type input "0"
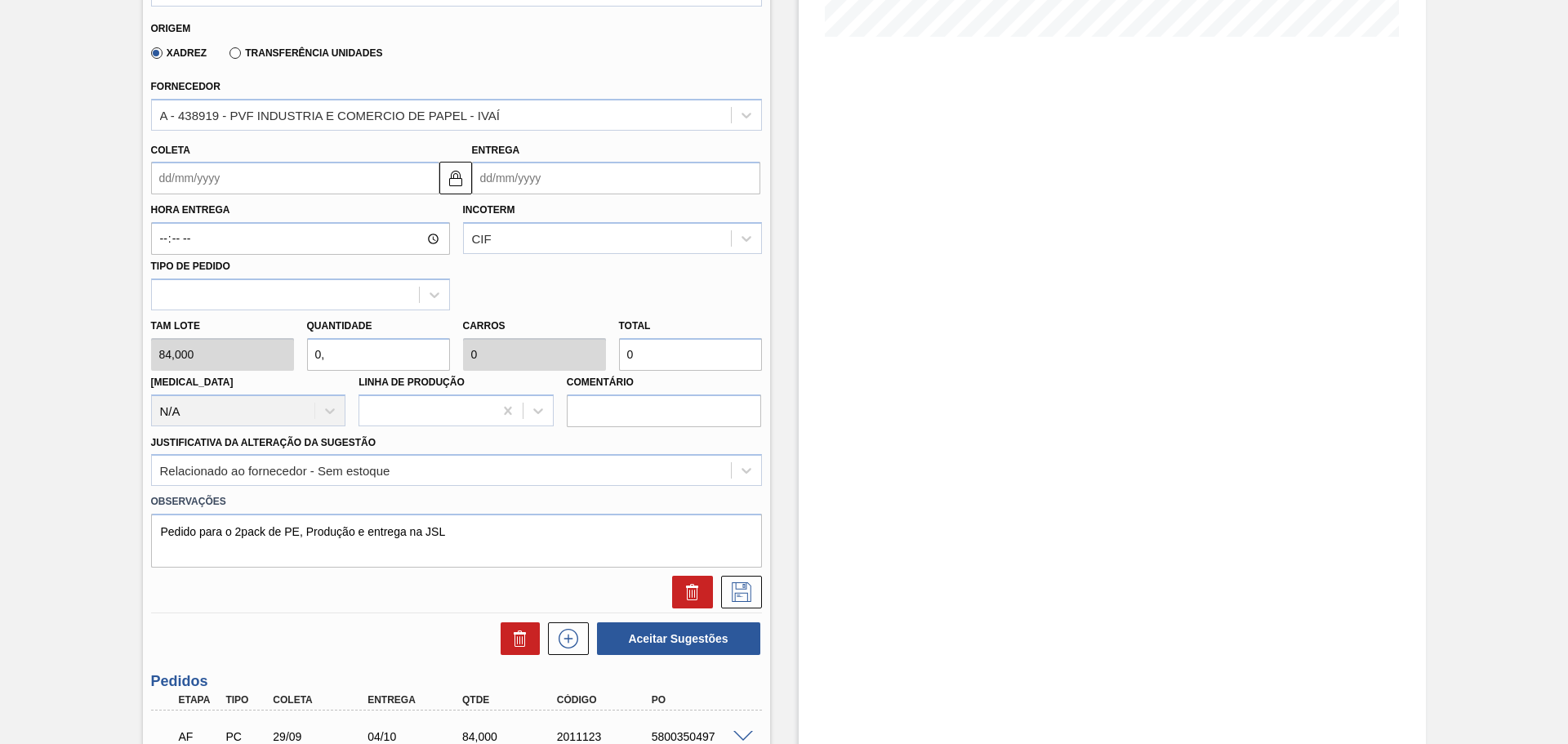
type input "0,3"
type input "25,2"
type input "0,32"
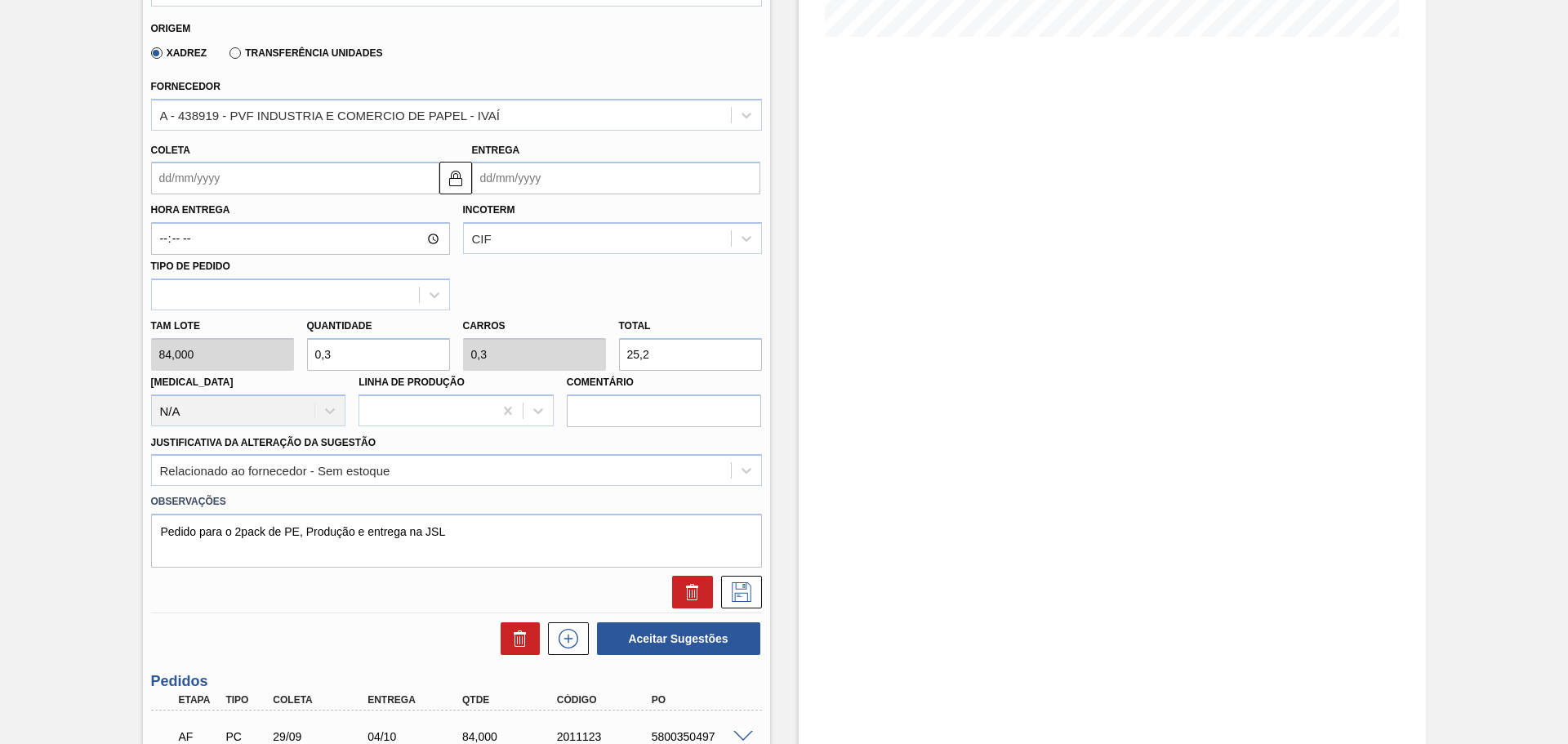
type input "26,88"
type input "0,3"
type input "25,2"
type input "0,33"
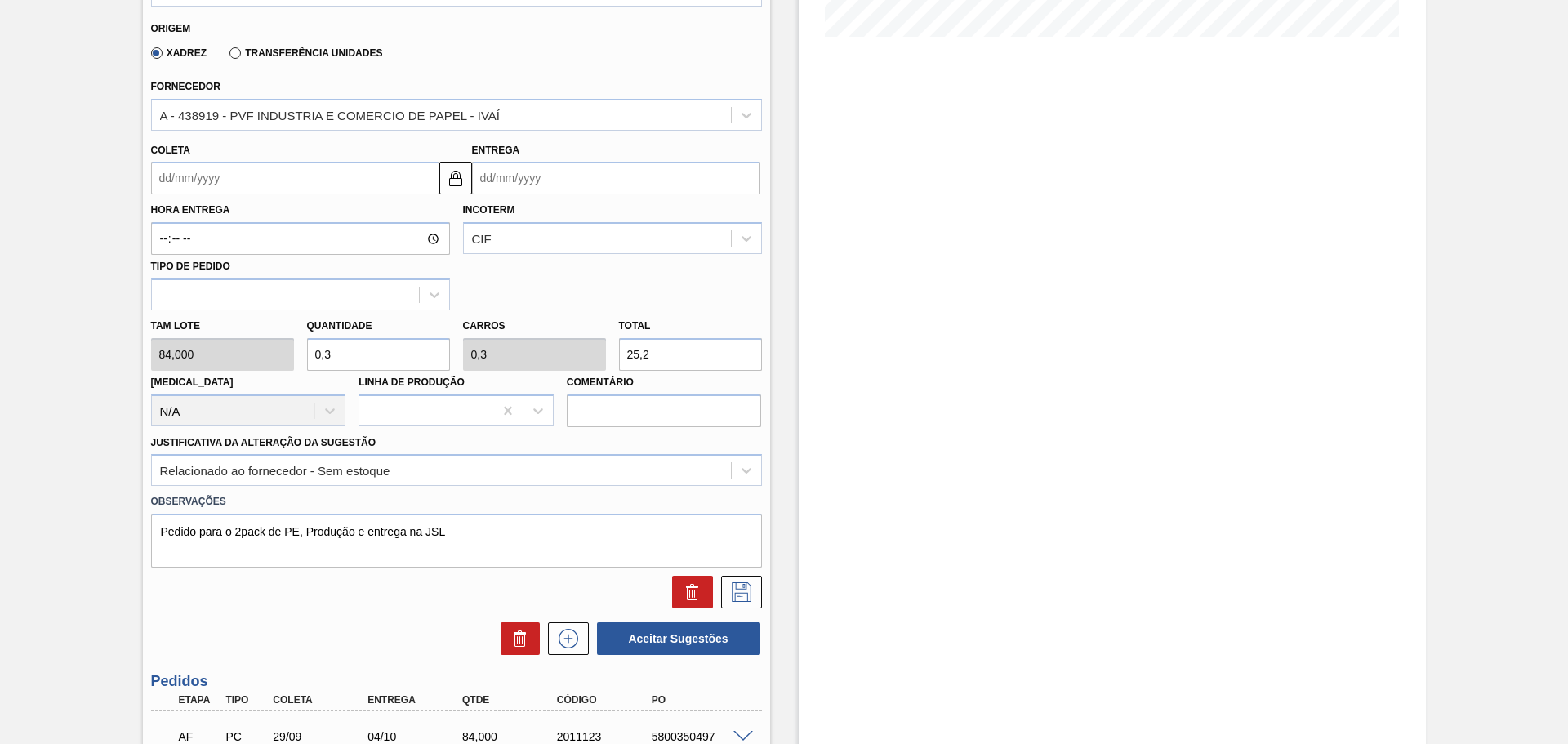
type input "0,33"
type input "27,72"
type input "0,3"
type input "25,2"
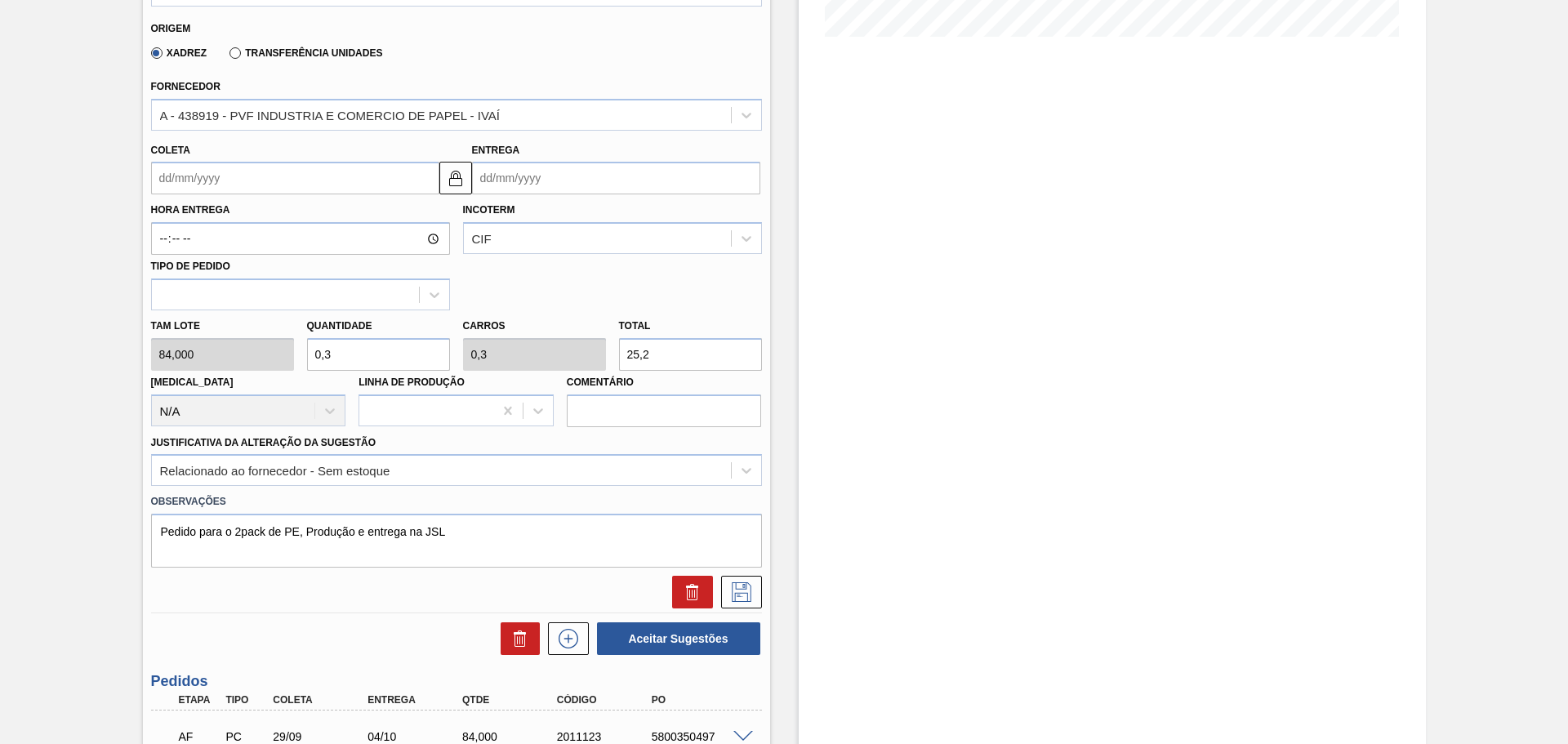
type input "0,32"
type input "26,88"
type input "0,321"
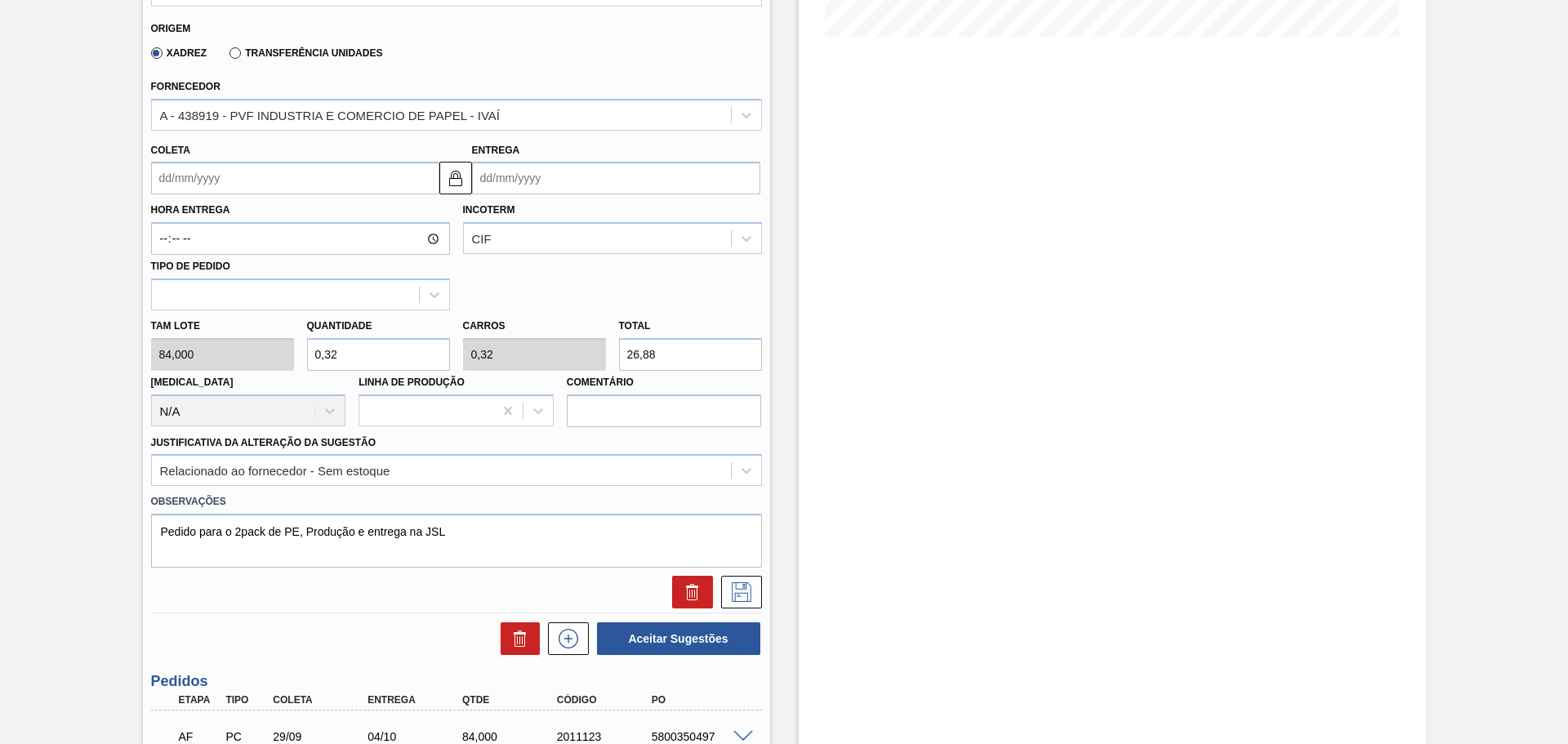
type input "26,964"
type input "0,32"
type input "26,88"
type input "0,3"
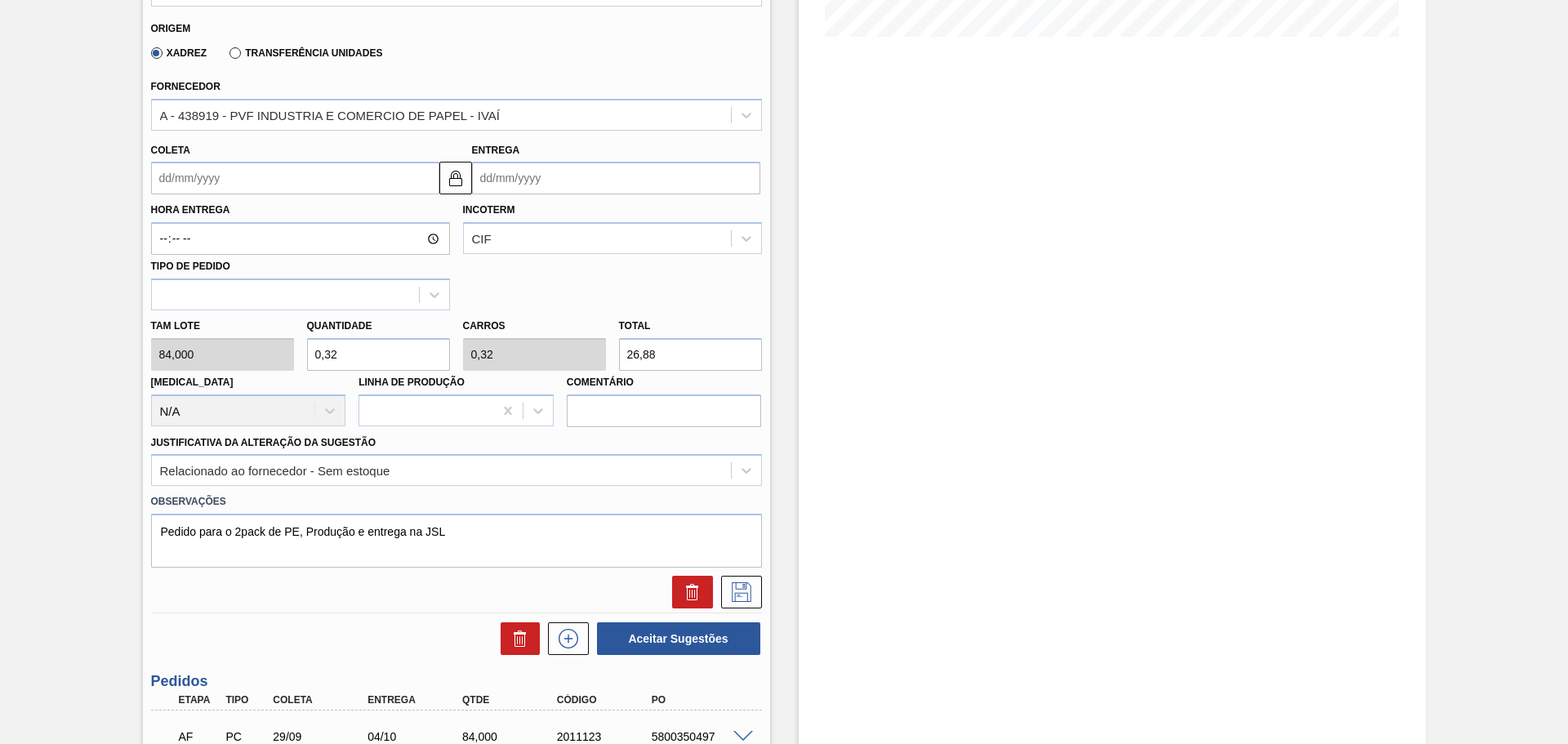
type input "0,3"
type input "25,2"
type input "0,"
type input "0"
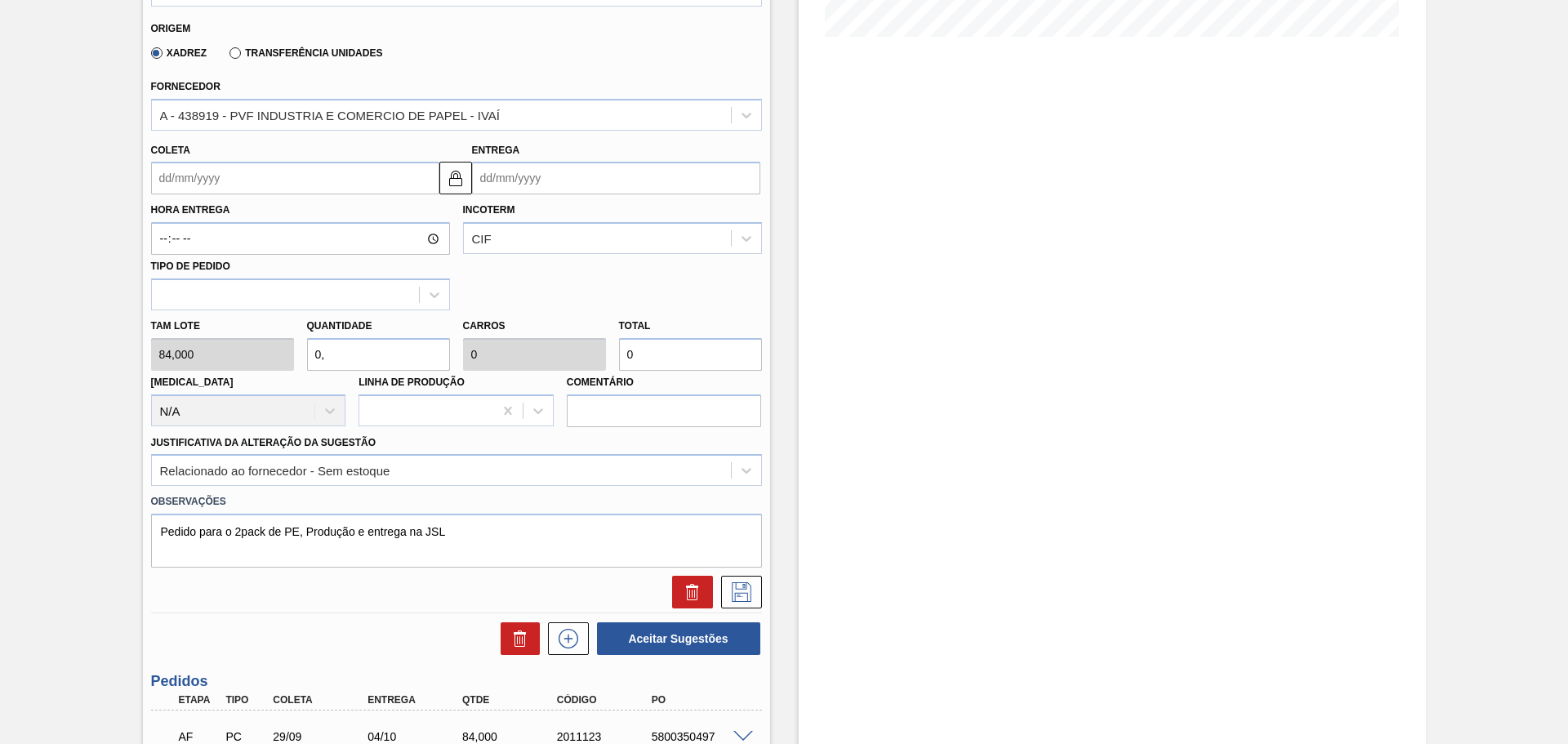
type input "0,2"
type input "16,8"
type input "0,"
type input "0"
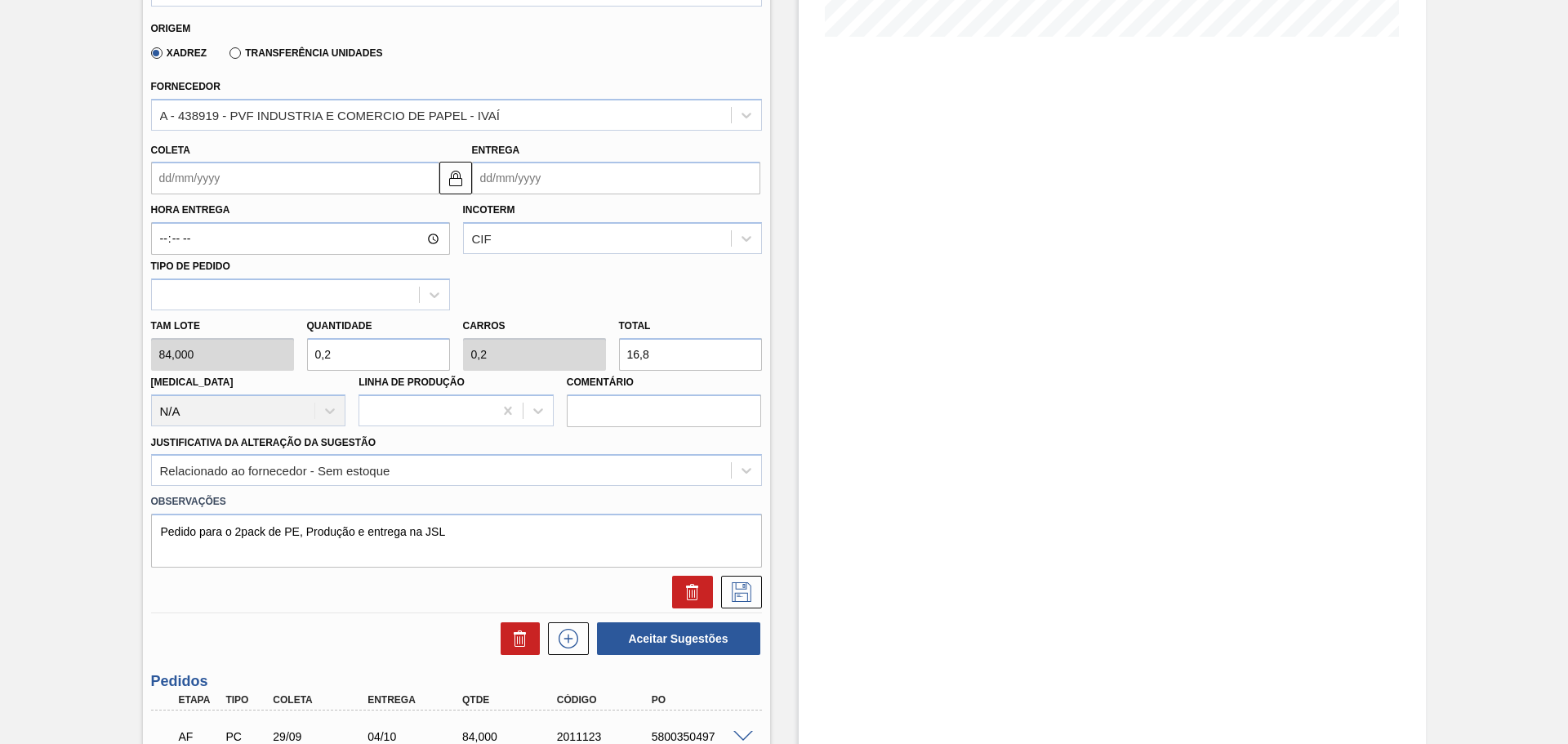
type input "0"
type input "0,3"
type input "25,2"
type input "0,"
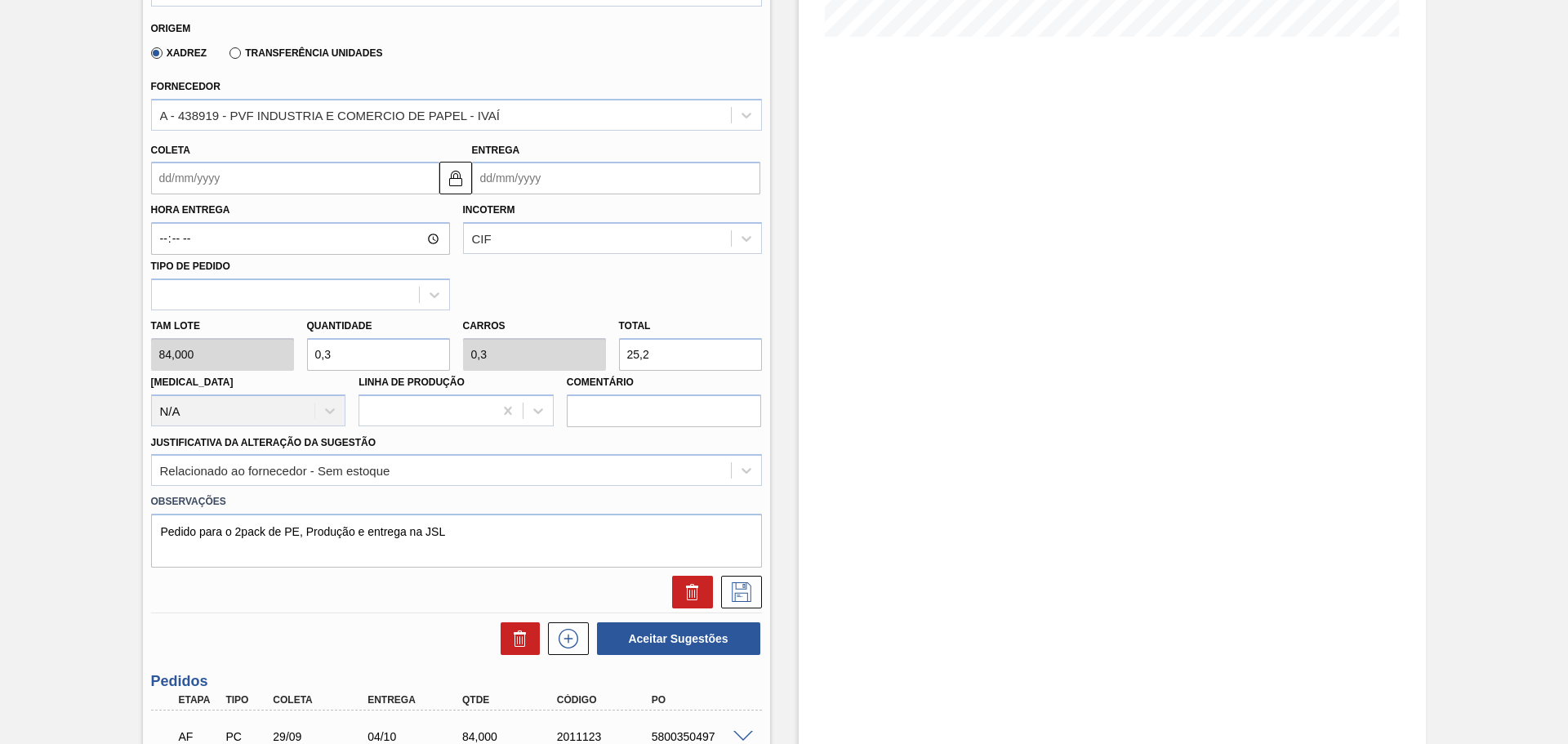
type input "0"
type input "0,3"
type input "25,2"
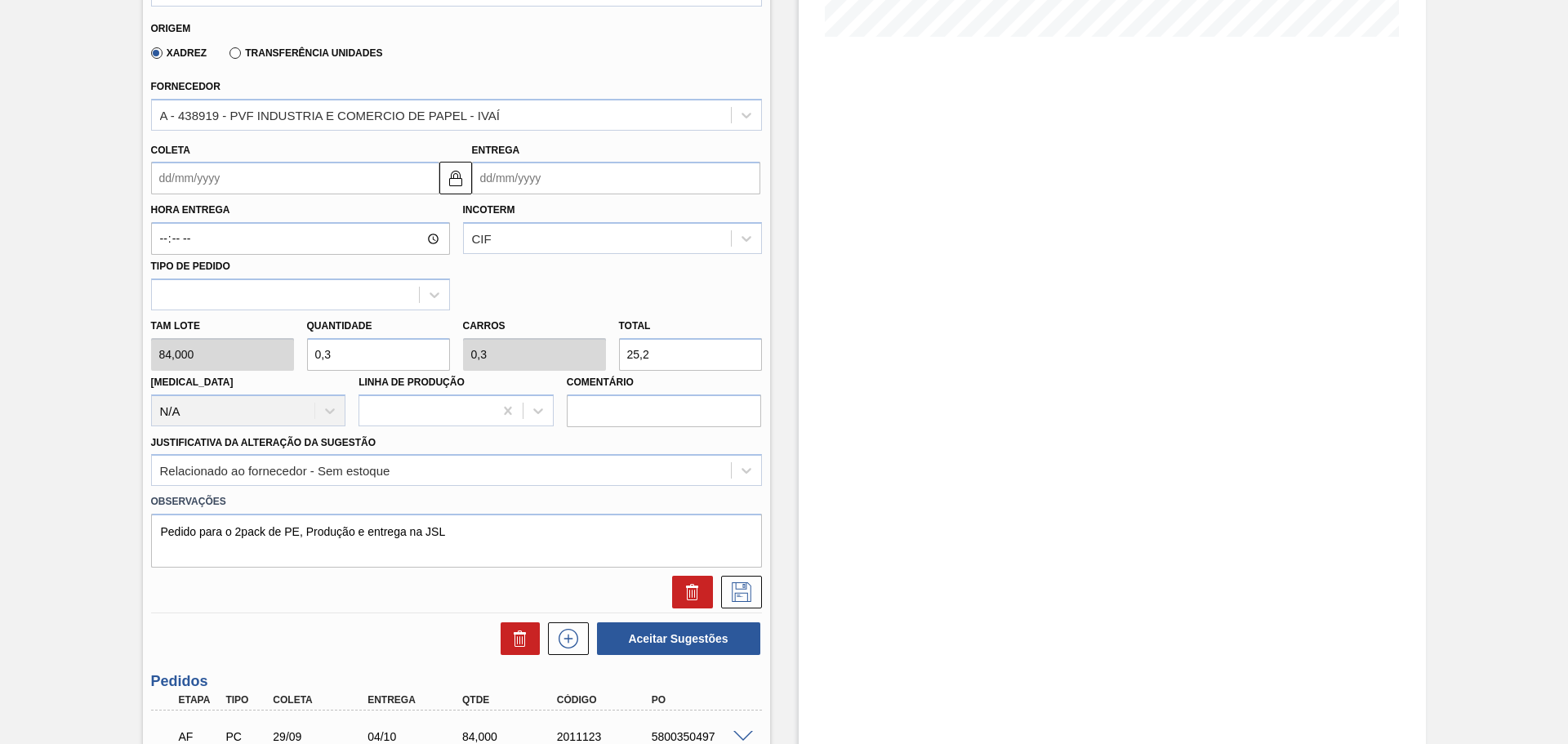
type input "0,34"
type input "28,56"
type input "0,3"
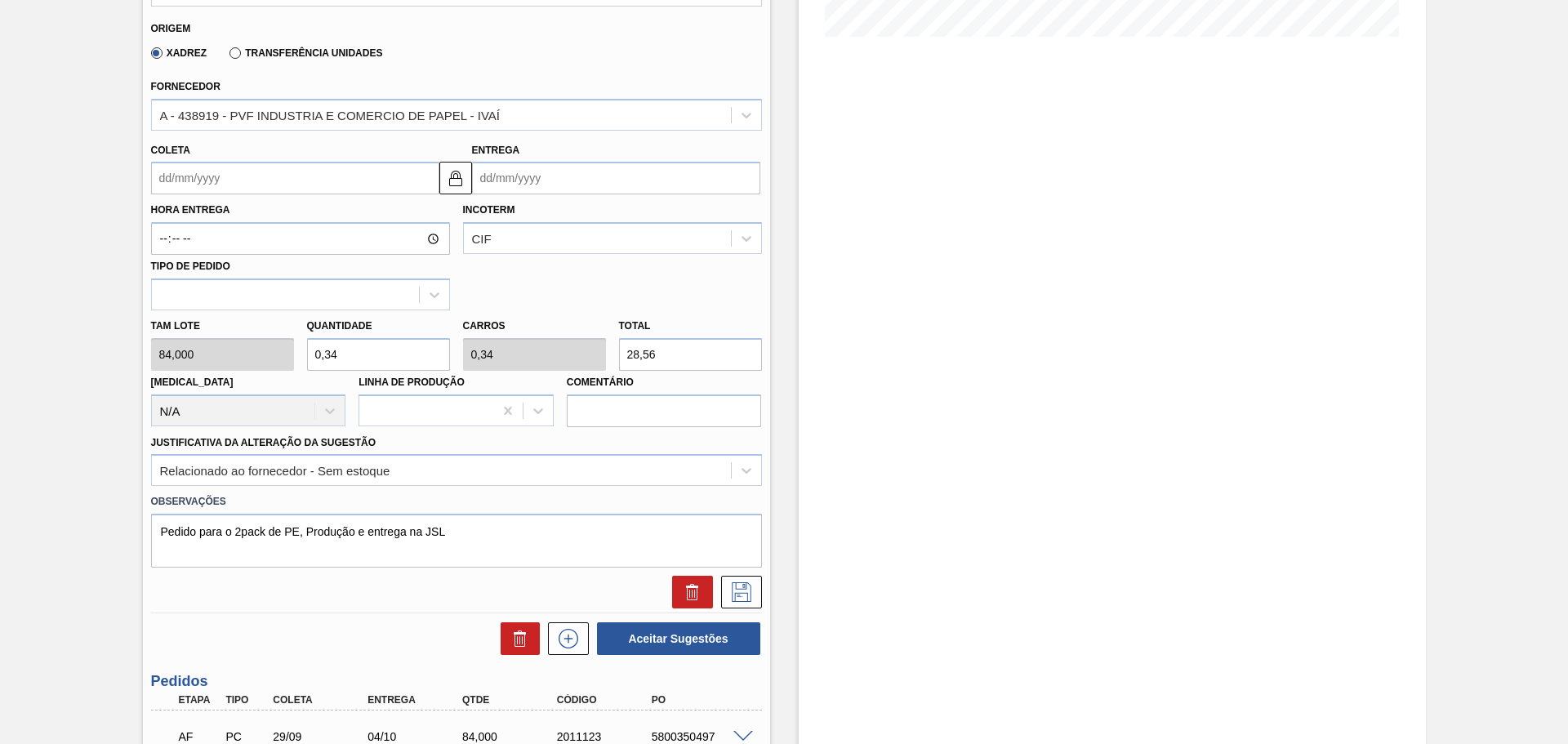
type input "25,2"
type input "0,33"
type input "27,72"
type input "0,3"
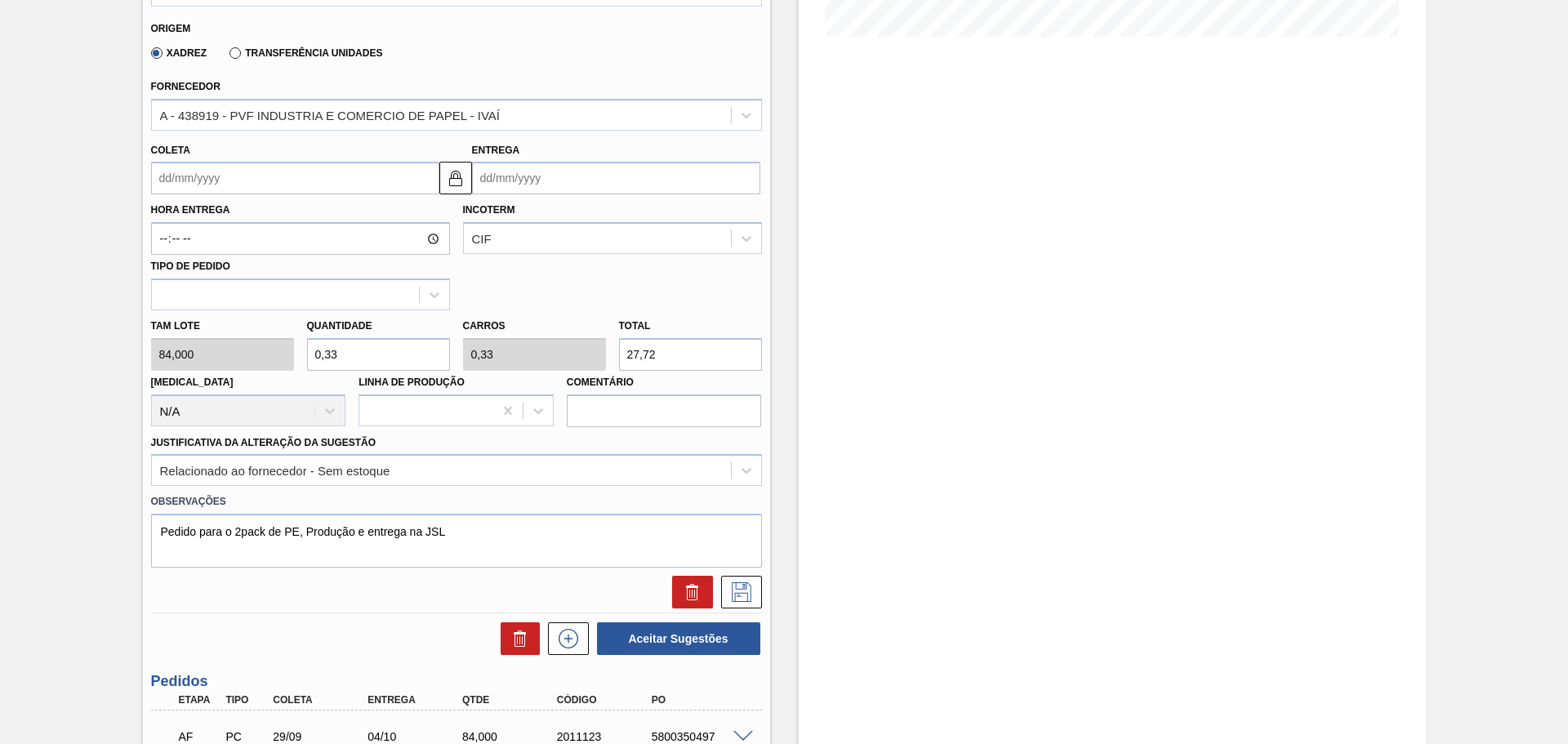
type input "0,3"
type input "25,2"
type input "0,33"
type input "27,72"
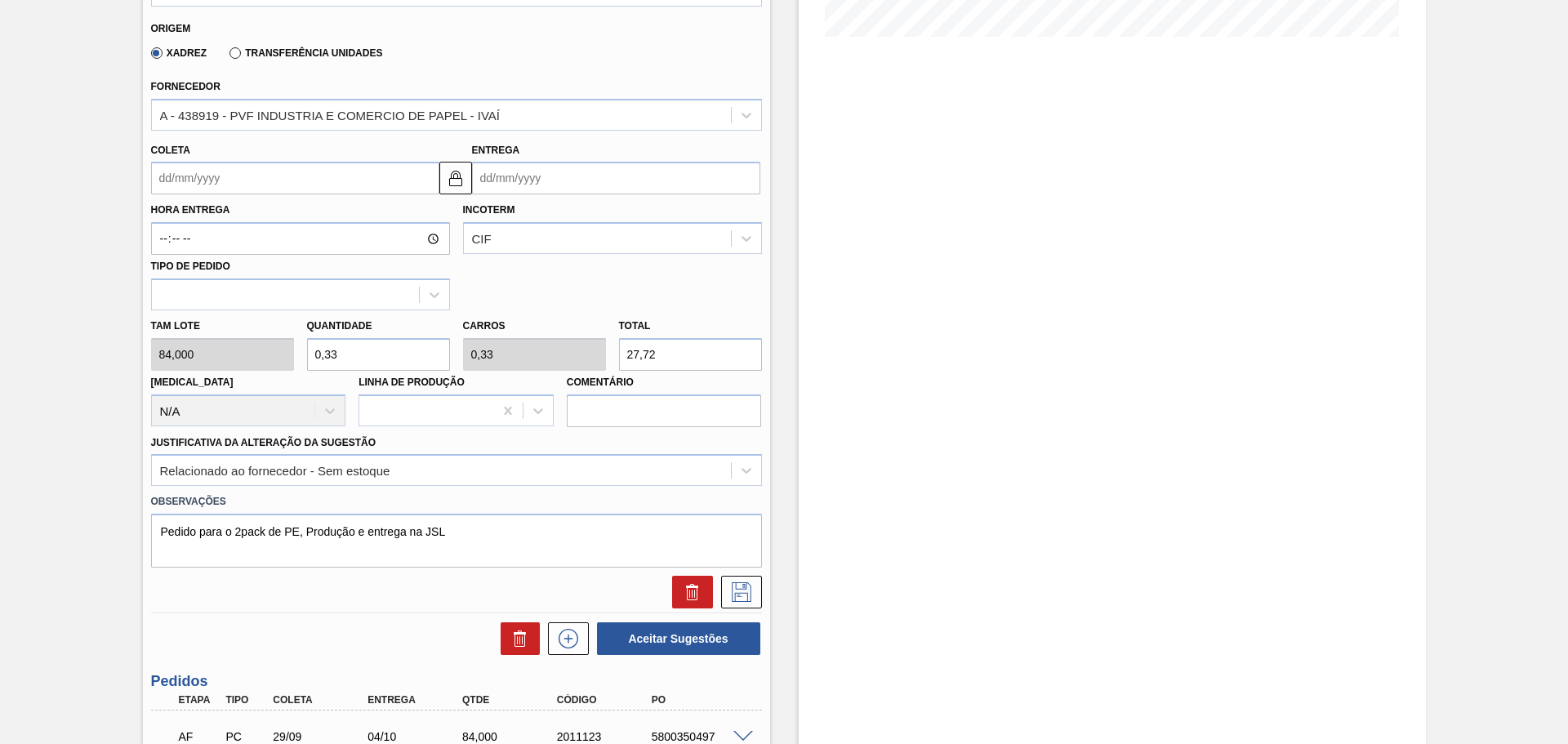
type input "0,334"
type input "28,056"
type input "0,33"
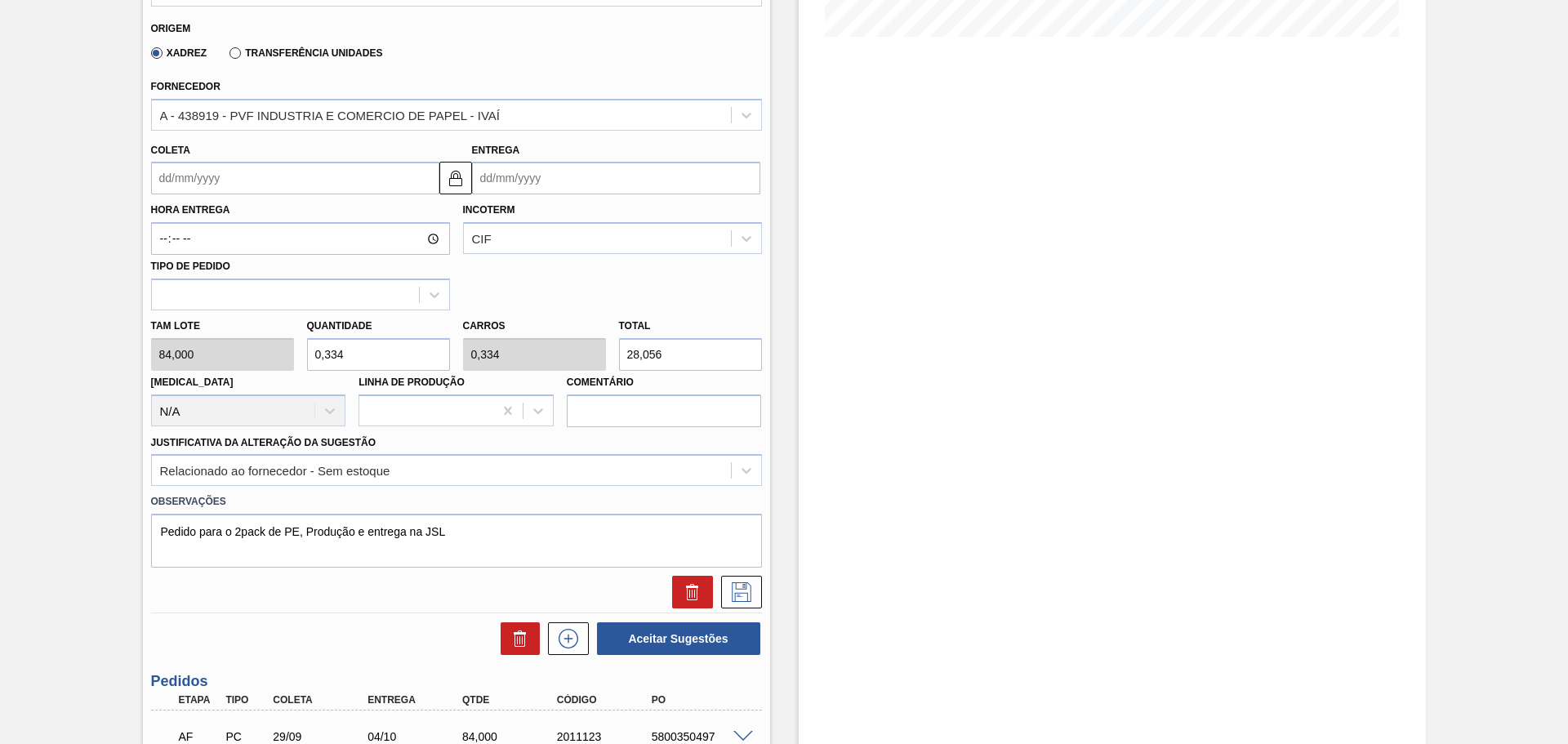
type input "27,72"
type input "0,33"
click at [730, 591] on icon at bounding box center [741, 592] width 26 height 20
click at [266, 178] on input "Coleta" at bounding box center [295, 178] width 289 height 33
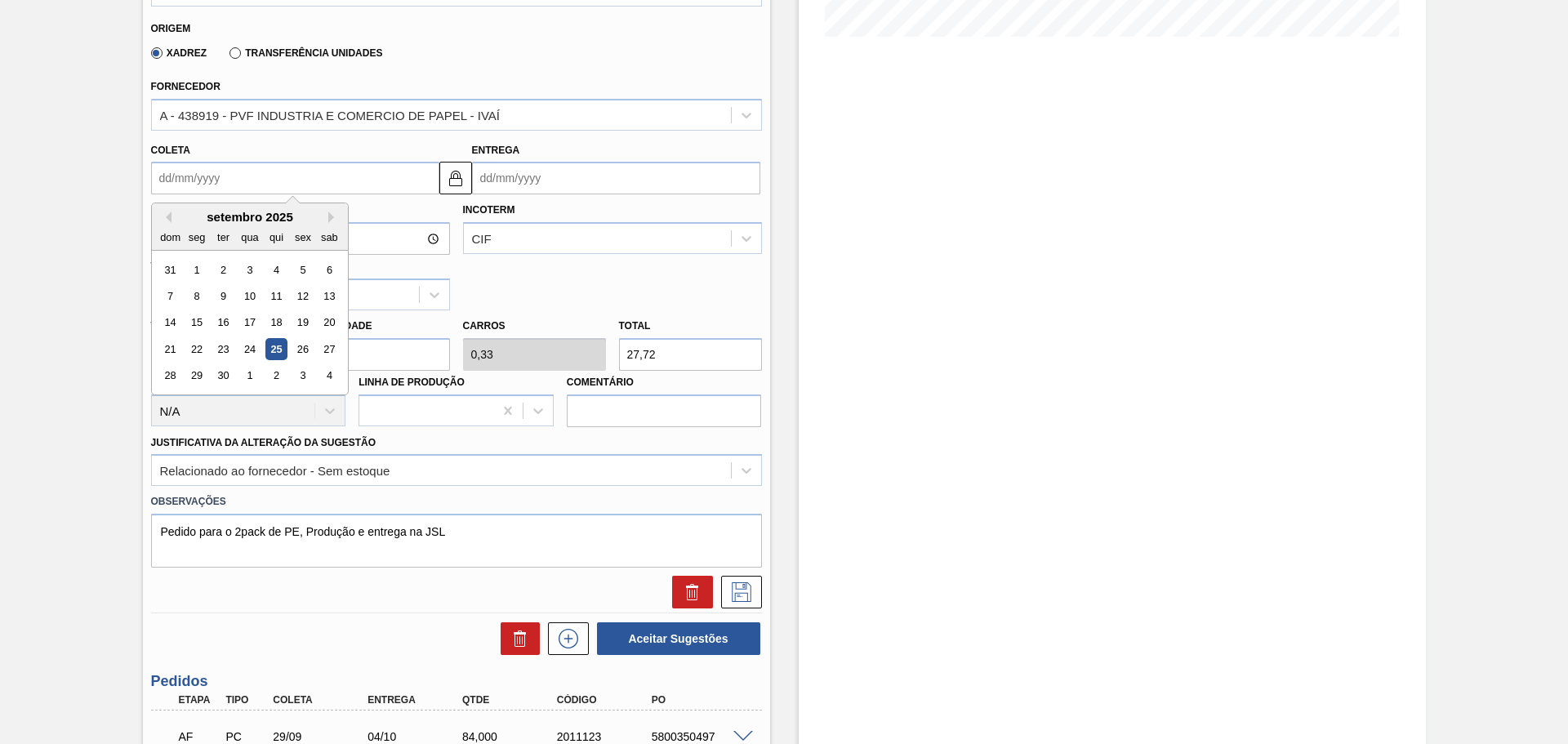
click at [275, 347] on div "25" at bounding box center [275, 349] width 22 height 22
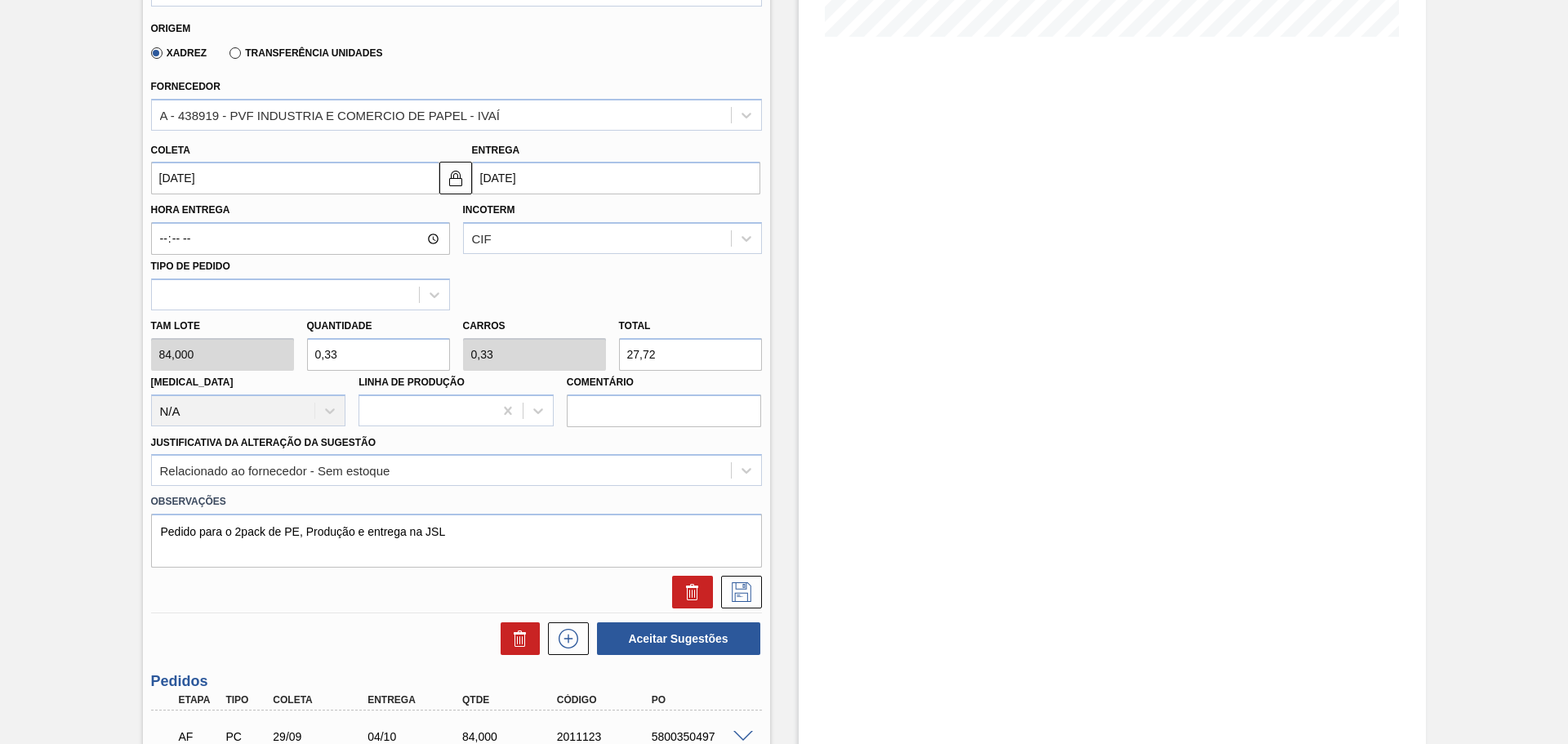
type input "[DATE]"
click at [370, 176] on input "[DATE]" at bounding box center [295, 178] width 289 height 33
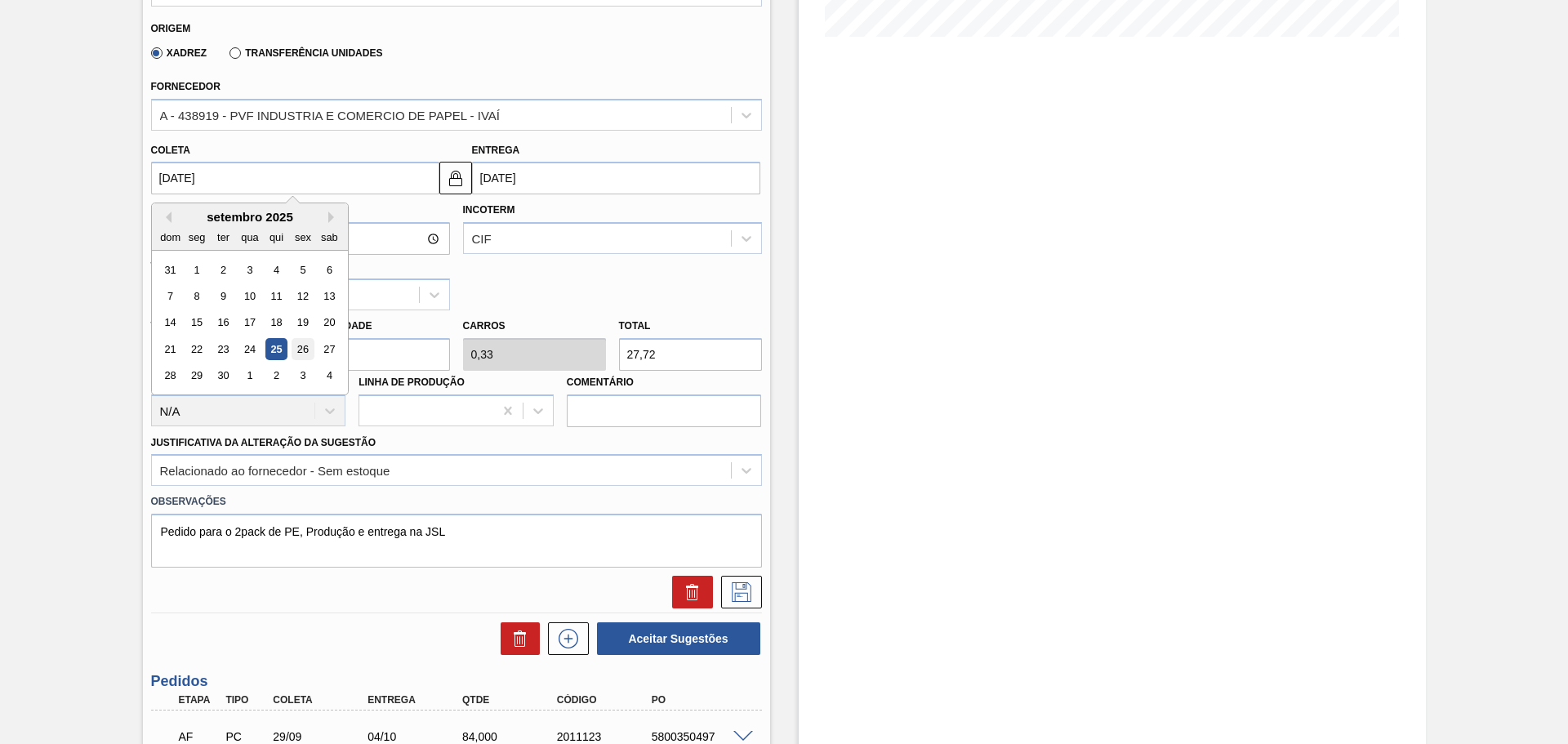
click at [303, 343] on div "26" at bounding box center [302, 349] width 22 height 22
type input "[DATE]"
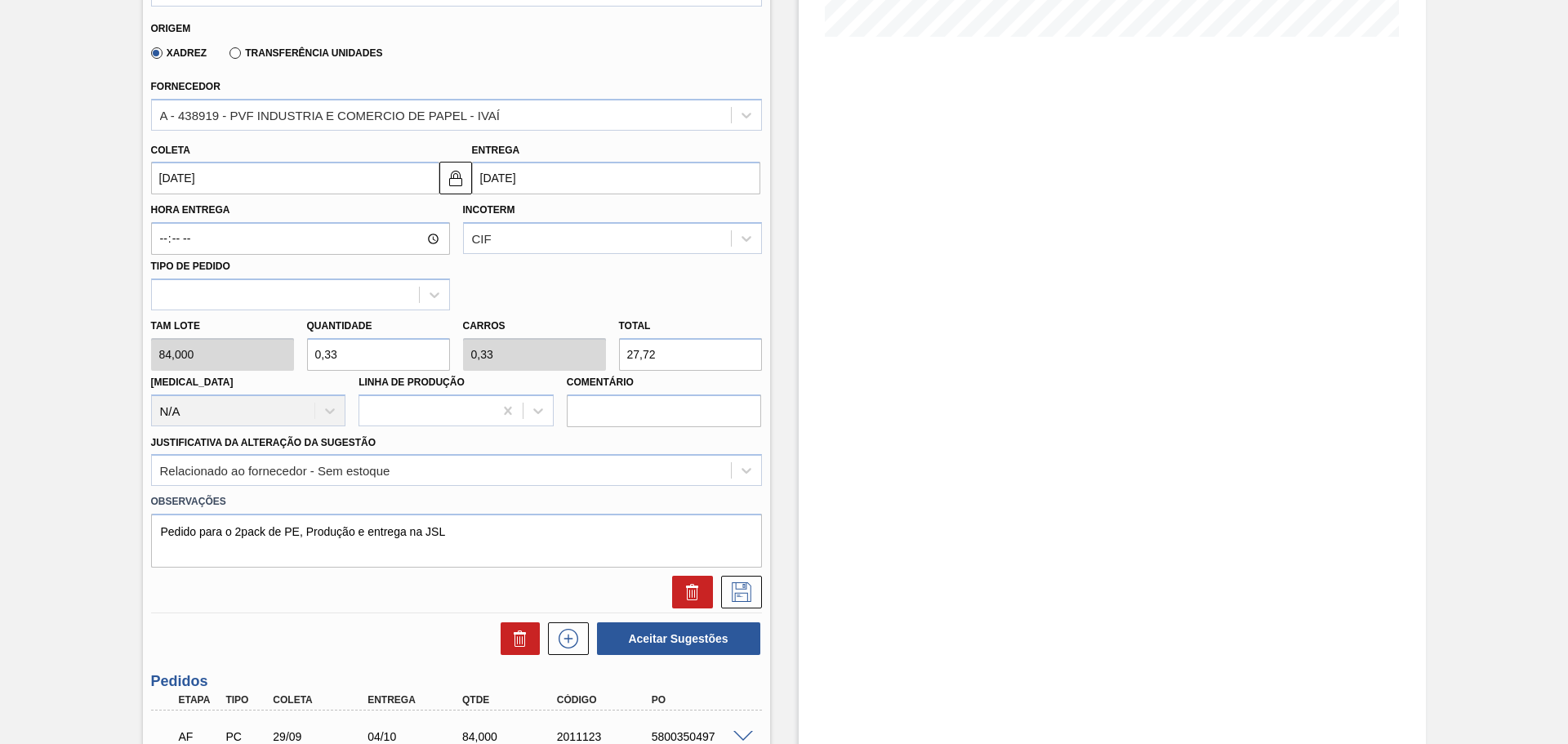
click at [297, 170] on input "[DATE]" at bounding box center [295, 178] width 289 height 33
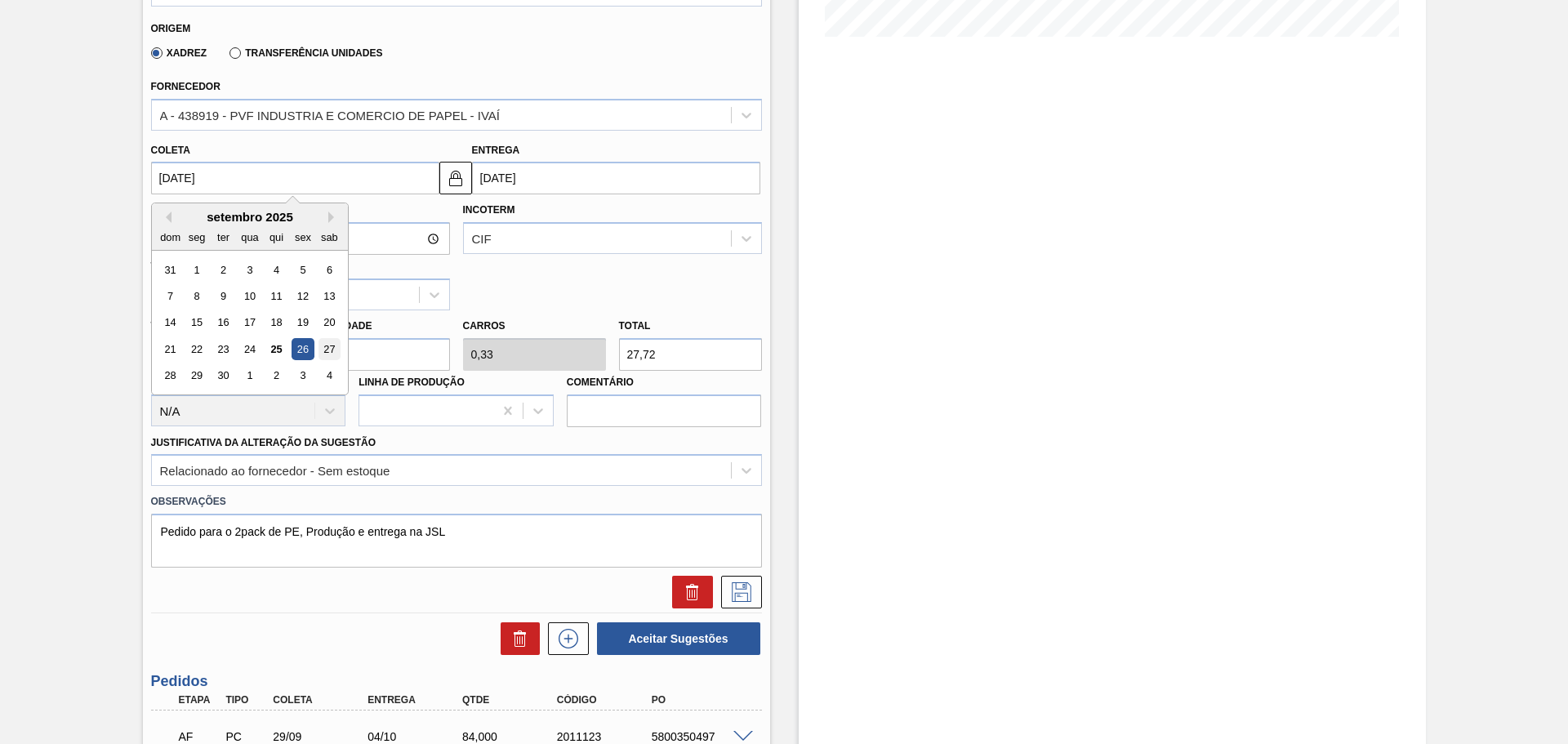
click at [329, 343] on div "27" at bounding box center [329, 349] width 22 height 22
type input "[DATE]"
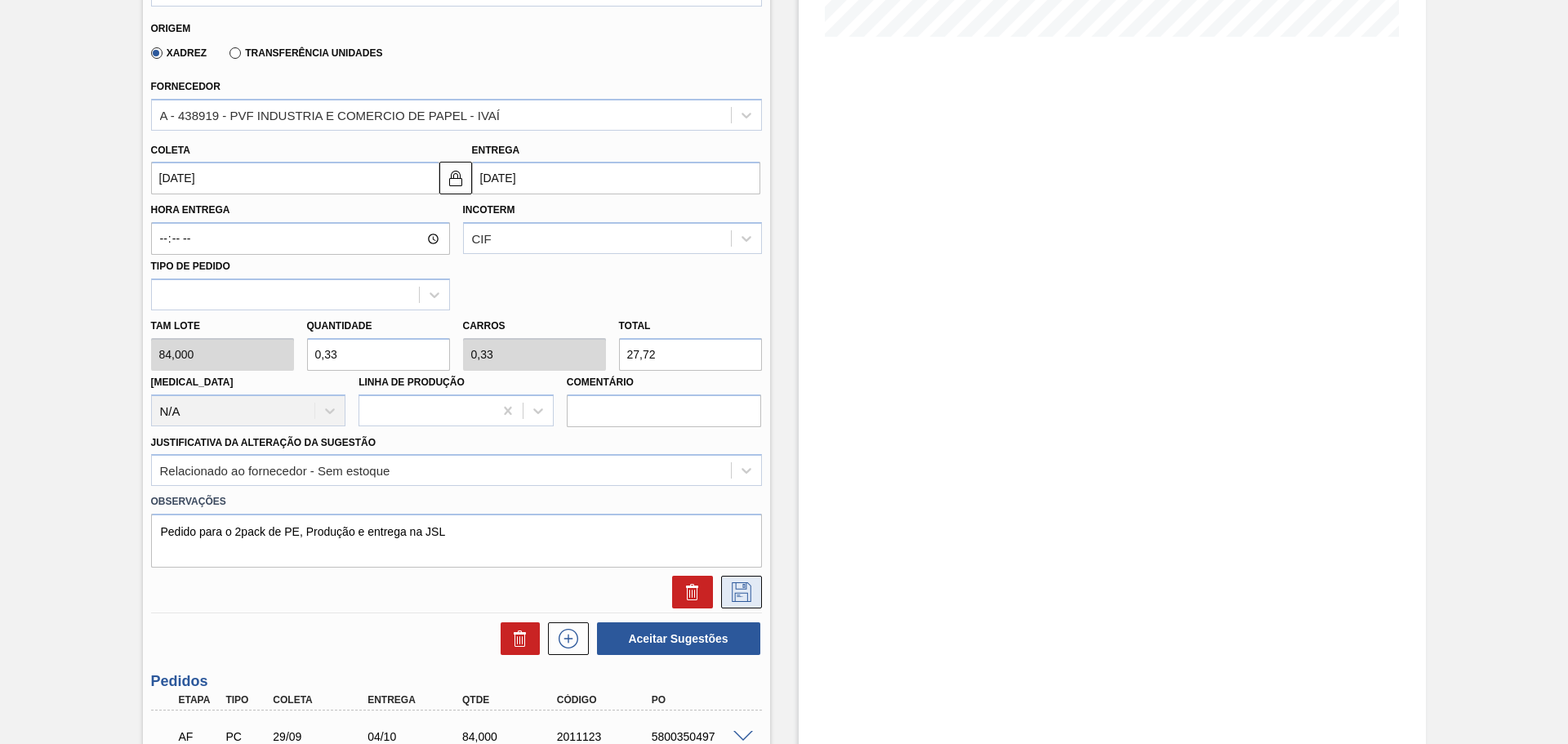
click at [744, 584] on icon at bounding box center [741, 592] width 26 height 20
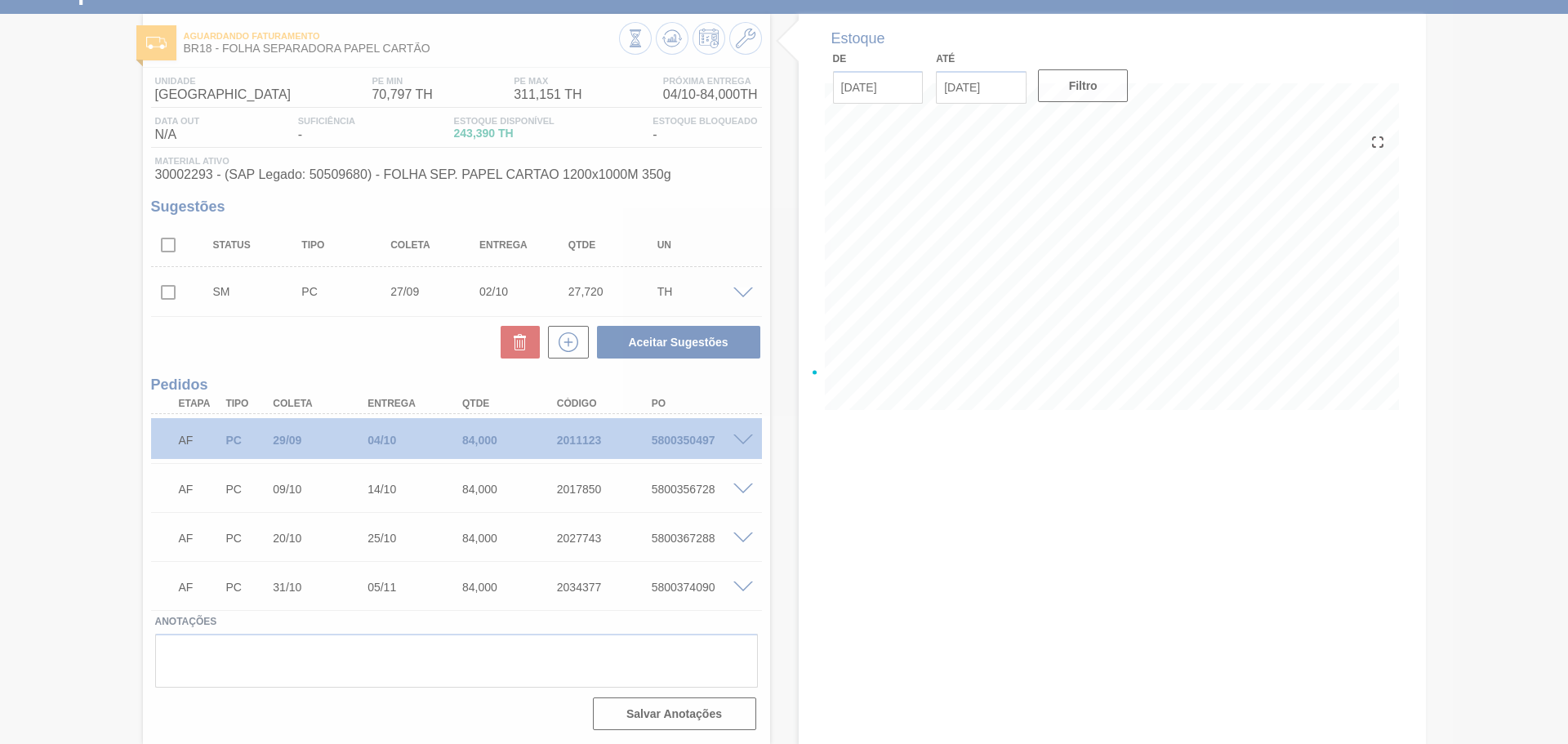
scroll to position [67, 0]
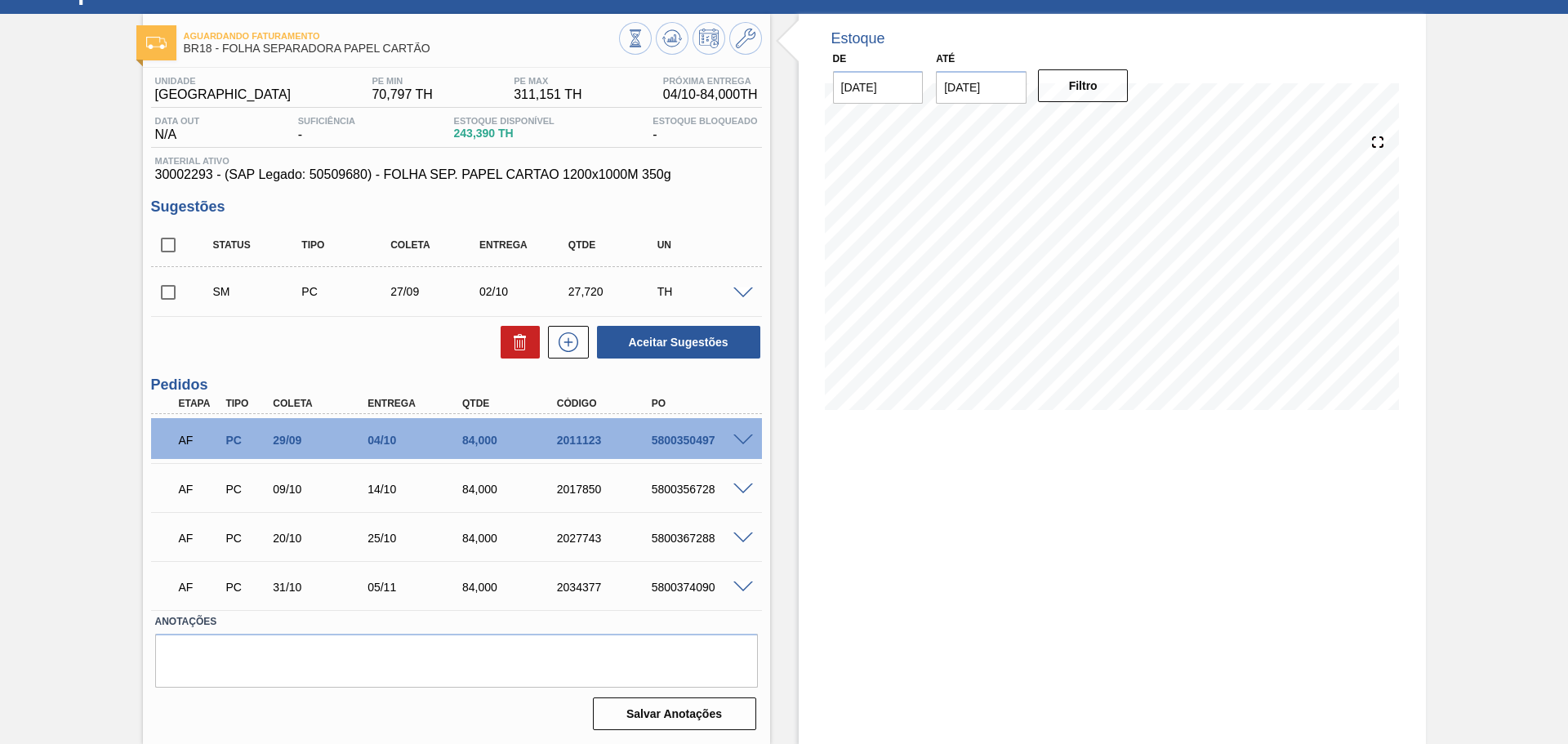
click at [158, 290] on input "checkbox" at bounding box center [168, 292] width 35 height 35
click at [669, 339] on button "Aceitar Sugestões" at bounding box center [678, 342] width 163 height 33
checkbox input "false"
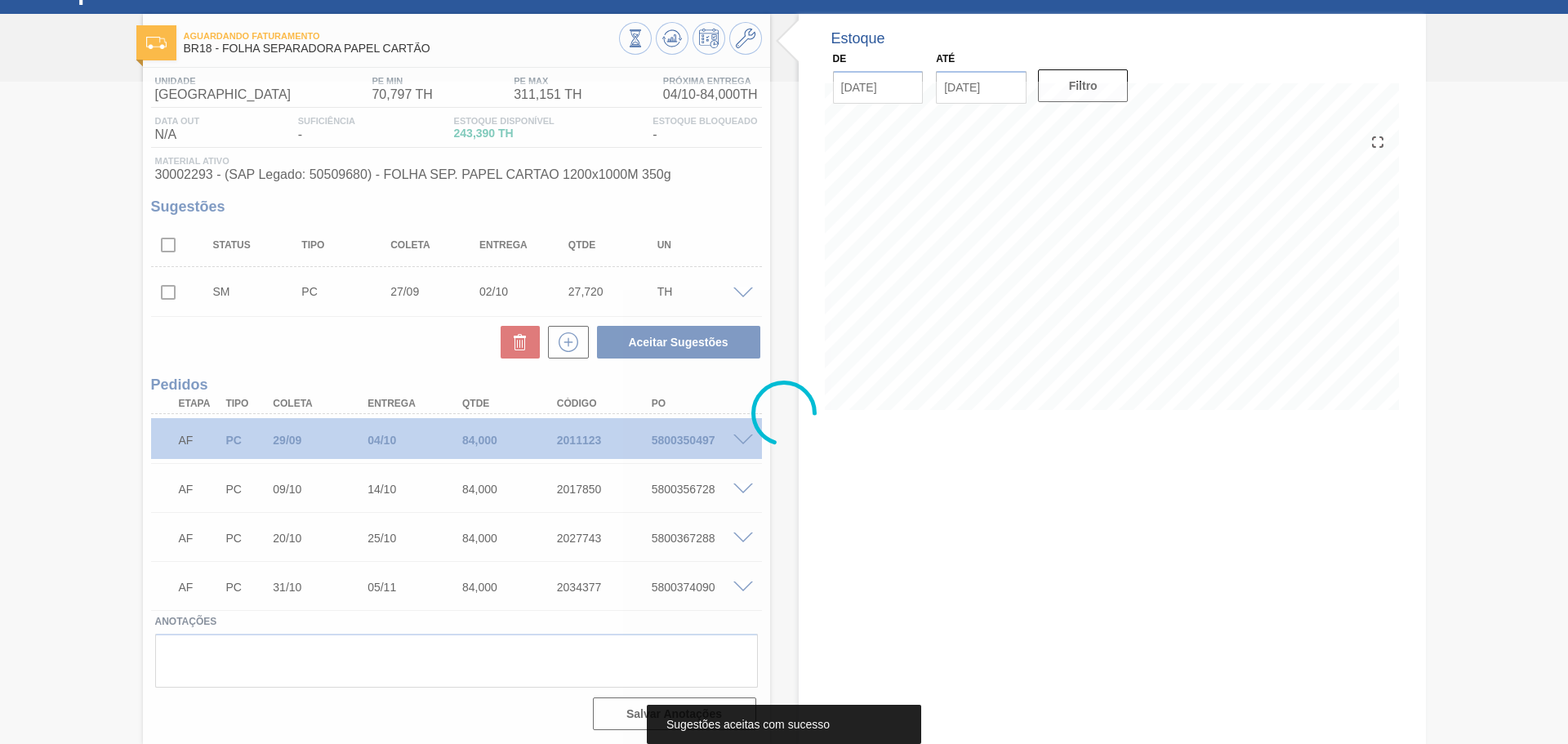
scroll to position [49, 0]
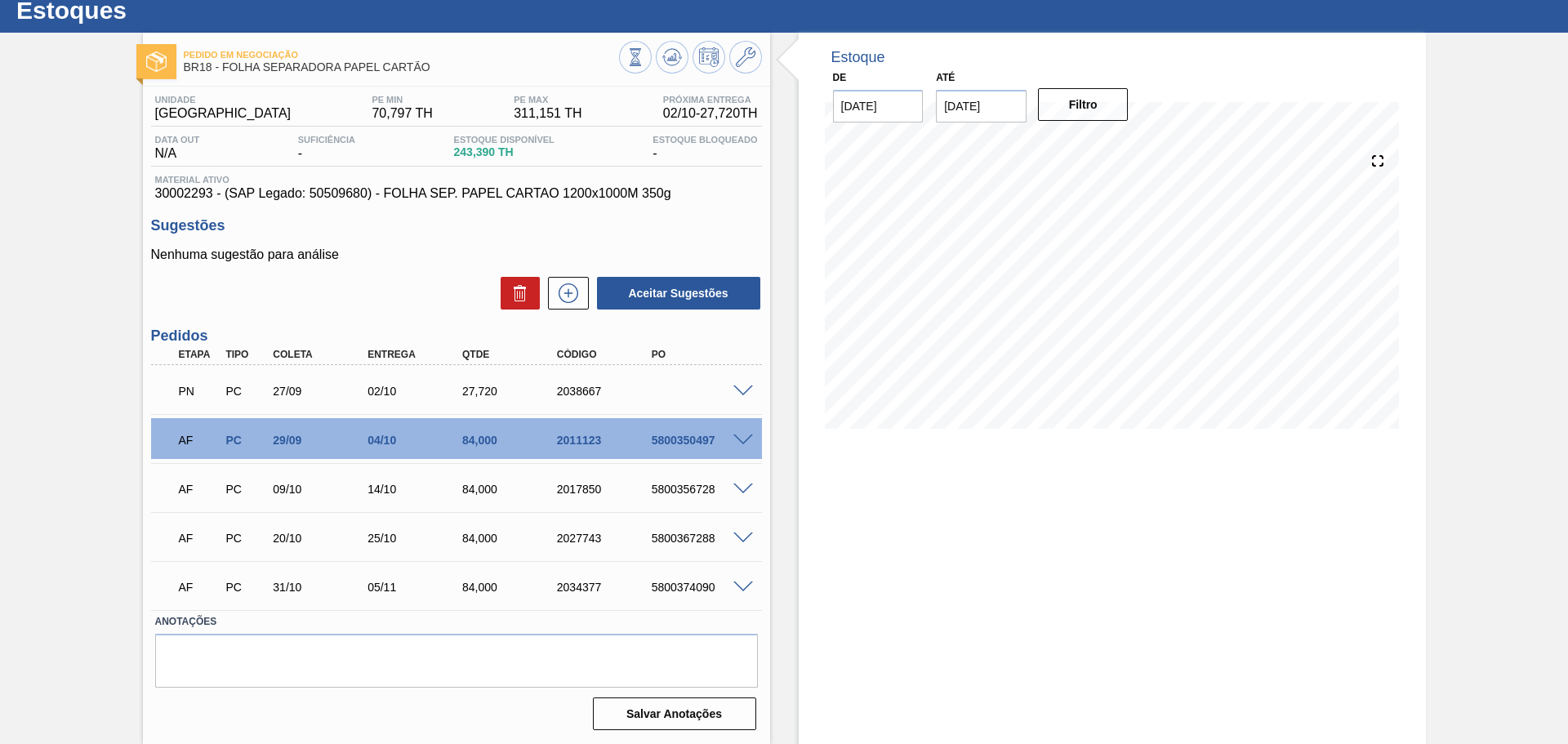
click at [891, 643] on div "Estoque De [DATE] Até [DATE] Filtro" at bounding box center [1113, 388] width 627 height 711
drag, startPoint x: 673, startPoint y: 393, endPoint x: 652, endPoint y: 392, distance: 21.0
click at [673, 393] on div "PN PC 27/09 02/10 27,[PHONE_NUMBER]" at bounding box center [451, 389] width 567 height 33
click at [584, 386] on div "2038667" at bounding box center [606, 391] width 107 height 13
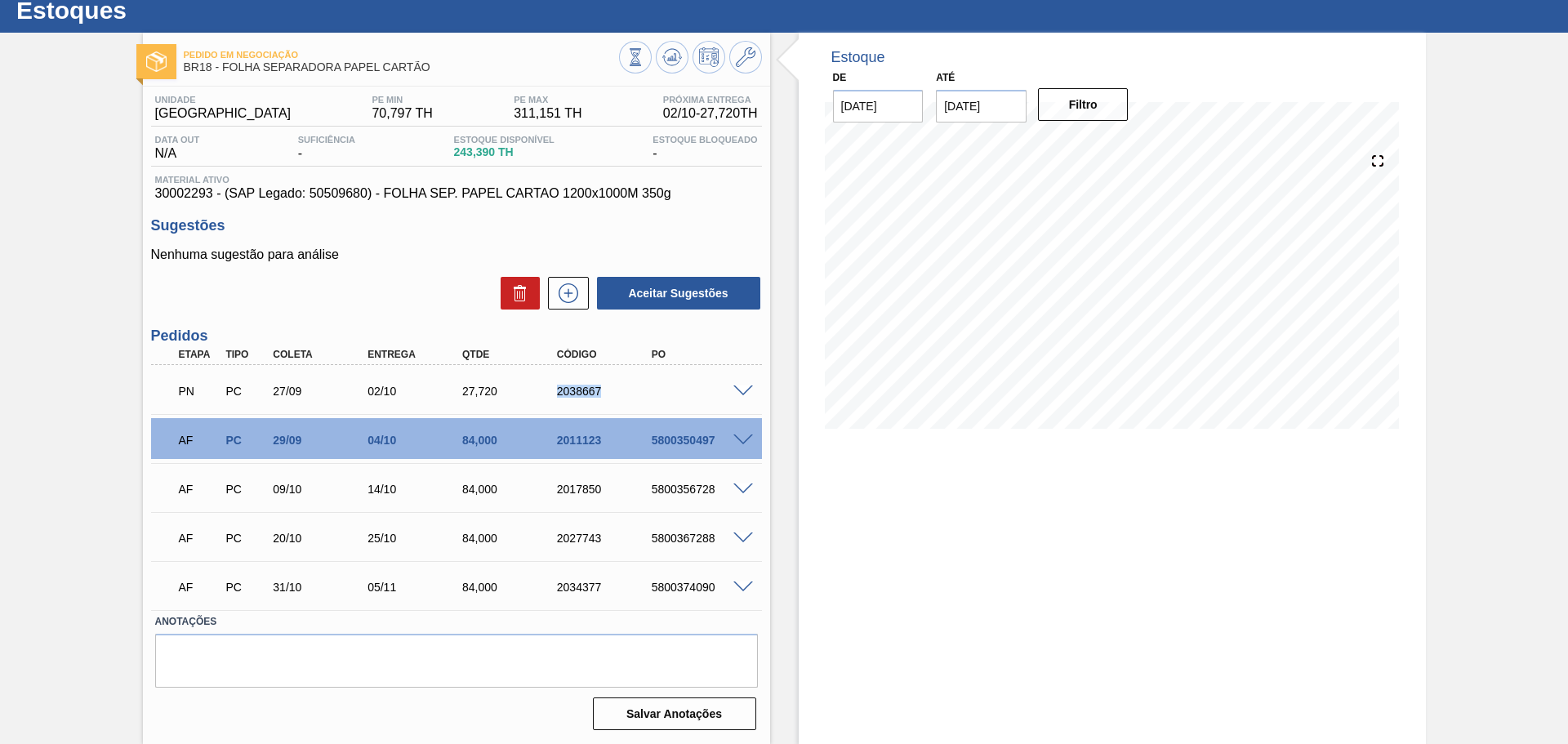
copy div "2038667"
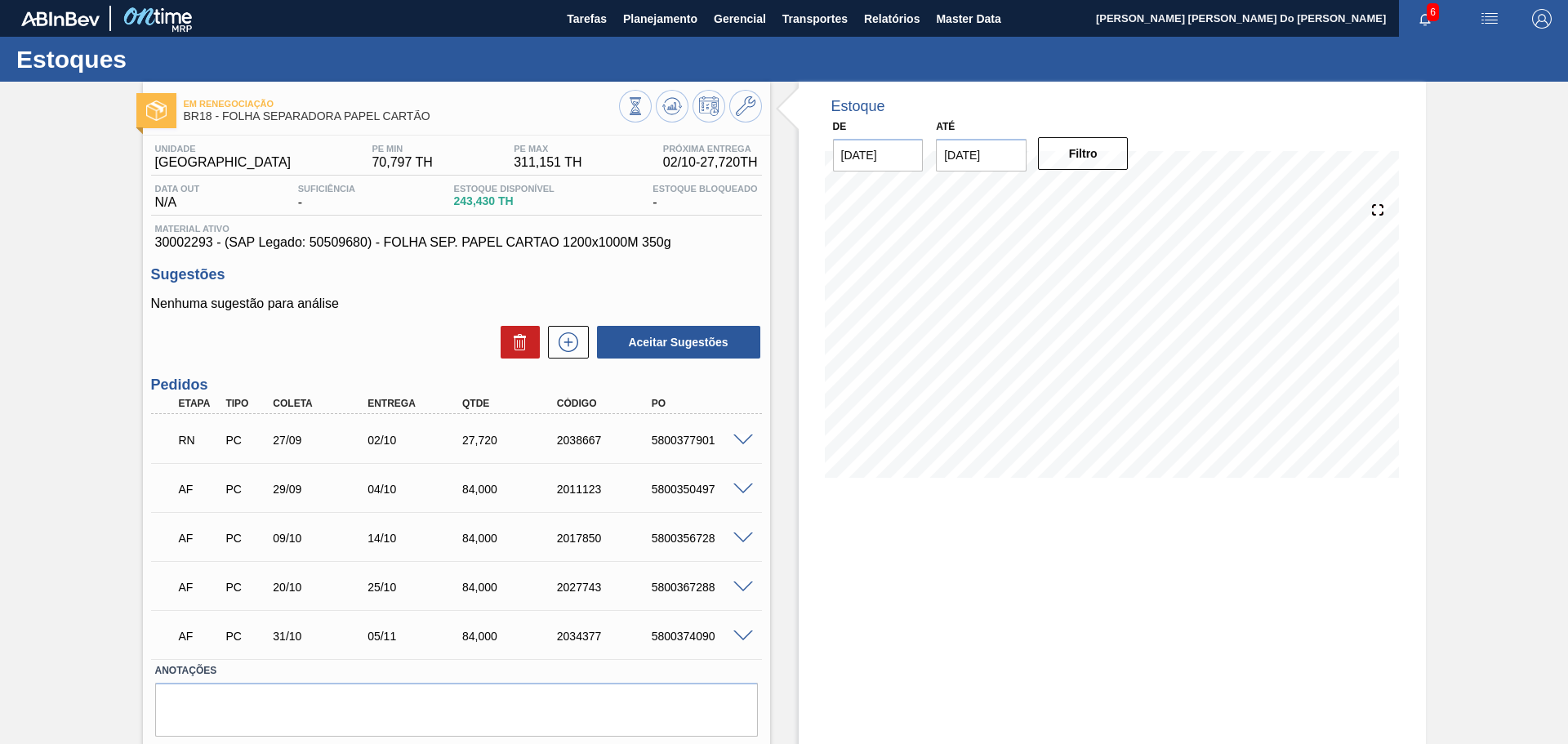
click at [698, 449] on div "RN PC 27/09 02/10 27,[PHONE_NUMBER] 5800377901" at bounding box center [451, 439] width 567 height 33
copy div "5800377901"
click at [669, 443] on div "5800377901" at bounding box center [701, 439] width 107 height 13
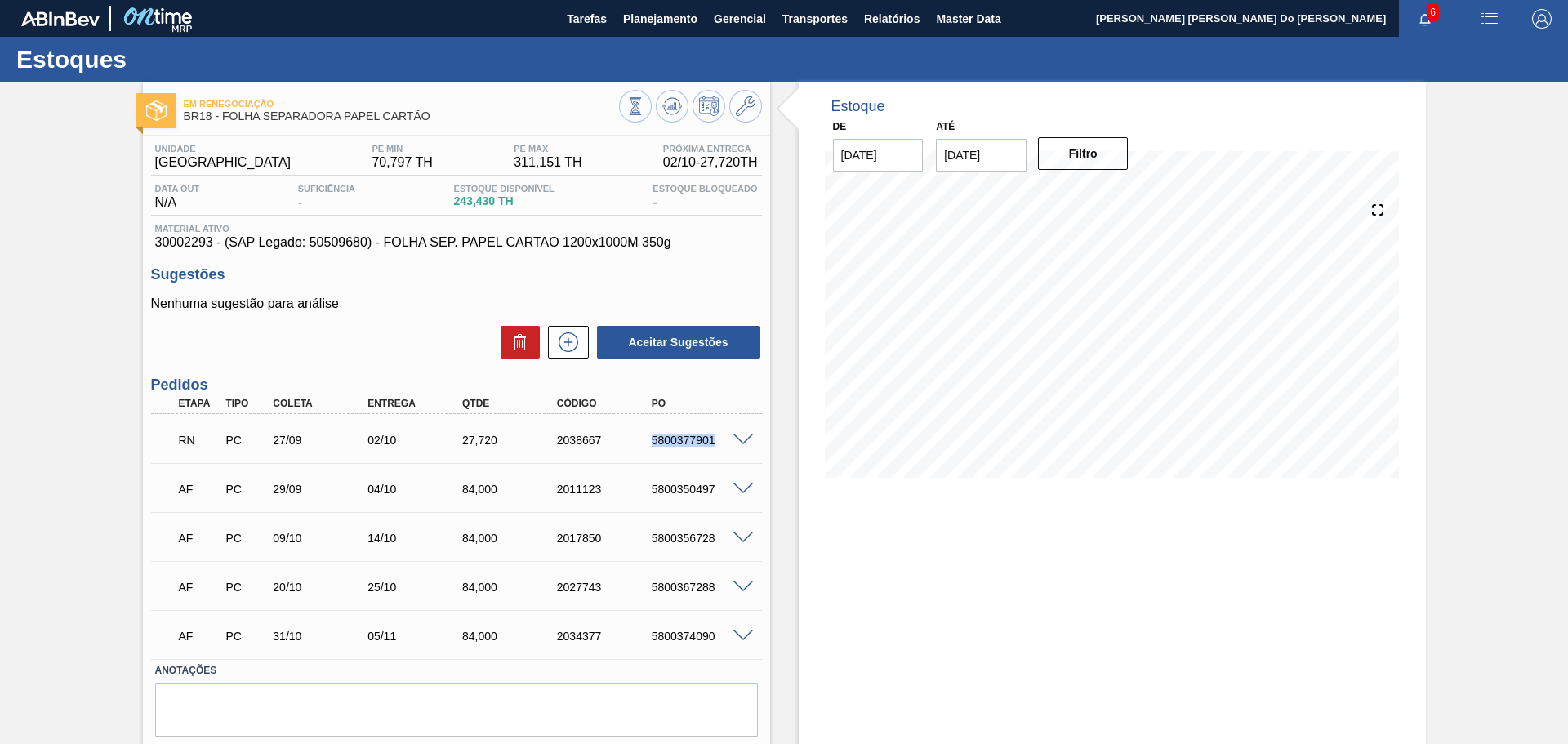
copy div "5800377901"
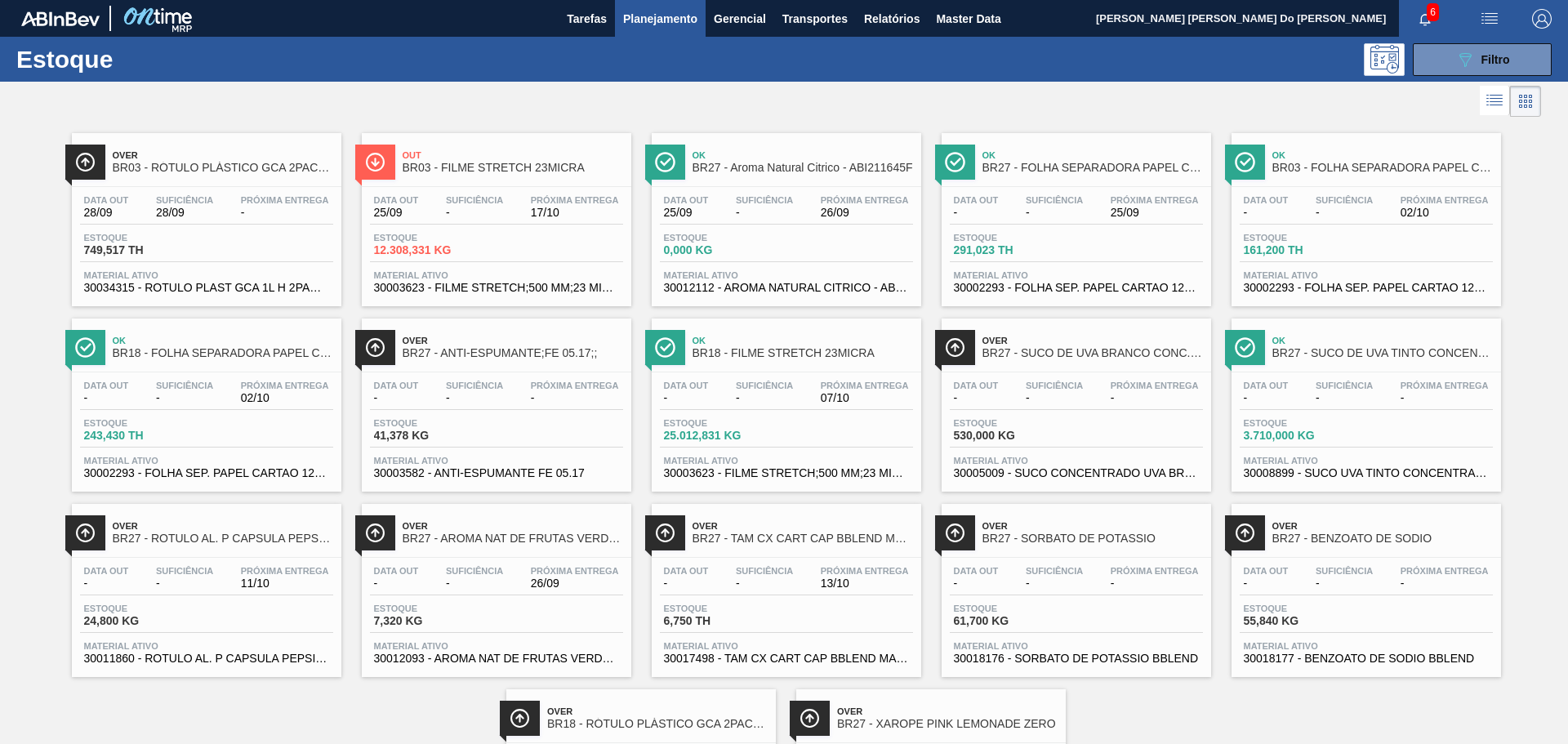
click at [1313, 182] on div "Ok BR03 - FOLHA SEPARADORA PAPEL CARTÃO Data out - Suficiência - Próxima Entreg…" at bounding box center [1366, 219] width 270 height 173
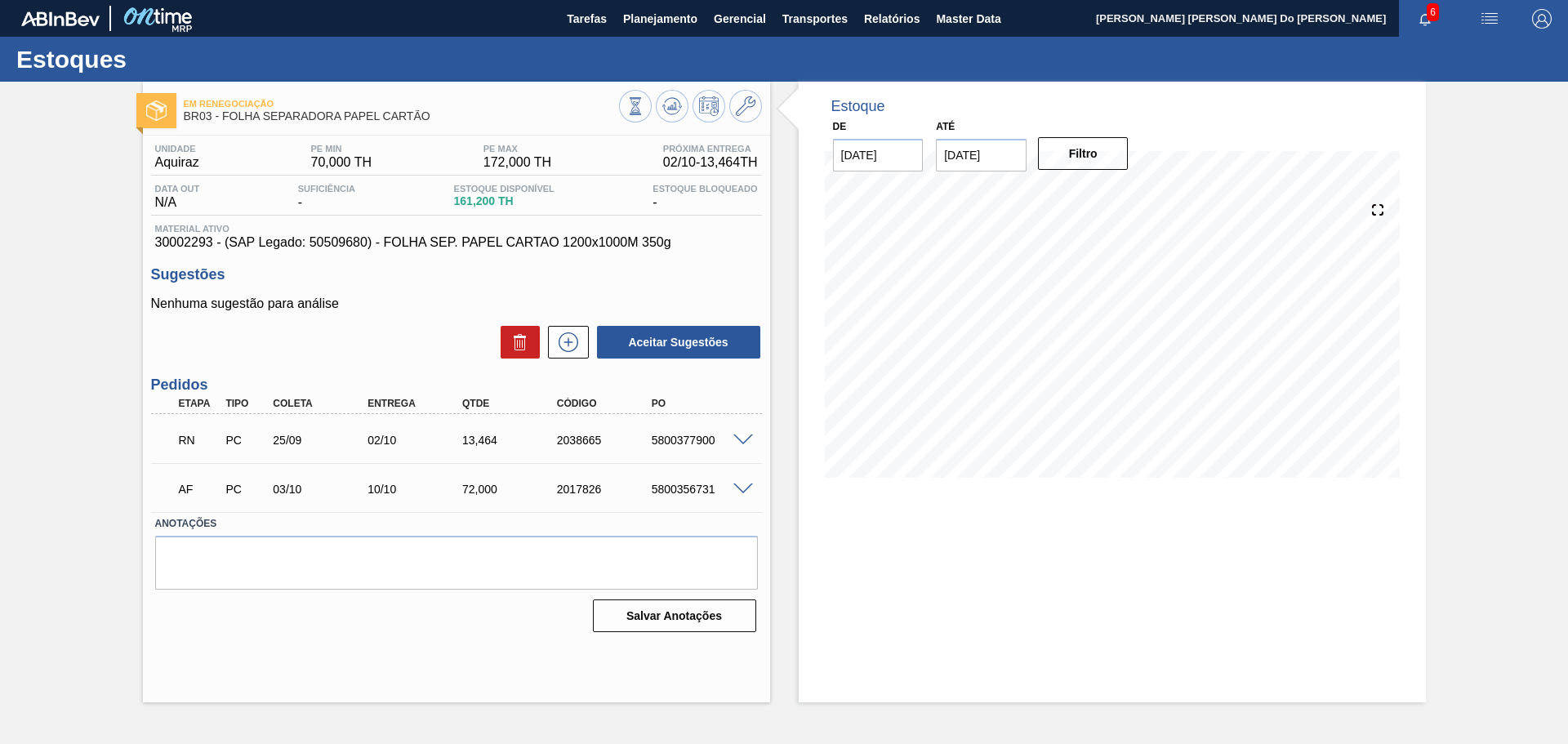
click at [576, 443] on div "2038665" at bounding box center [606, 439] width 107 height 13
copy div "2038665"
click at [660, 436] on div "5800377900" at bounding box center [701, 439] width 107 height 13
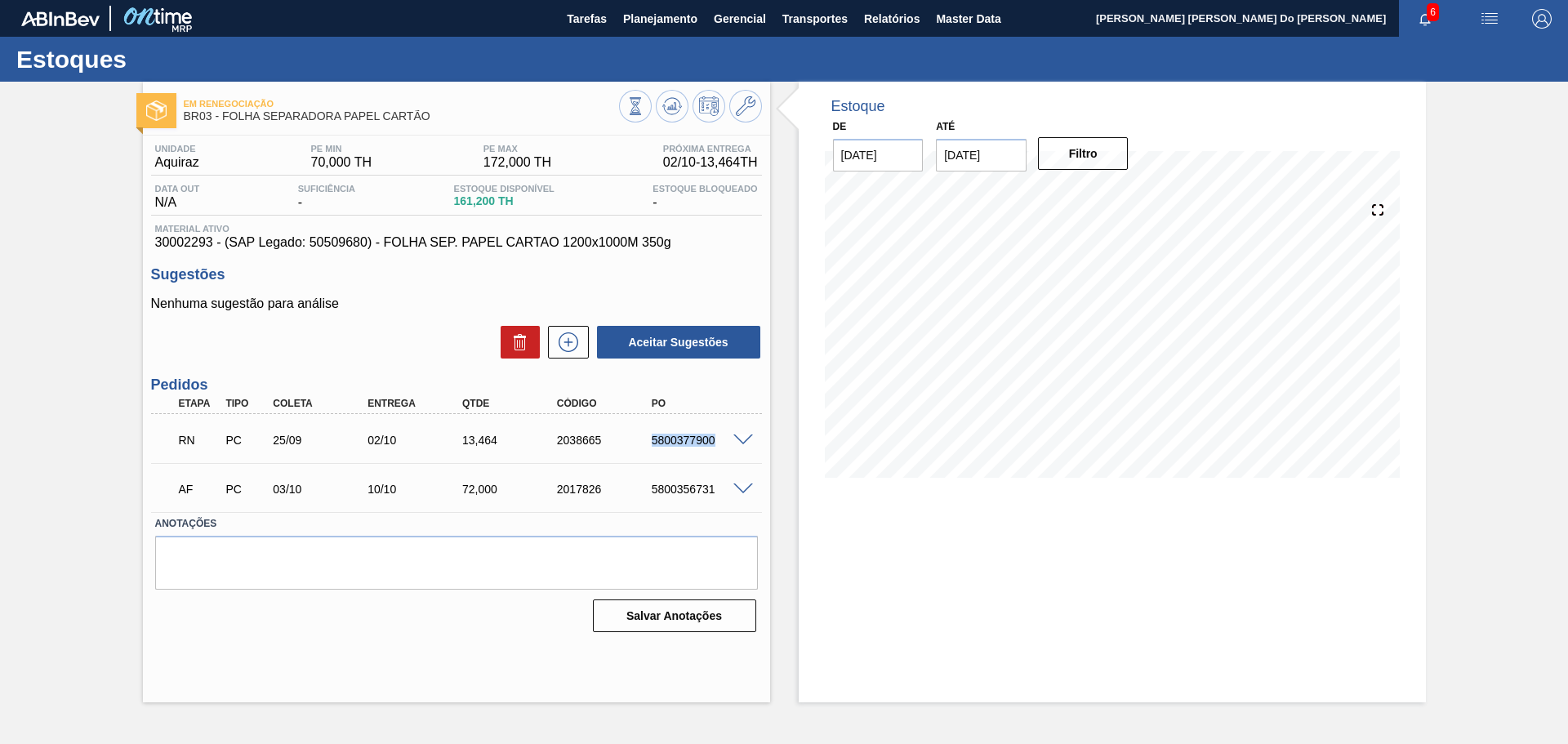
copy div "5800377900"
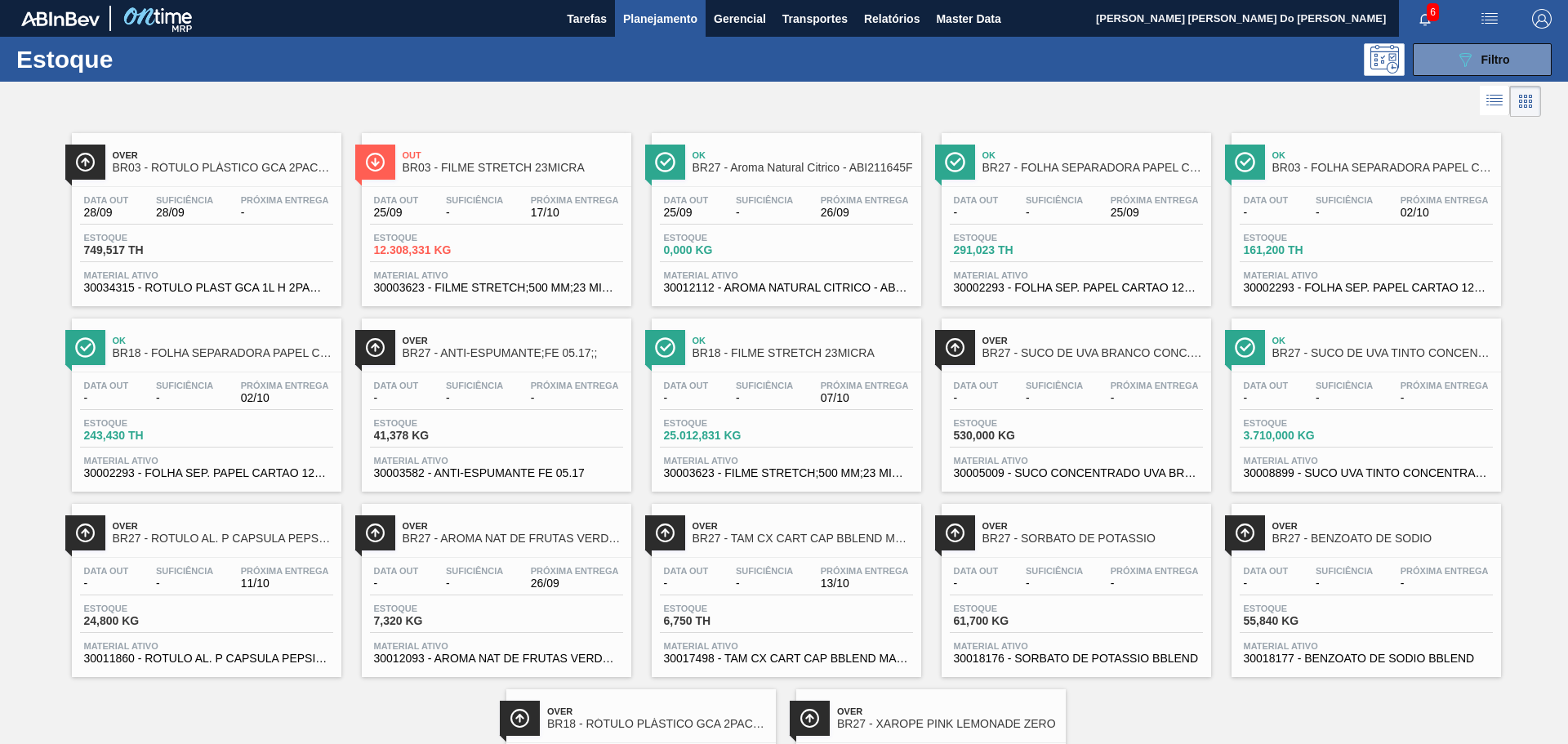
click at [510, 210] on div "Data out 25/09 Suficiência - Próxima Entrega 17/10" at bounding box center [496, 210] width 253 height 29
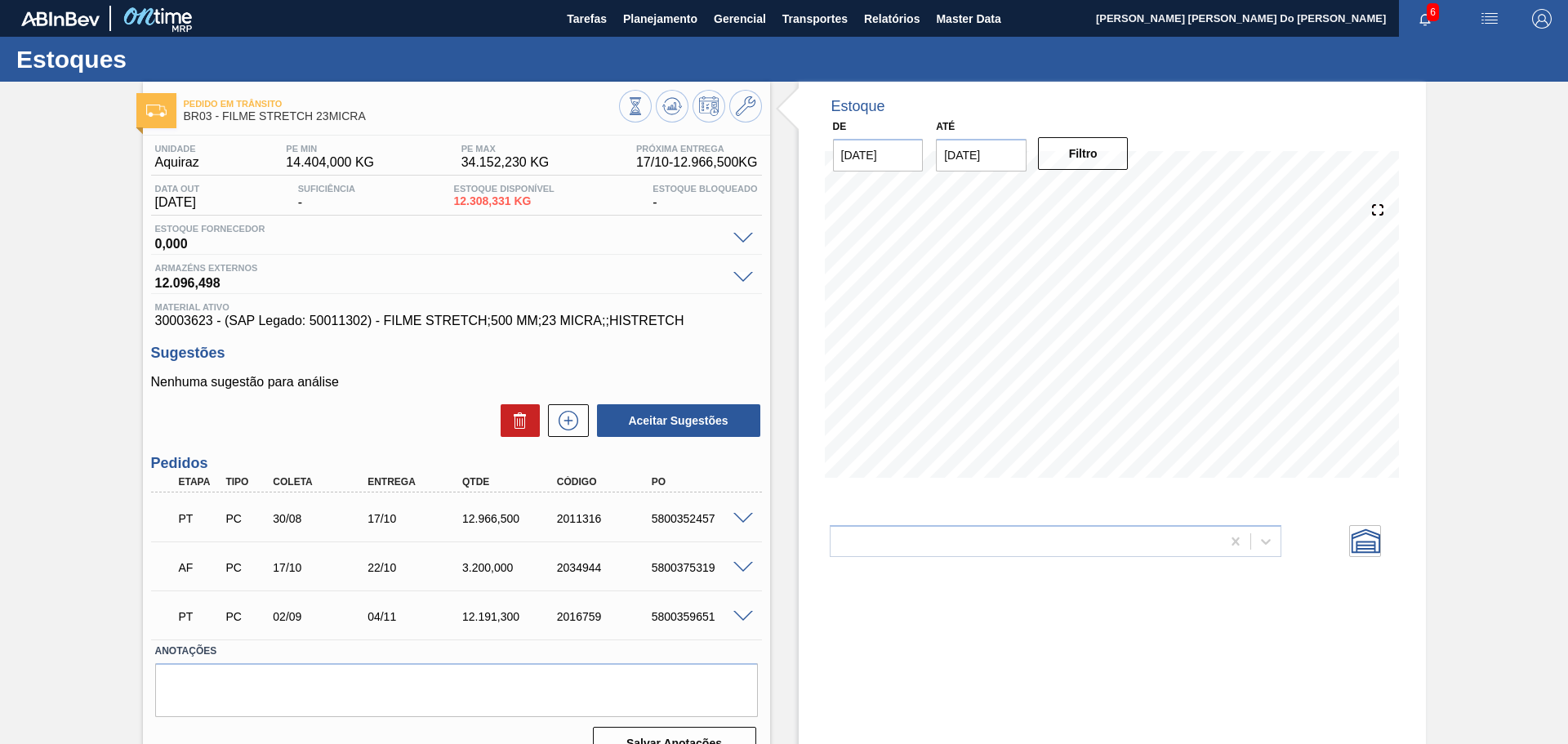
click at [677, 569] on div "5800375319" at bounding box center [701, 567] width 107 height 13
copy div "5800375319"
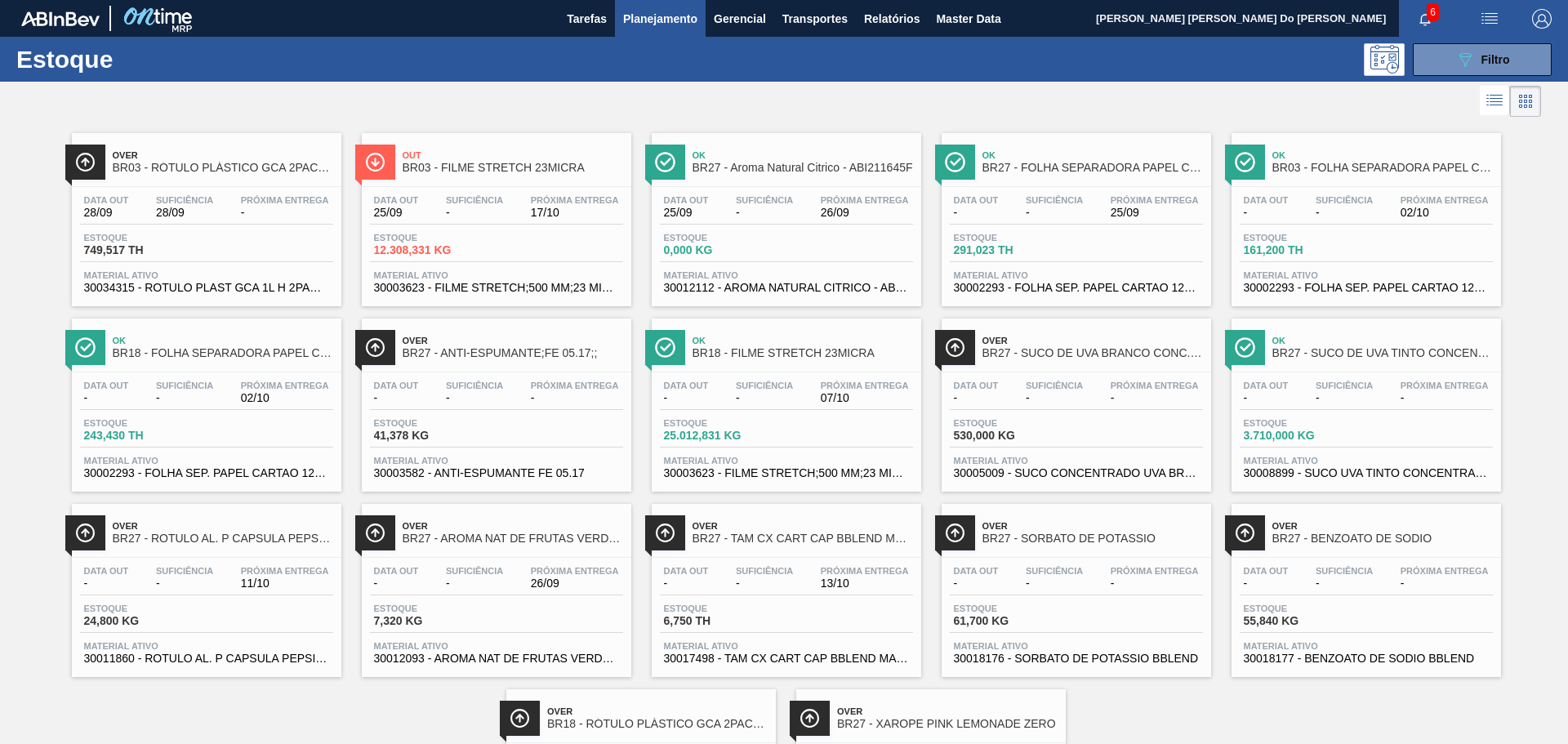
click at [264, 249] on div "Estoque 749,517 TH" at bounding box center [206, 247] width 253 height 29
